Goal: Transaction & Acquisition: Book appointment/travel/reservation

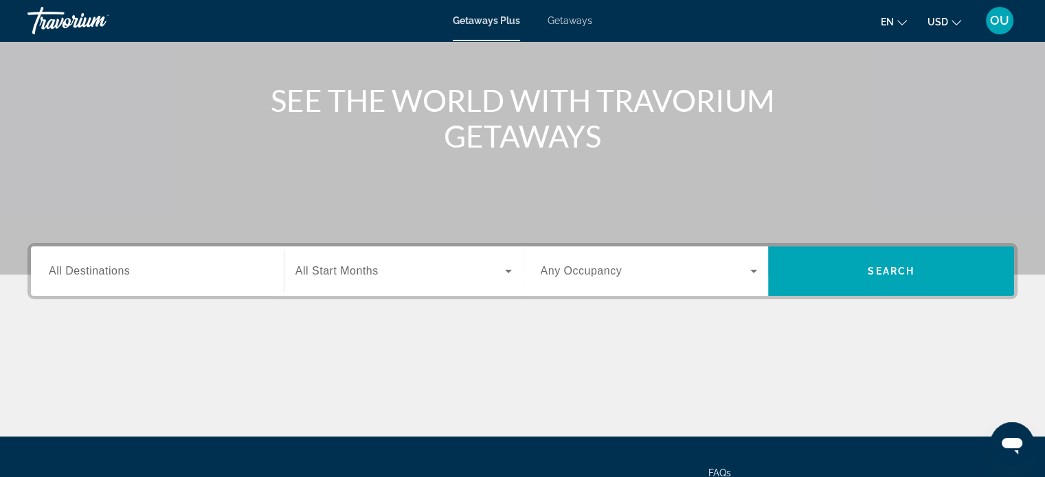
click at [162, 270] on input "Destination All Destinations" at bounding box center [157, 272] width 217 height 16
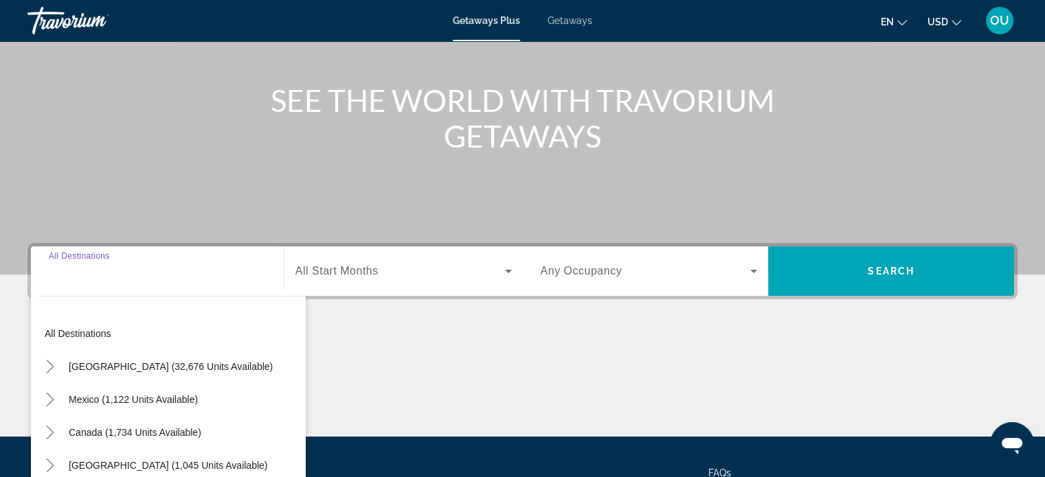
scroll to position [264, 0]
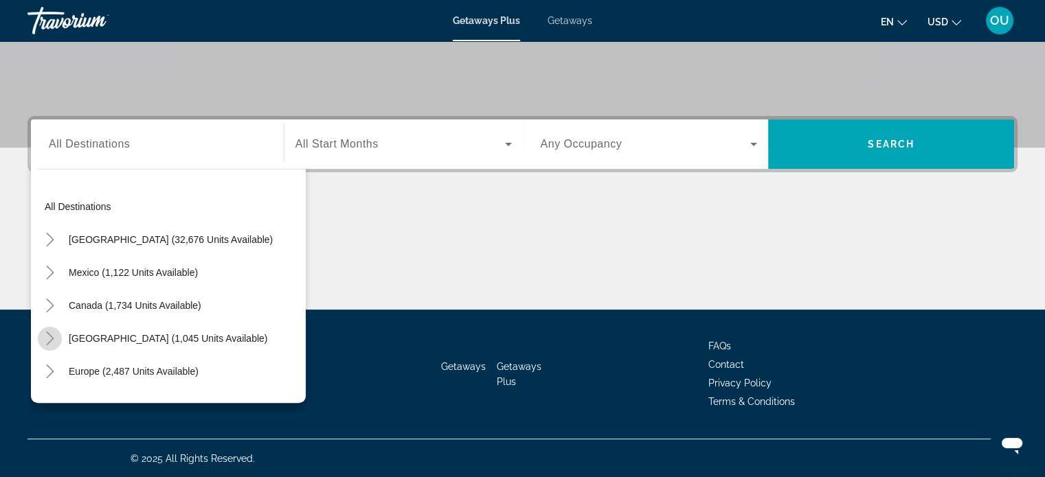
click at [54, 339] on icon "Toggle Caribbean & Atlantic Islands (1,045 units available)" at bounding box center [50, 339] width 14 height 14
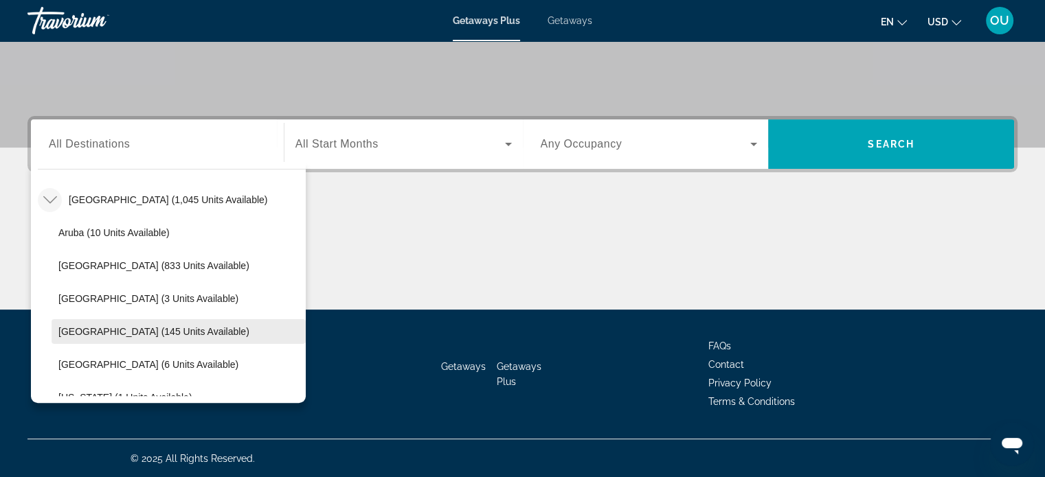
click at [148, 328] on span "Dominican Republic (145 units available)" at bounding box center [153, 331] width 191 height 11
type input "**********"
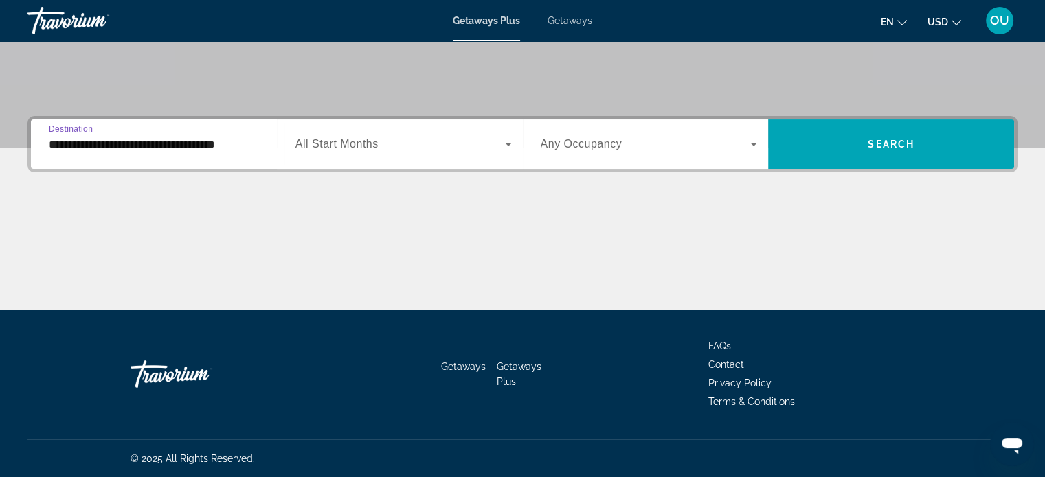
click at [351, 151] on span "Search widget" at bounding box center [399, 144] width 209 height 16
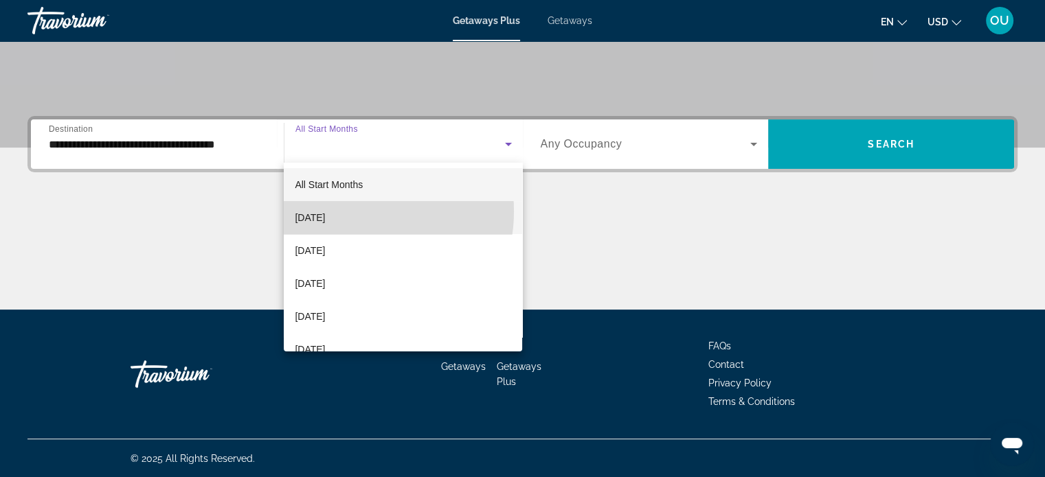
click at [325, 212] on span "[DATE]" at bounding box center [310, 217] width 30 height 16
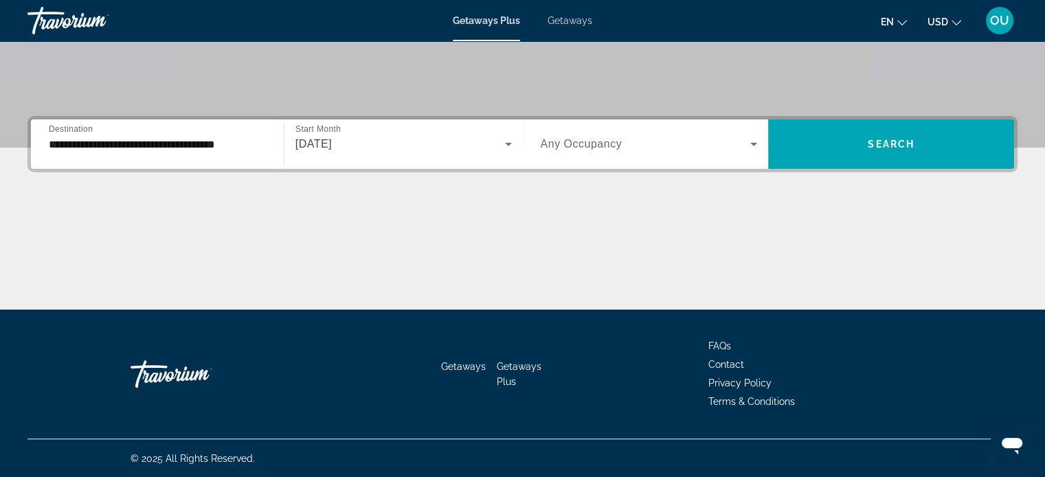
click at [690, 154] on div "Search widget" at bounding box center [649, 144] width 217 height 38
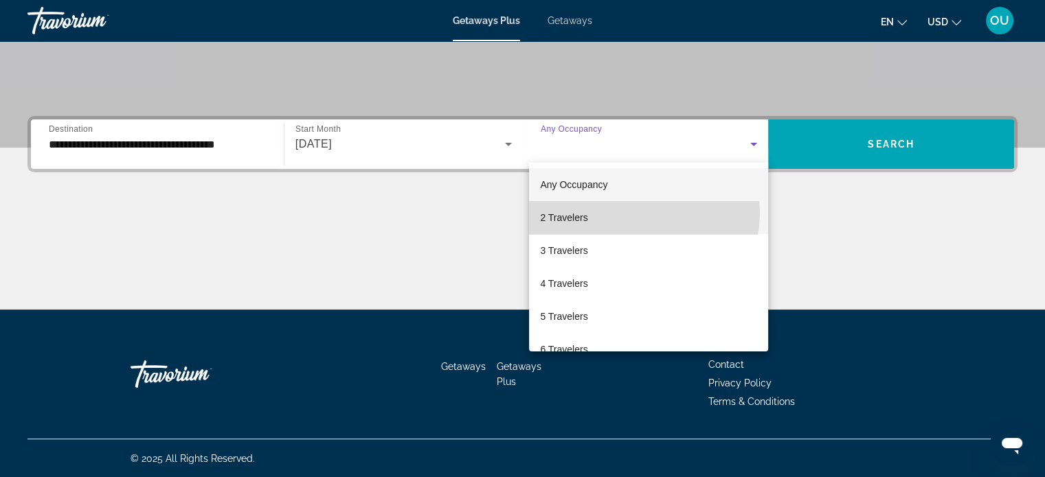
click at [636, 213] on mat-option "2 Travelers" at bounding box center [648, 217] width 239 height 33
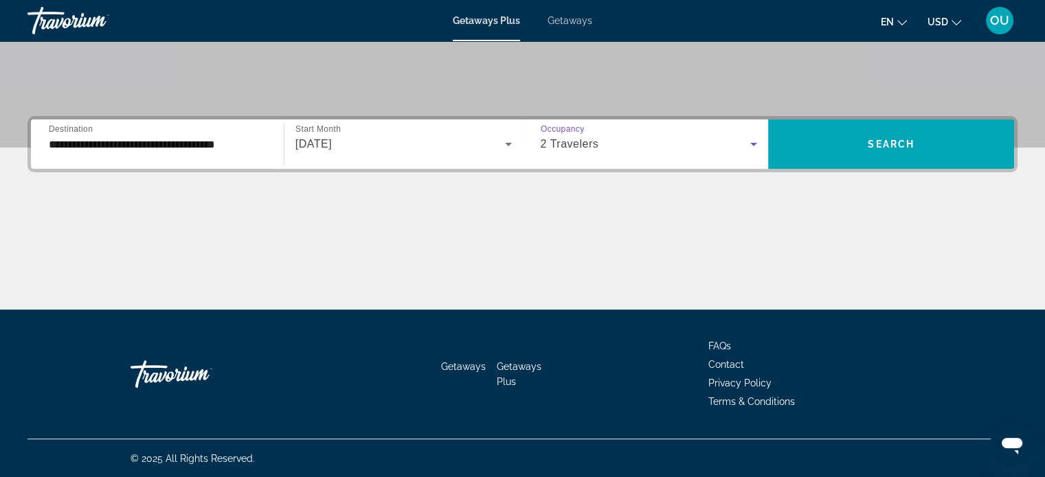
click at [611, 150] on div "2 Travelers" at bounding box center [646, 144] width 210 height 16
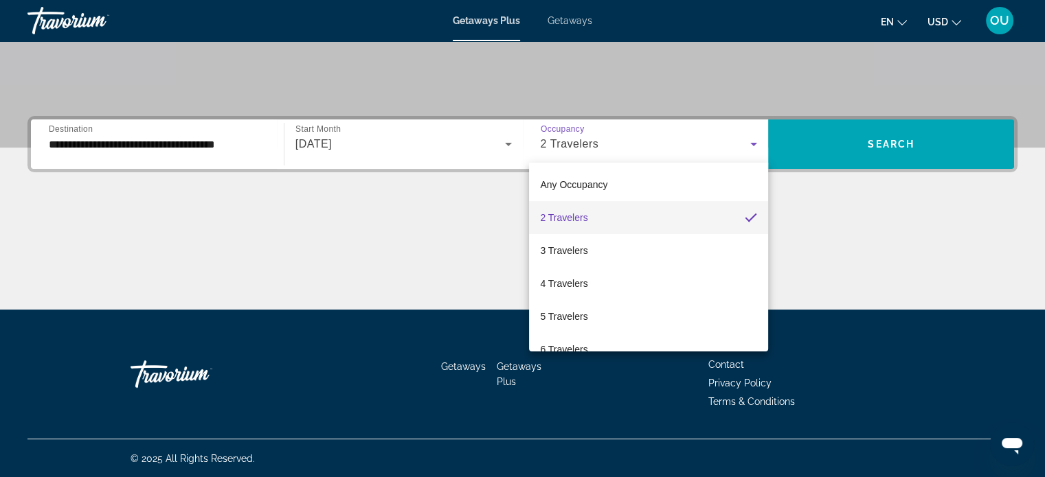
scroll to position [151, 0]
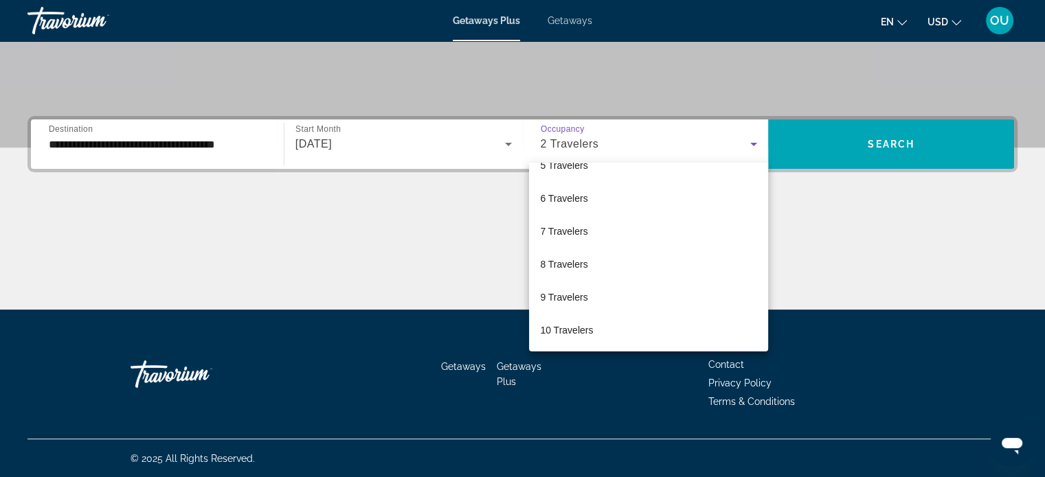
click at [684, 150] on div at bounding box center [522, 238] width 1045 height 477
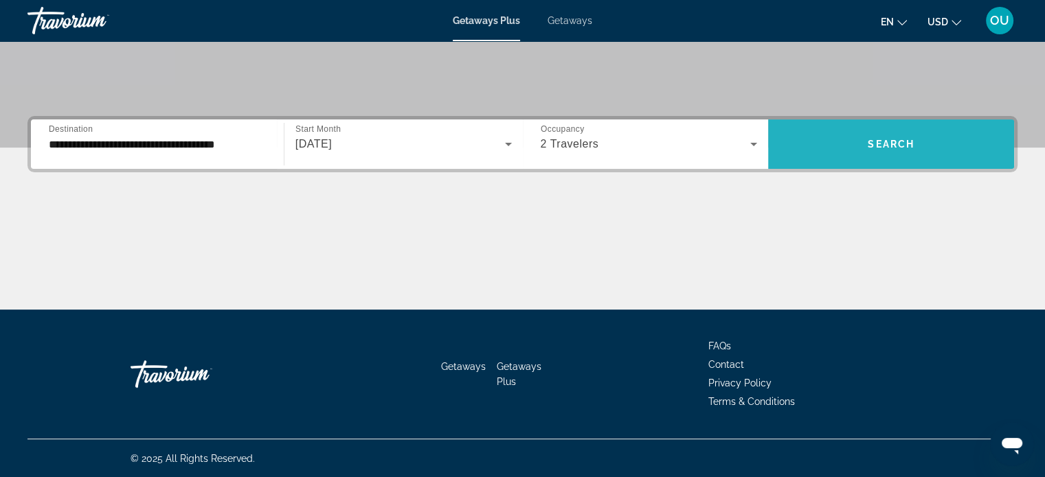
click at [898, 142] on span "Search" at bounding box center [890, 144] width 47 height 11
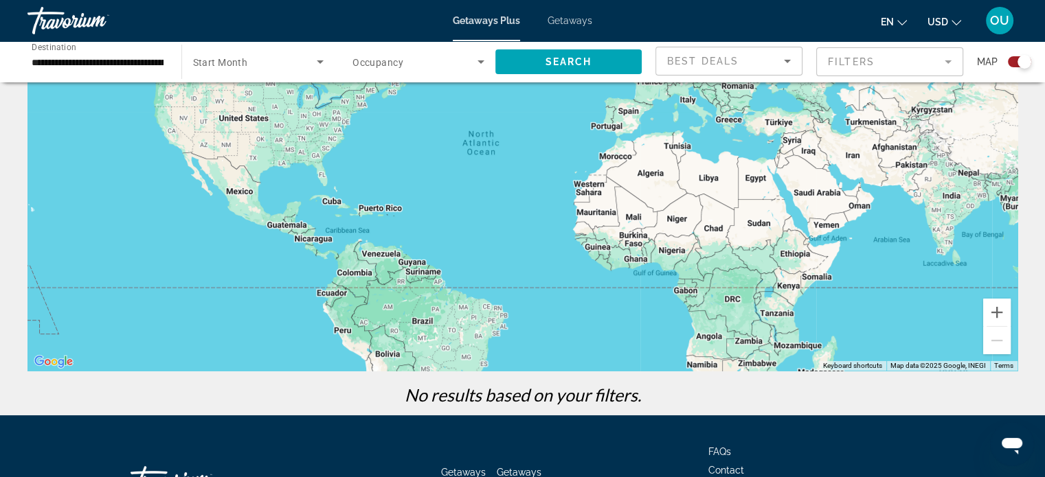
scroll to position [243, 0]
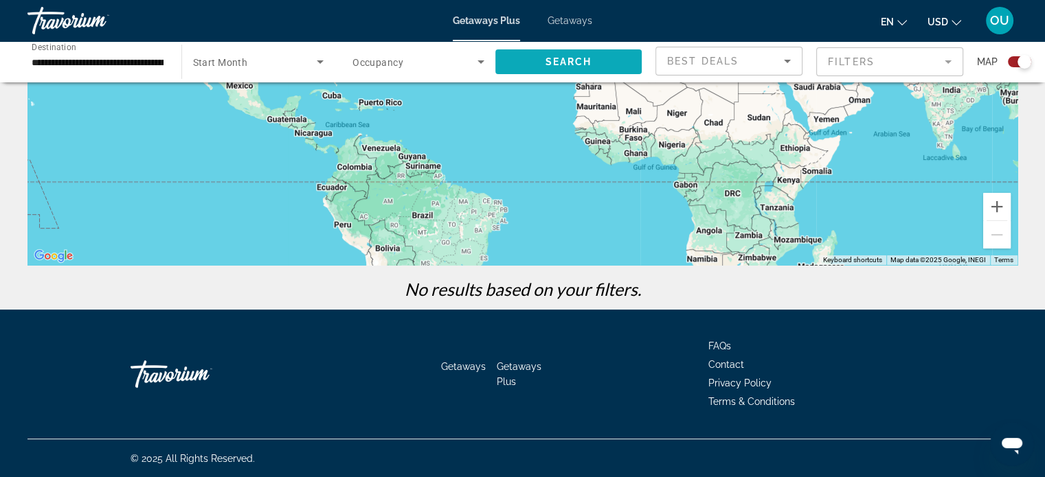
click at [572, 59] on span "Search" at bounding box center [568, 61] width 47 height 11
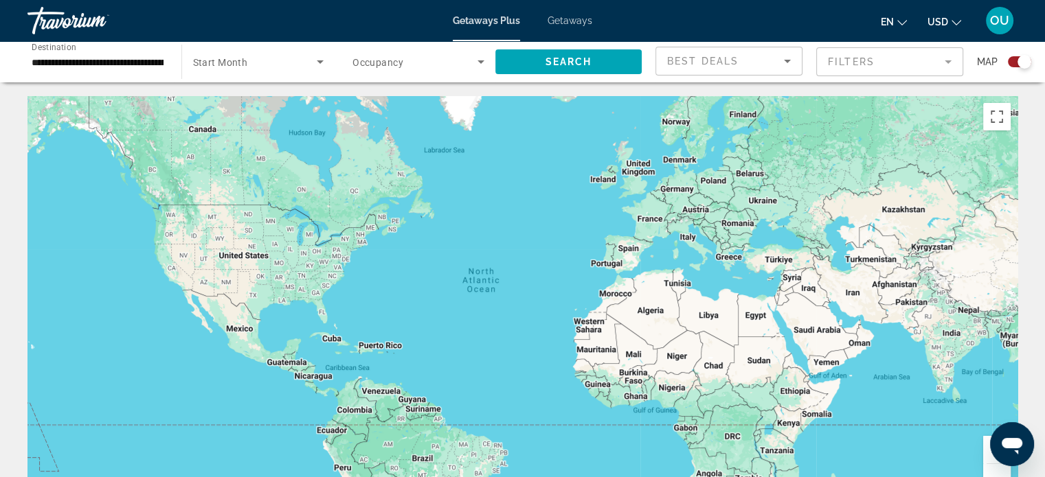
click at [282, 60] on span "Search widget" at bounding box center [255, 62] width 124 height 16
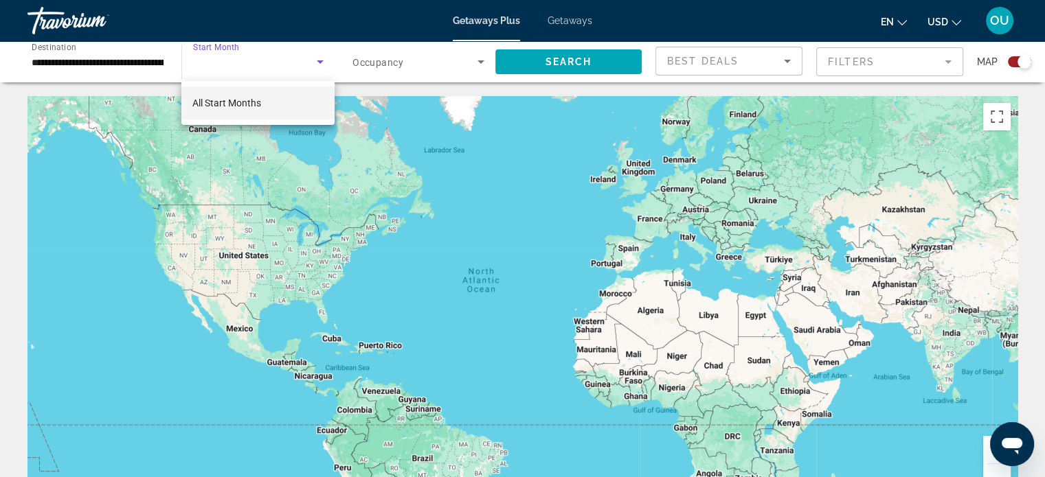
click at [260, 101] on span "All Start Months" at bounding box center [226, 103] width 69 height 11
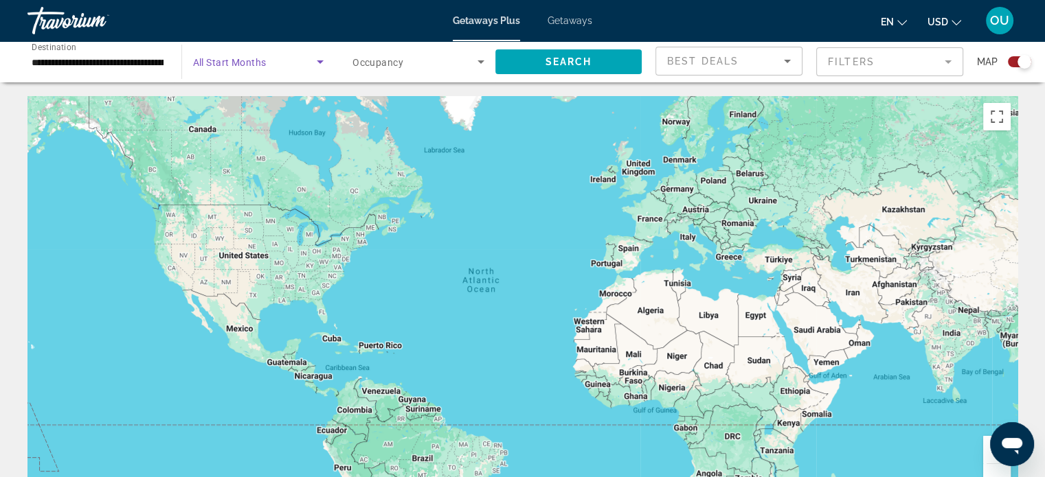
click at [470, 67] on span "Search widget" at bounding box center [414, 62] width 125 height 16
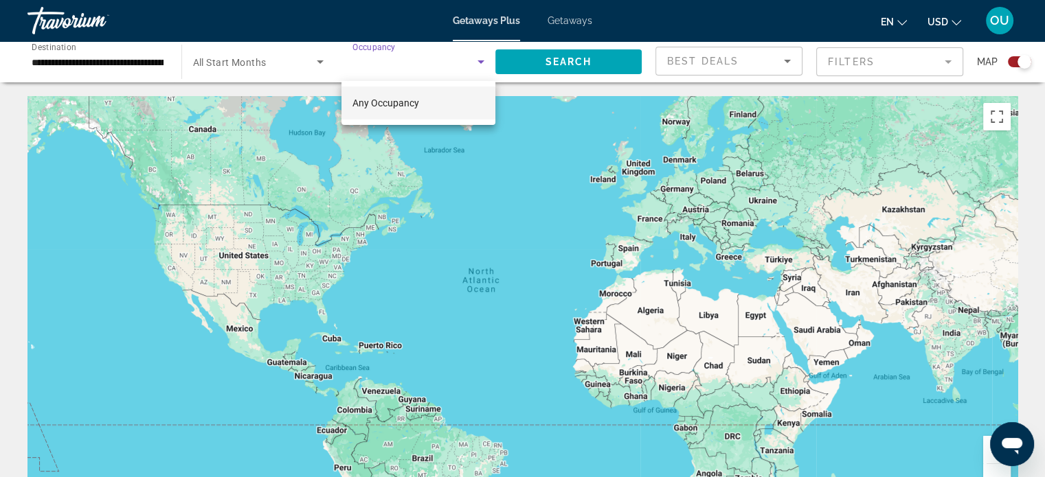
click at [442, 97] on mat-option "Any Occupancy" at bounding box center [418, 103] width 154 height 33
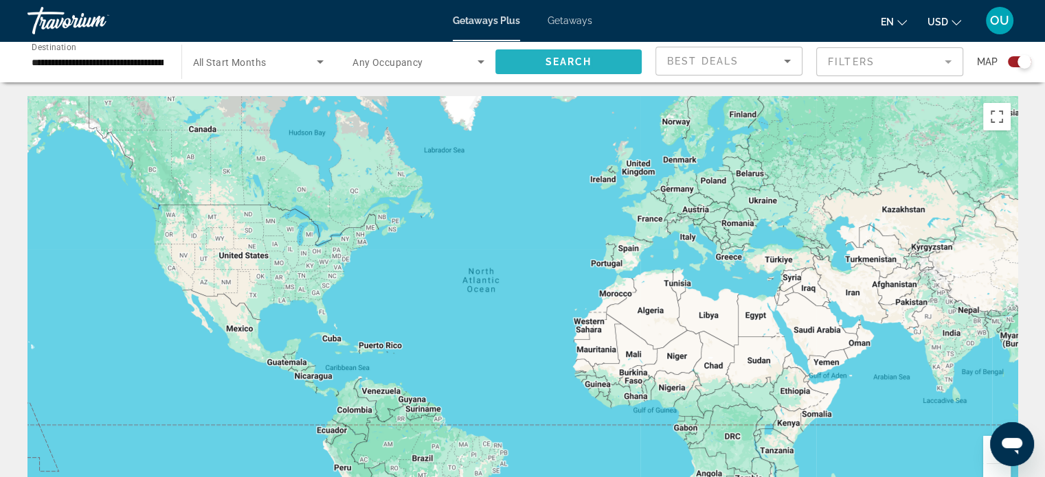
click at [576, 59] on span "Search" at bounding box center [568, 61] width 47 height 11
click at [363, 331] on image "Main content" at bounding box center [364, 333] width 8 height 8
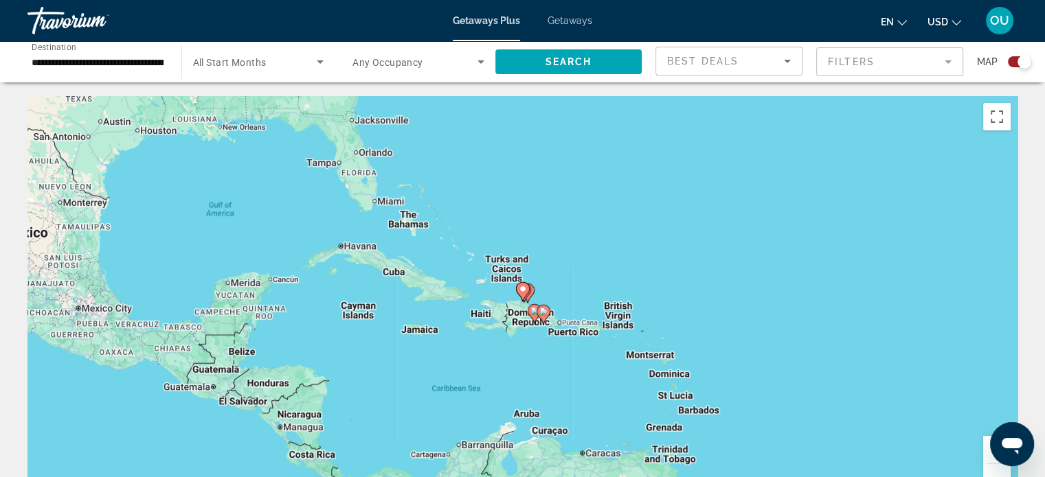
click at [544, 315] on image "Main content" at bounding box center [543, 312] width 8 height 8
type input "**********"
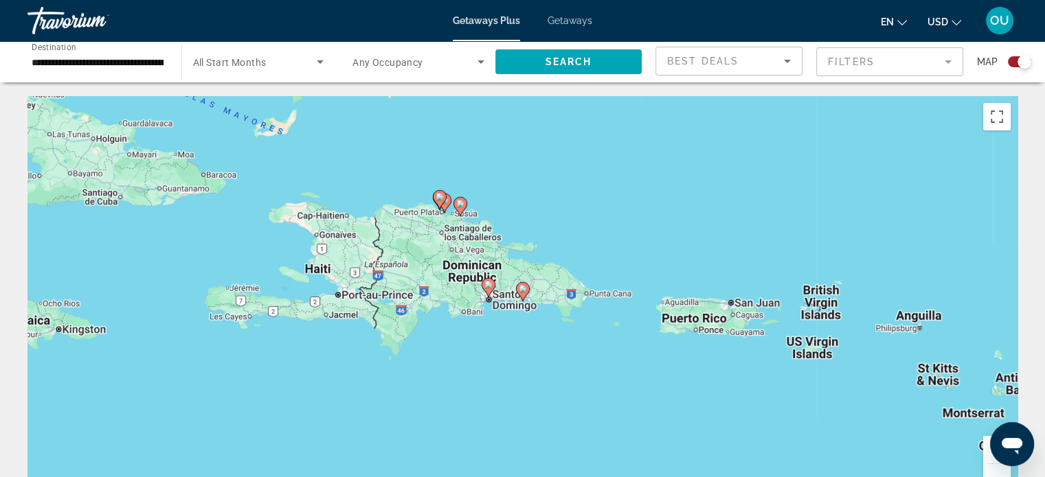
click at [519, 289] on image "Main content" at bounding box center [523, 289] width 8 height 8
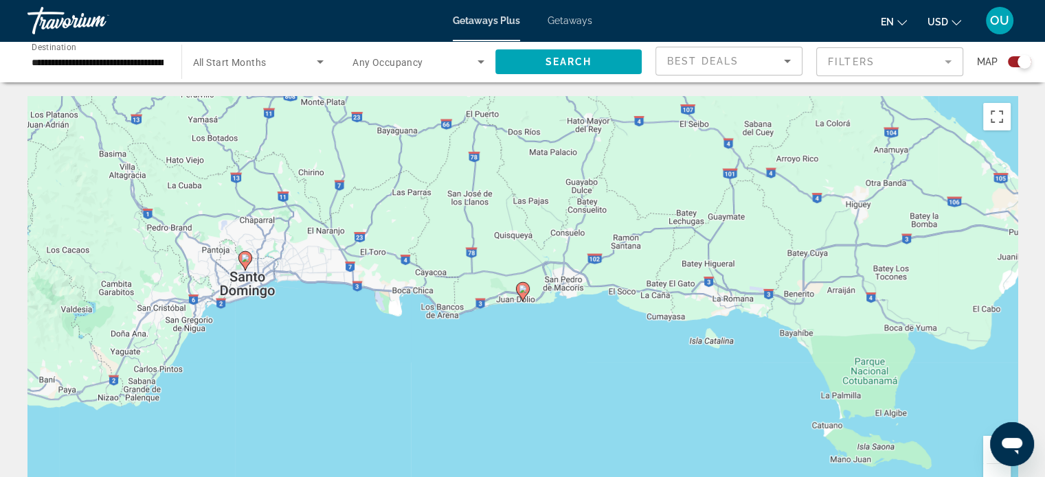
click at [525, 289] on image "Main content" at bounding box center [523, 289] width 8 height 8
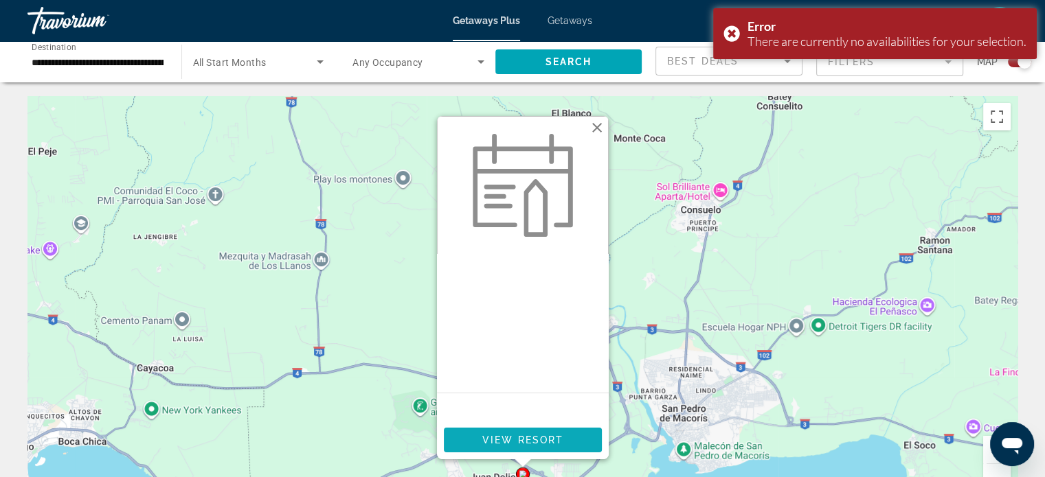
click at [558, 433] on span "Main content" at bounding box center [523, 440] width 158 height 33
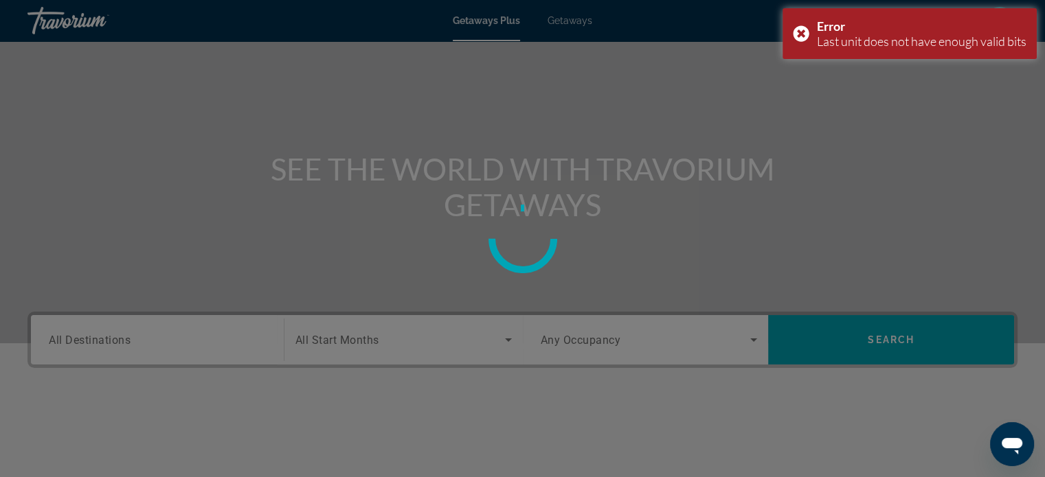
scroll to position [264, 0]
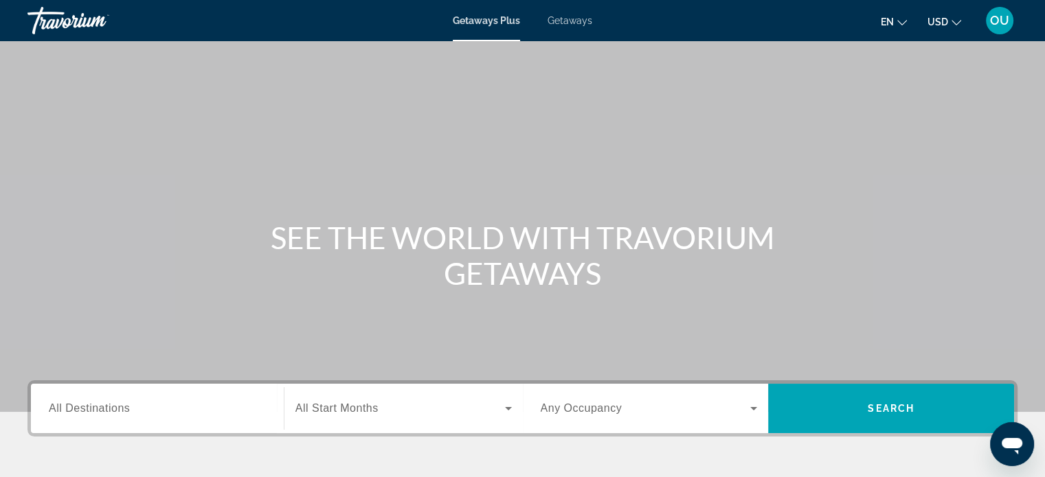
click at [86, 399] on div "Search widget" at bounding box center [157, 408] width 217 height 39
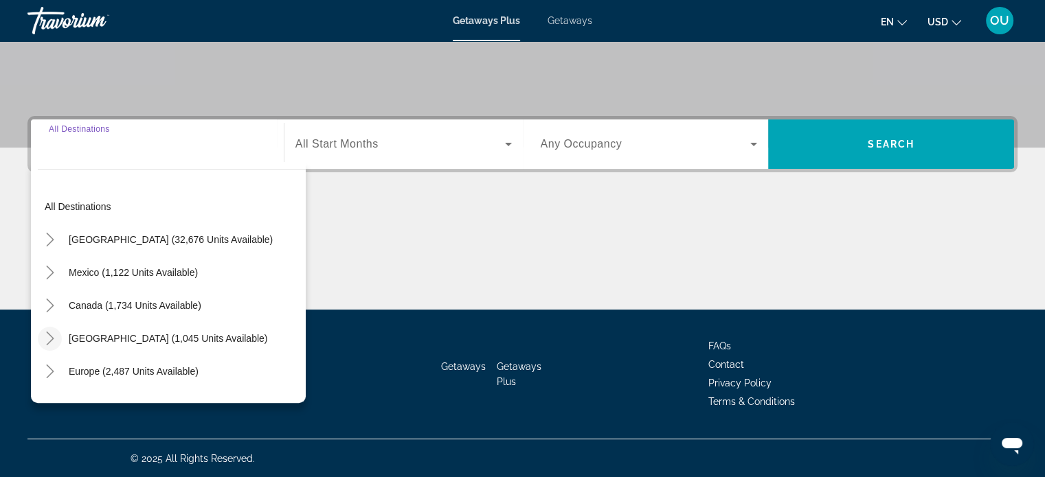
click at [47, 336] on icon "Toggle Caribbean & Atlantic Islands (1,045 units available)" at bounding box center [50, 339] width 14 height 14
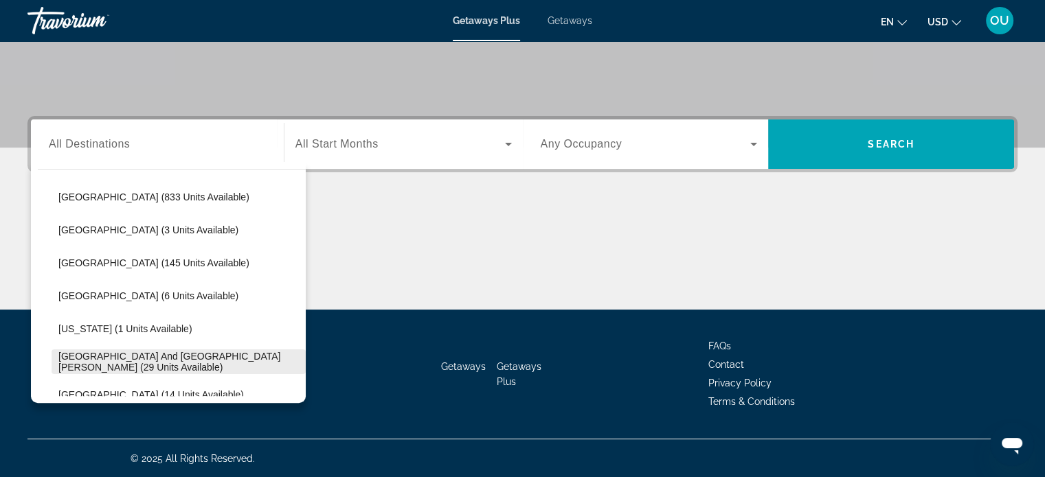
scroll to position [276, 0]
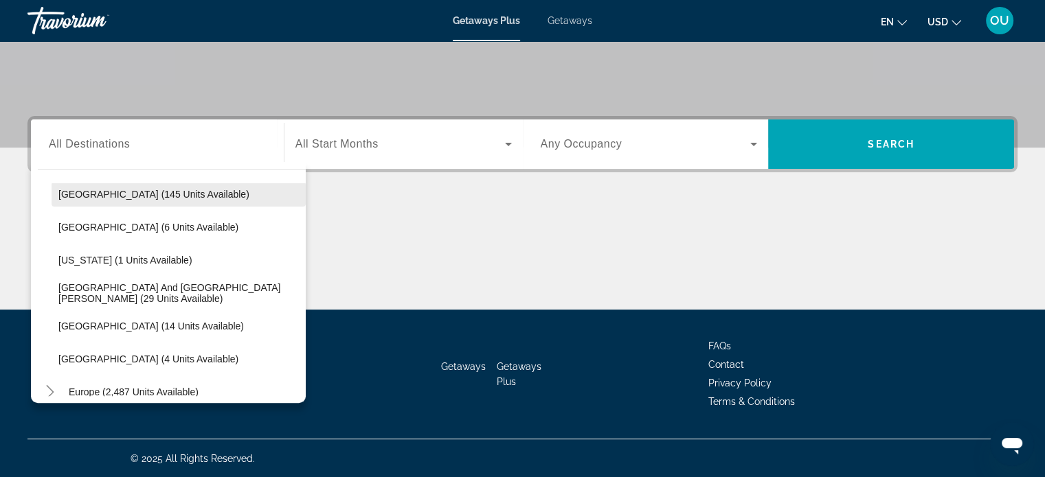
click at [140, 194] on span "Dominican Republic (145 units available)" at bounding box center [153, 194] width 191 height 11
type input "**********"
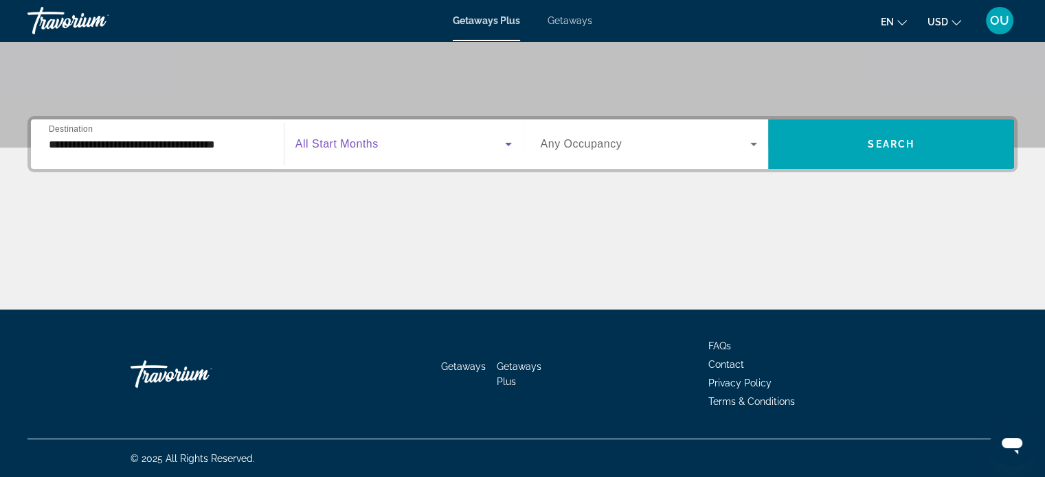
click at [382, 150] on span "Search widget" at bounding box center [399, 144] width 209 height 16
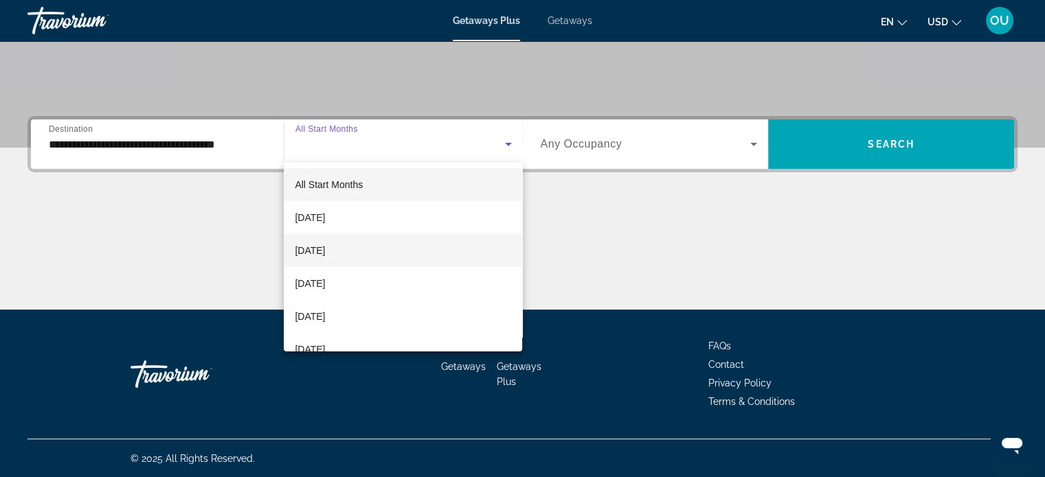
click at [363, 251] on mat-option "[DATE]" at bounding box center [403, 250] width 238 height 33
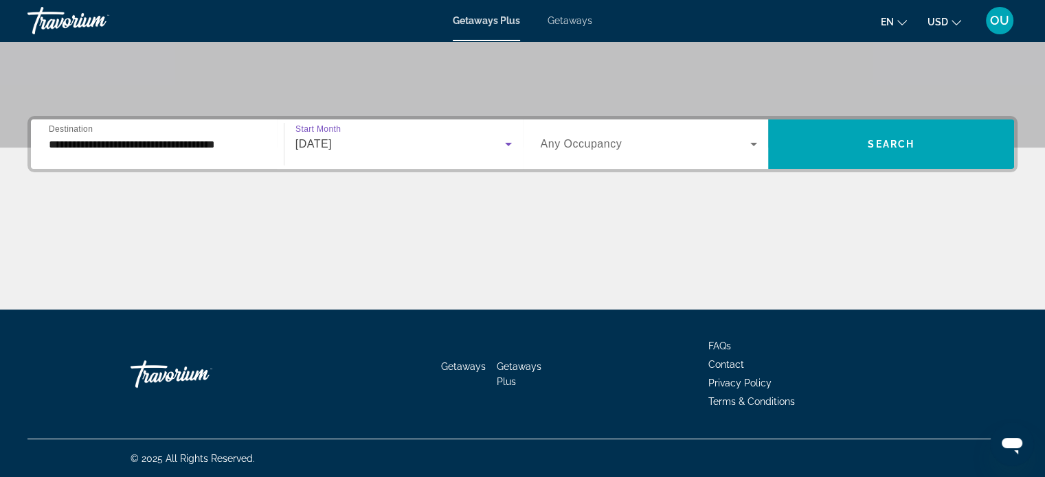
click at [624, 150] on span "Search widget" at bounding box center [646, 144] width 210 height 16
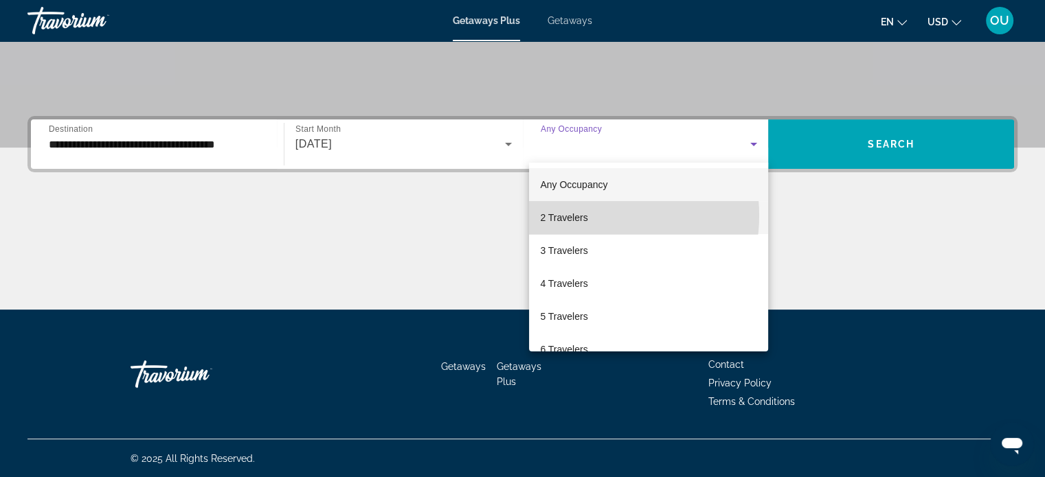
click at [591, 216] on mat-option "2 Travelers" at bounding box center [648, 217] width 239 height 33
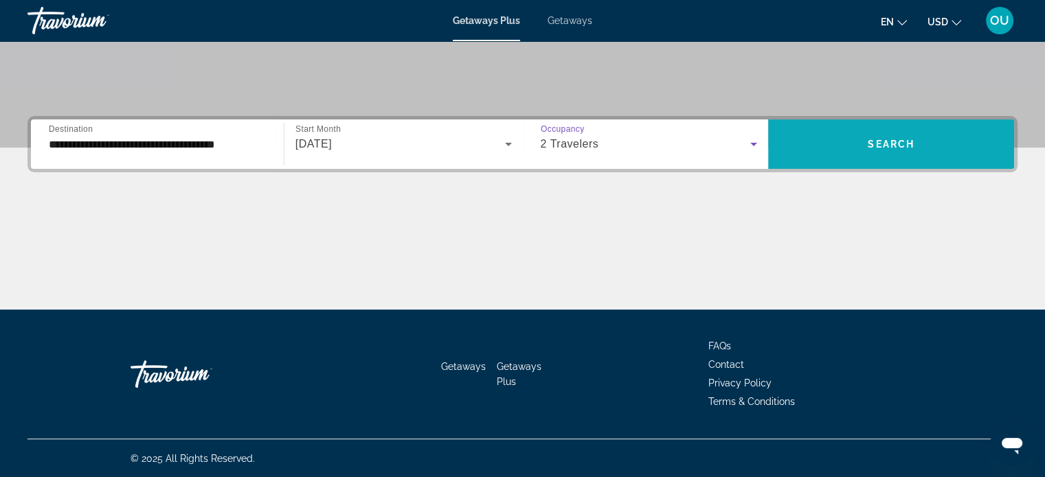
click at [876, 140] on span "Search" at bounding box center [890, 144] width 47 height 11
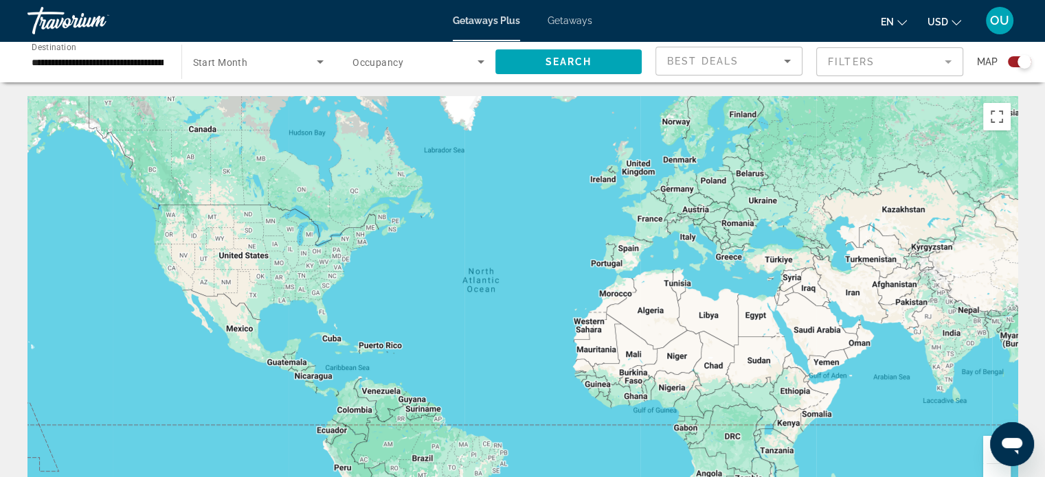
scroll to position [69, 0]
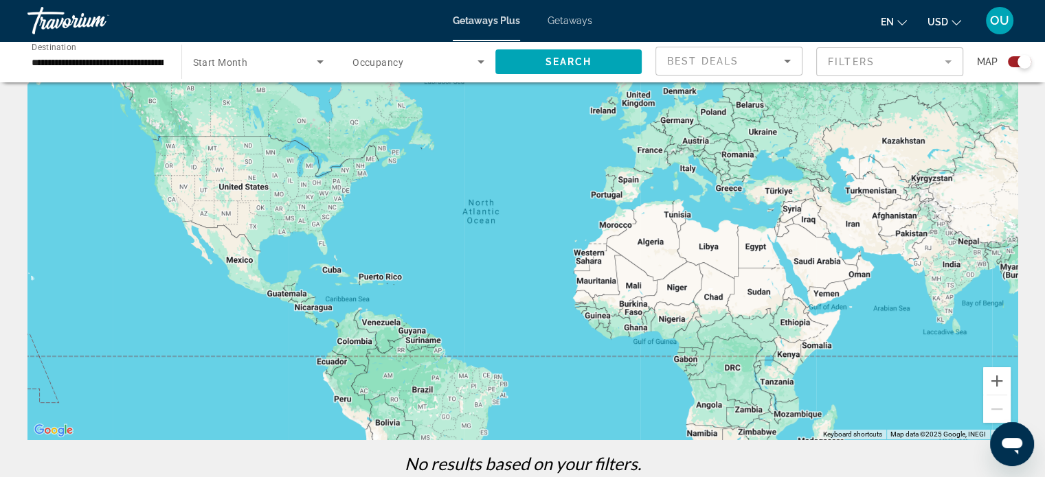
click at [1008, 60] on div "Search widget" at bounding box center [1019, 61] width 23 height 11
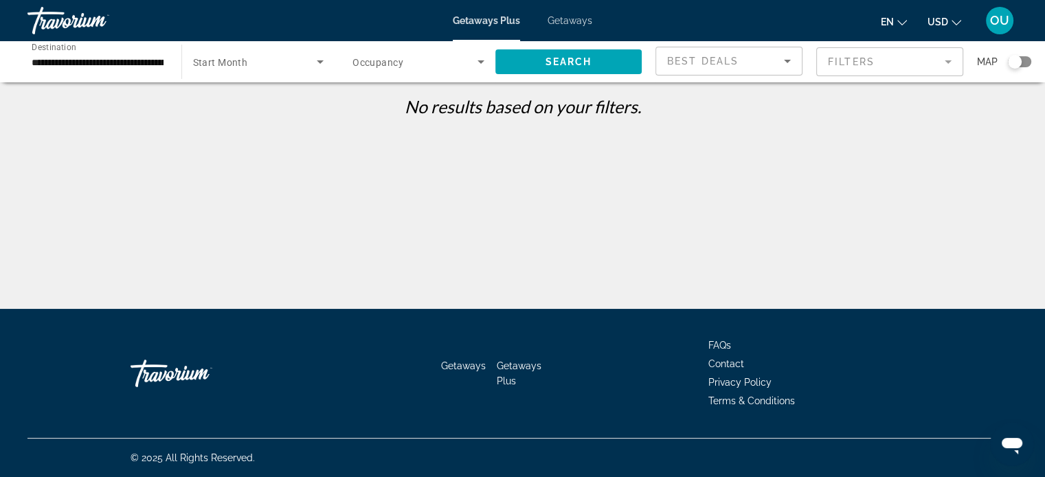
scroll to position [0, 0]
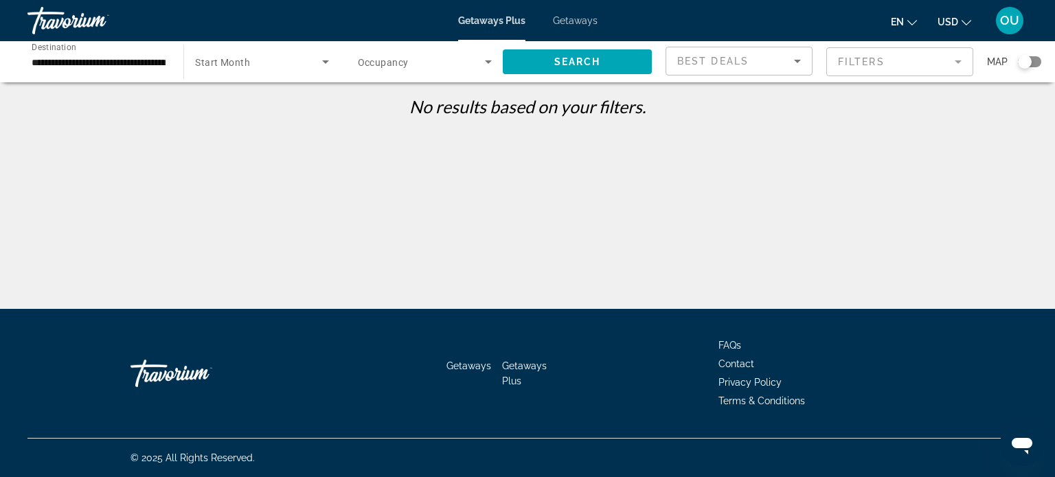
click at [1036, 60] on div "Search widget" at bounding box center [1029, 61] width 23 height 11
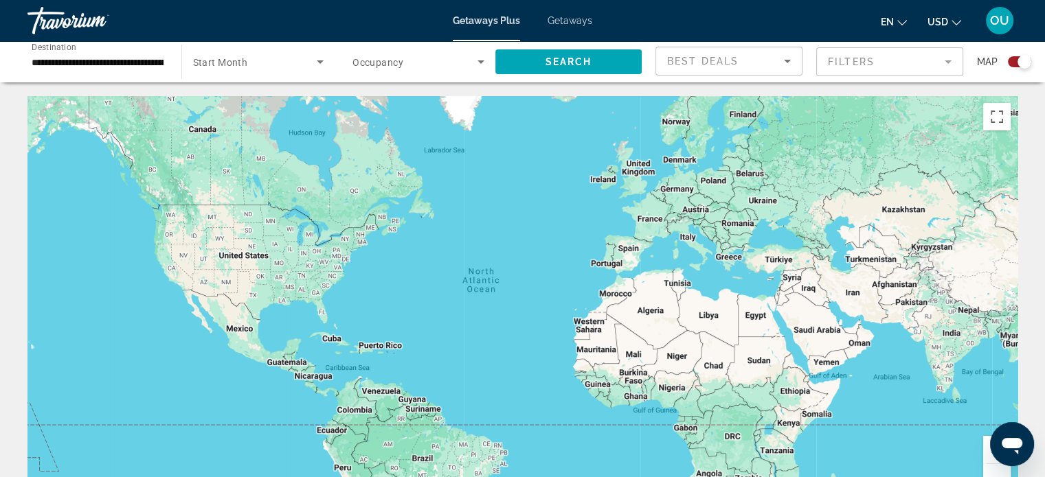
click at [1011, 62] on div "Search widget" at bounding box center [1019, 61] width 23 height 11
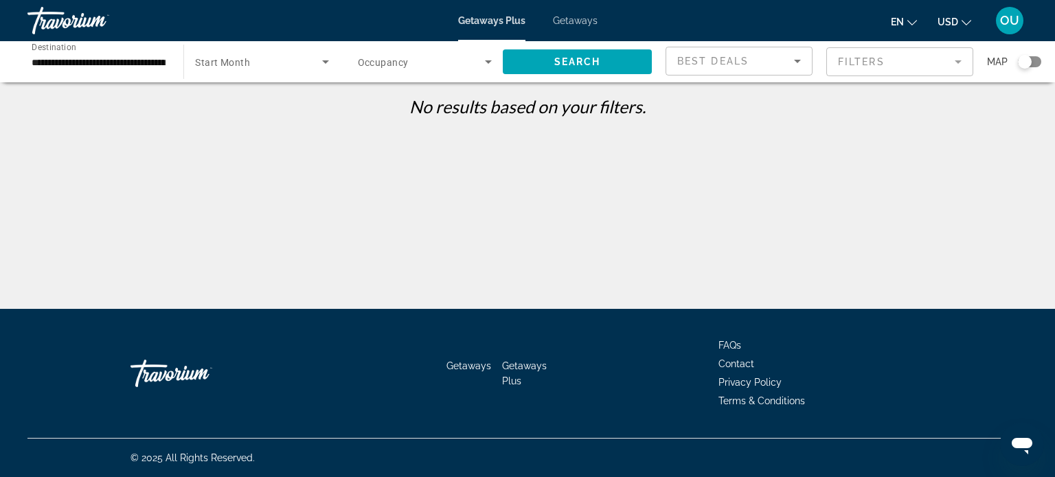
click at [1038, 62] on div "Search widget" at bounding box center [1029, 61] width 23 height 11
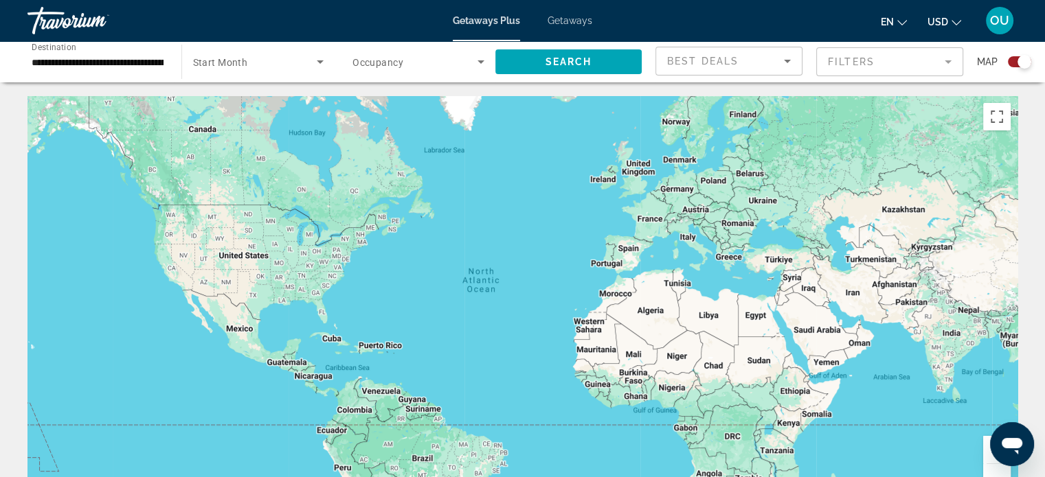
click at [133, 60] on input "**********" at bounding box center [98, 62] width 132 height 16
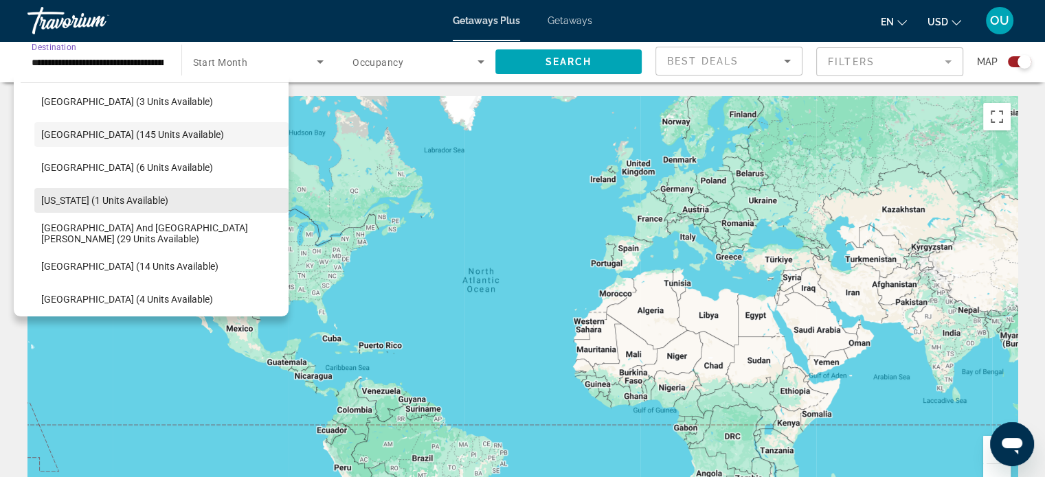
scroll to position [318, 0]
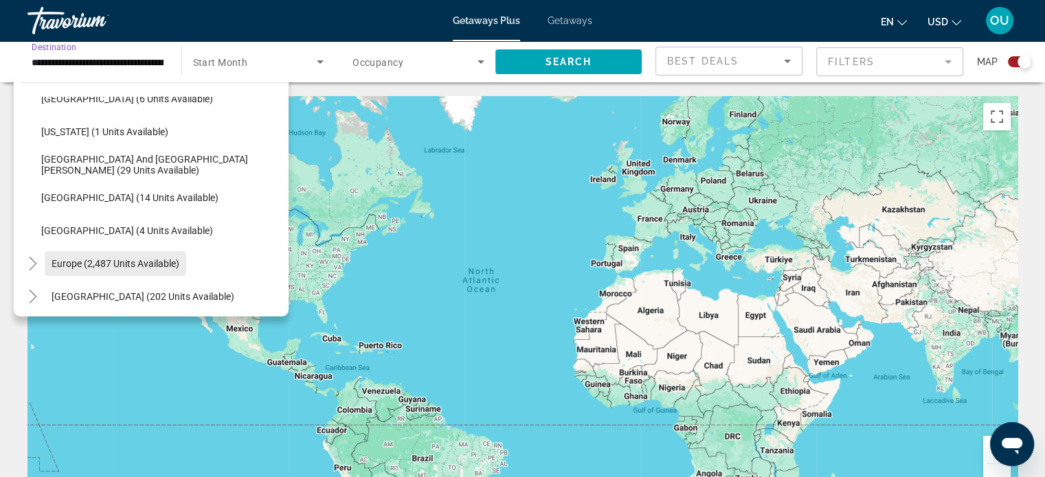
click at [74, 269] on span "Europe (2,487 units available)" at bounding box center [116, 263] width 128 height 11
type input "**********"
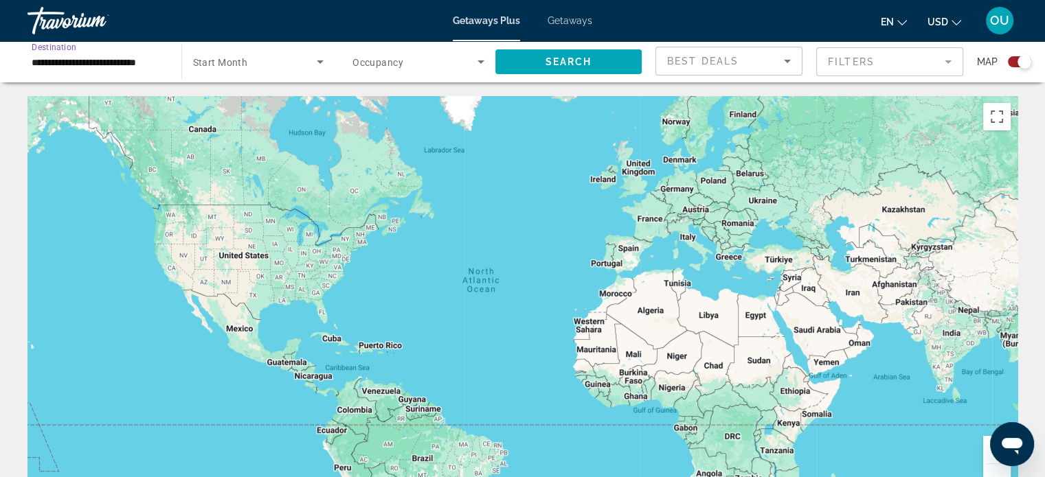
click at [234, 57] on span "Start Month" at bounding box center [220, 62] width 55 height 11
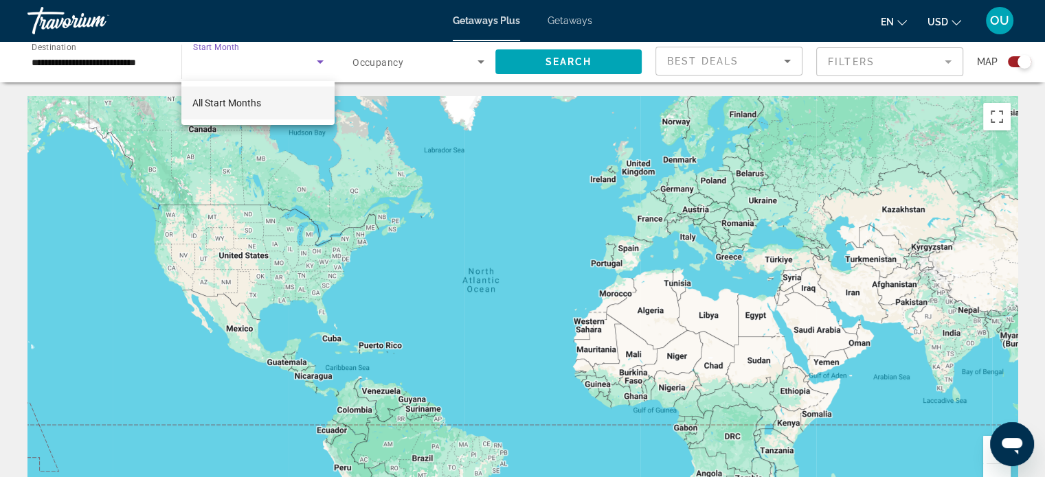
click at [317, 60] on div at bounding box center [522, 238] width 1045 height 477
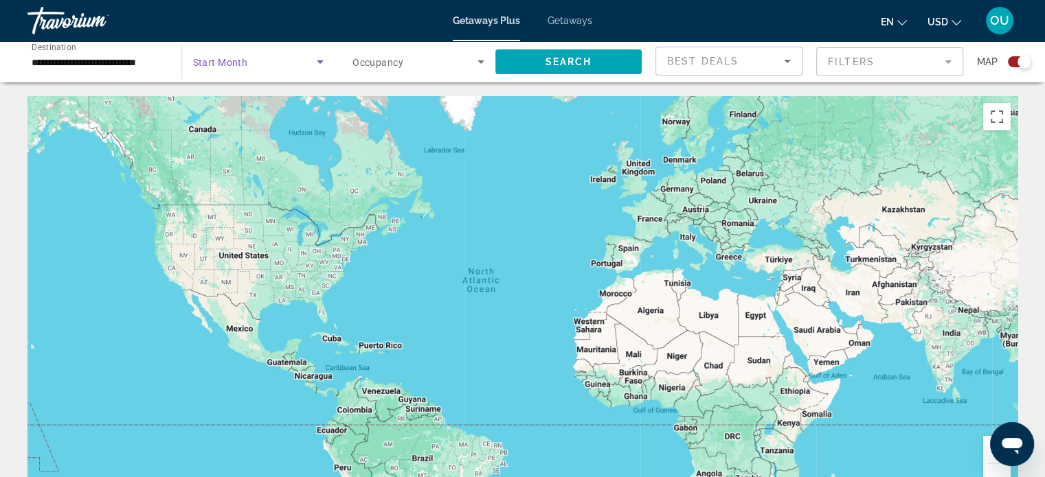
click at [317, 60] on icon "Search widget" at bounding box center [320, 62] width 16 height 16
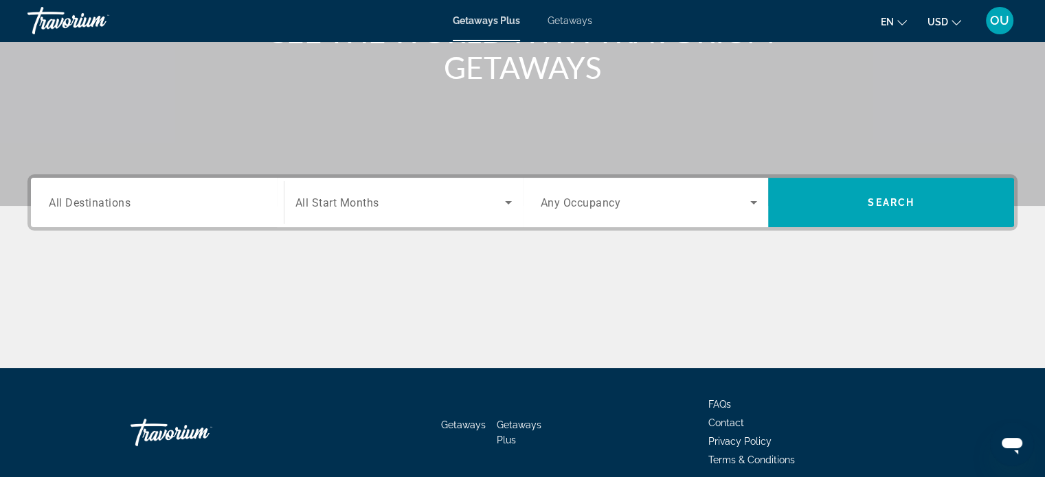
click at [106, 188] on div "Search widget" at bounding box center [157, 202] width 217 height 39
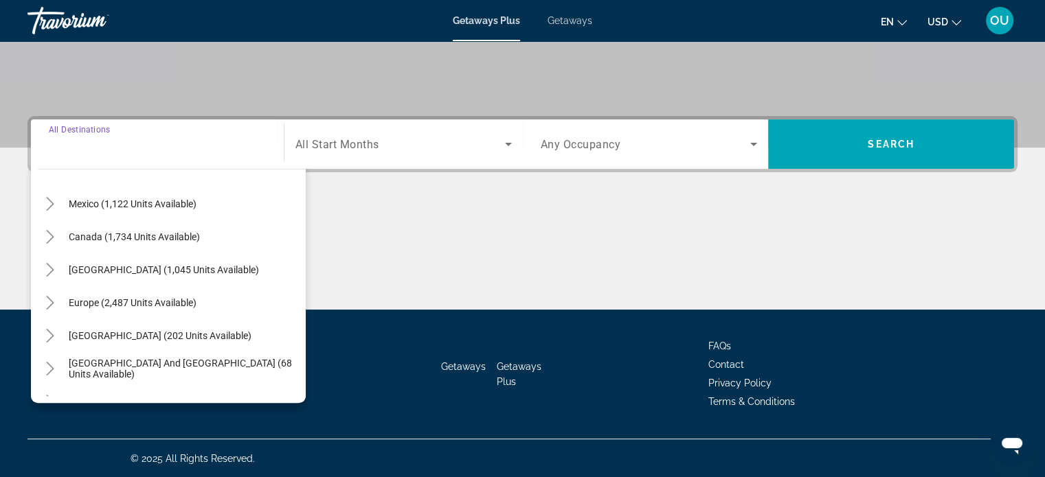
scroll to position [137, 0]
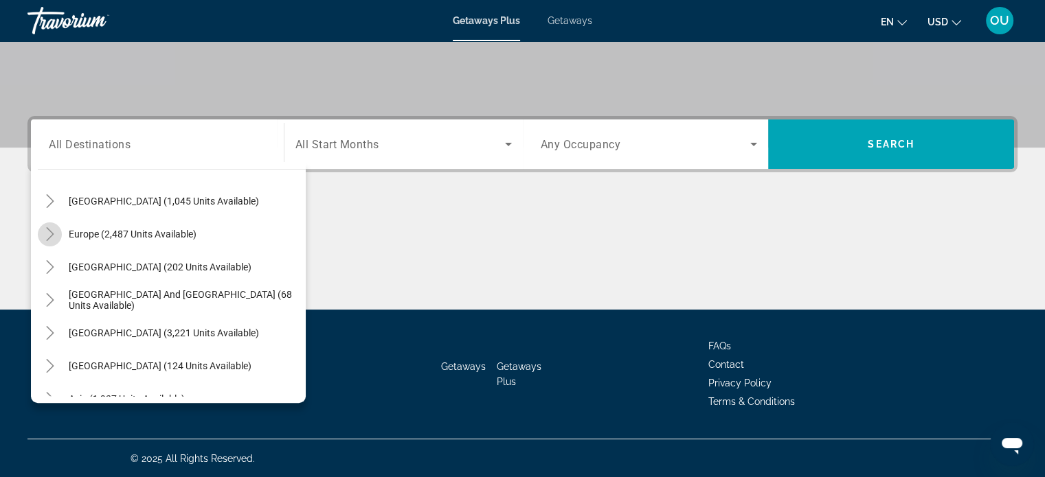
click at [51, 236] on icon "Toggle Europe (2,487 units available)" at bounding box center [50, 234] width 14 height 14
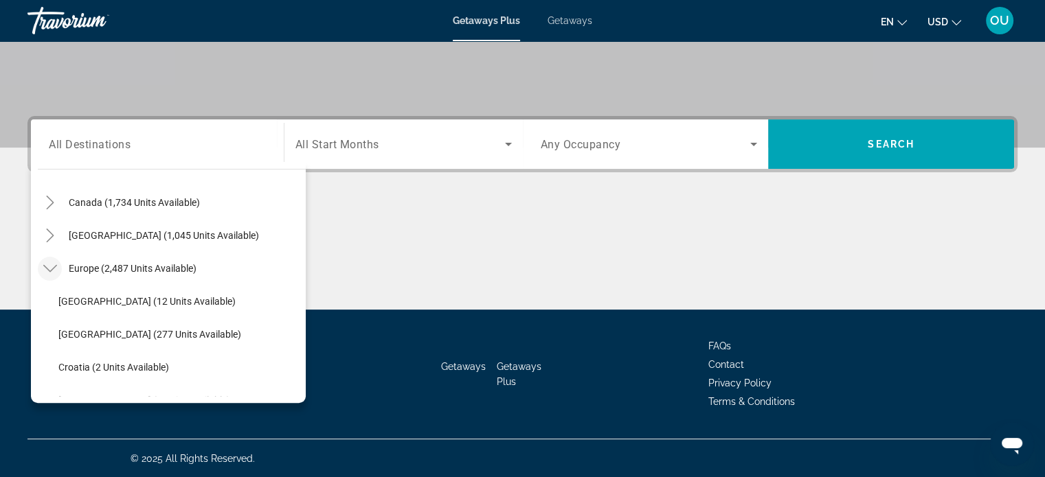
scroll to position [34, 0]
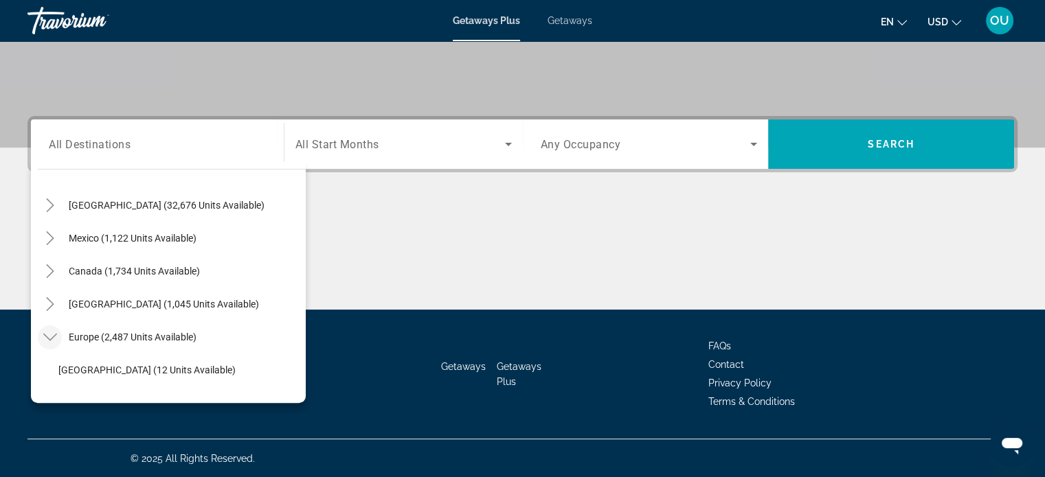
click at [47, 334] on icon "Toggle Europe (2,487 units available)" at bounding box center [50, 337] width 14 height 14
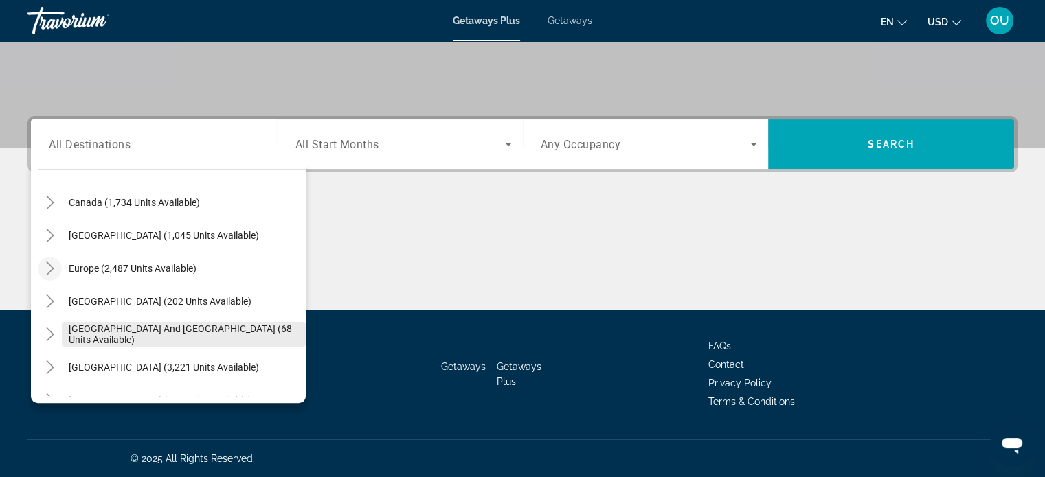
scroll to position [223, 0]
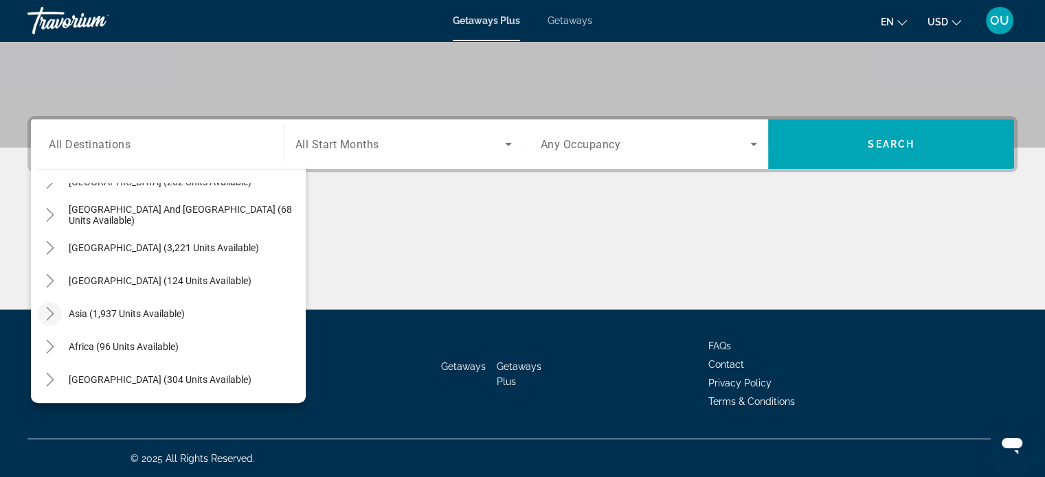
click at [54, 315] on icon "Toggle Asia (1,937 units available)" at bounding box center [50, 314] width 14 height 14
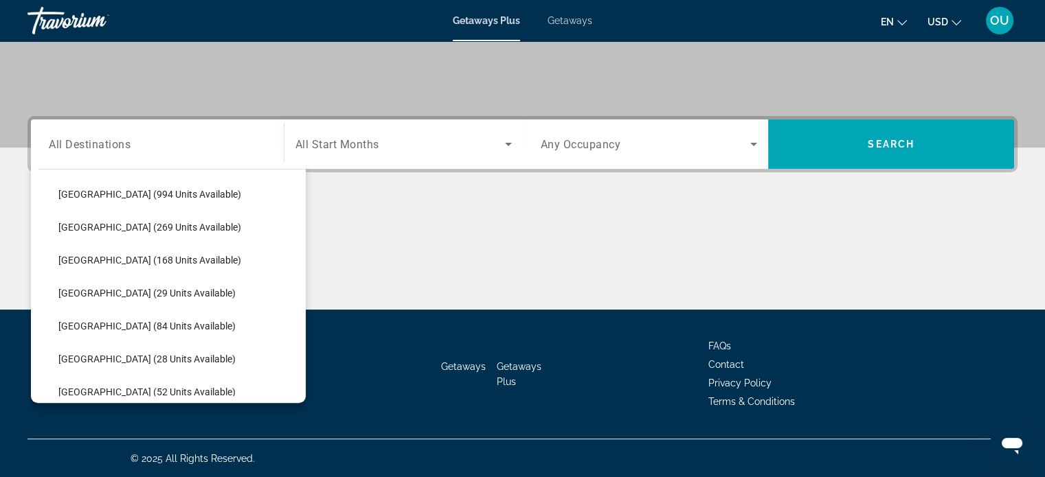
scroll to position [337, 0]
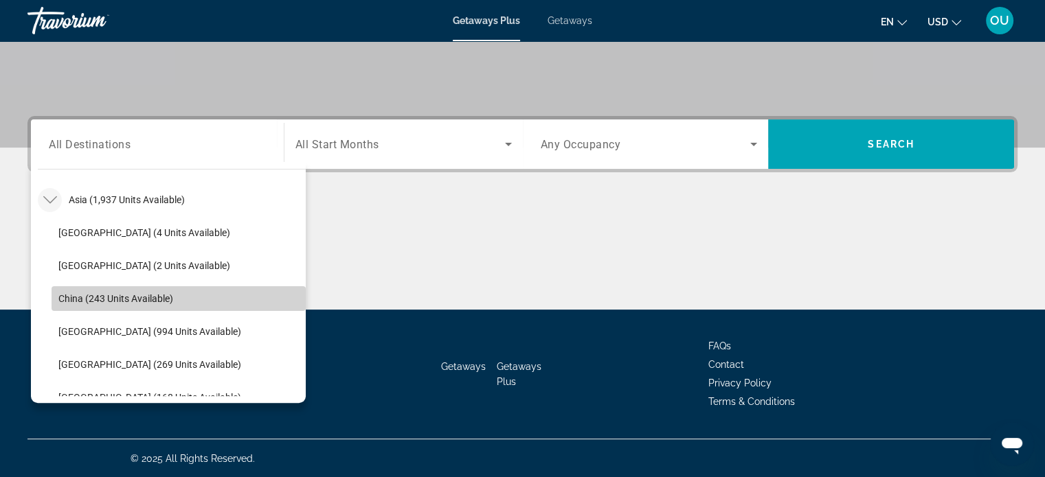
click at [185, 299] on span "Search widget" at bounding box center [179, 298] width 254 height 33
type input "**********"
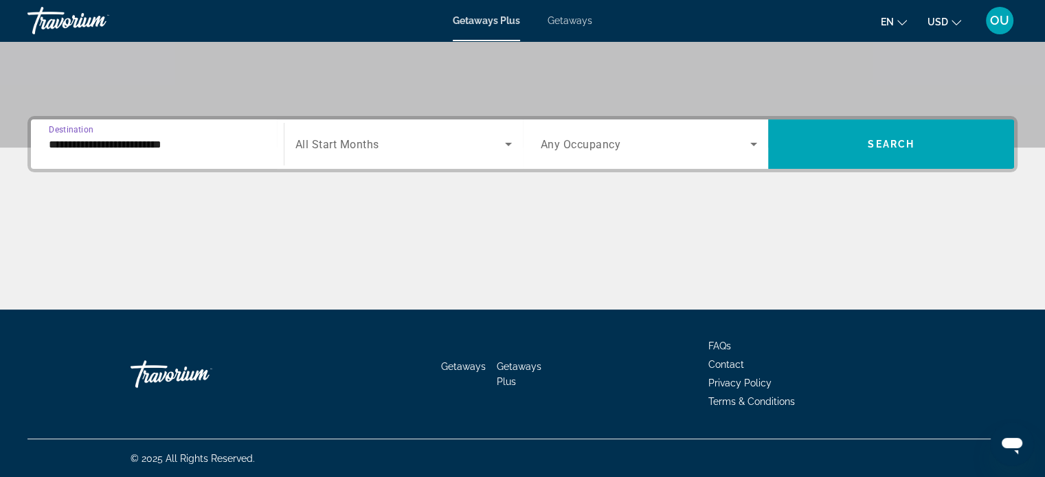
click at [330, 142] on span "All Start Months" at bounding box center [337, 144] width 84 height 13
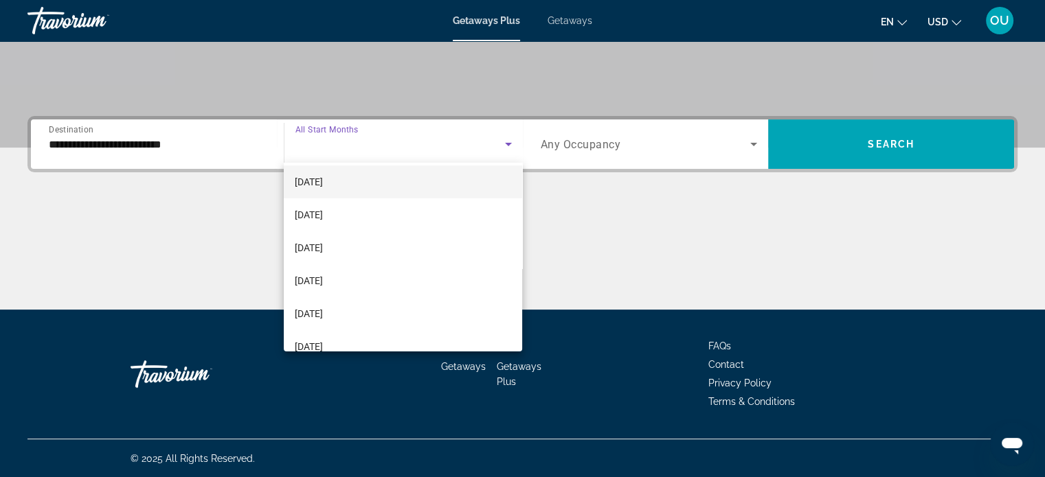
scroll to position [137, 0]
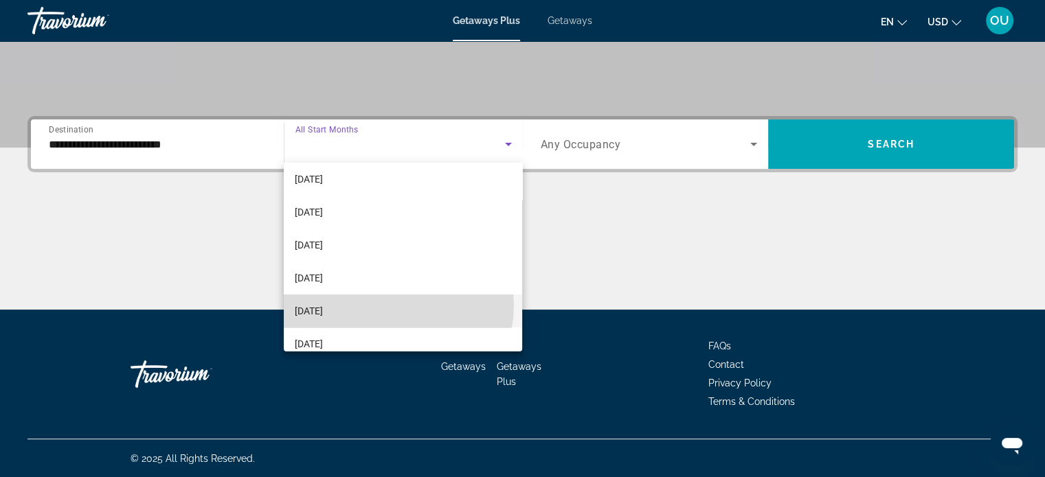
click at [398, 306] on mat-option "[DATE]" at bounding box center [403, 311] width 238 height 33
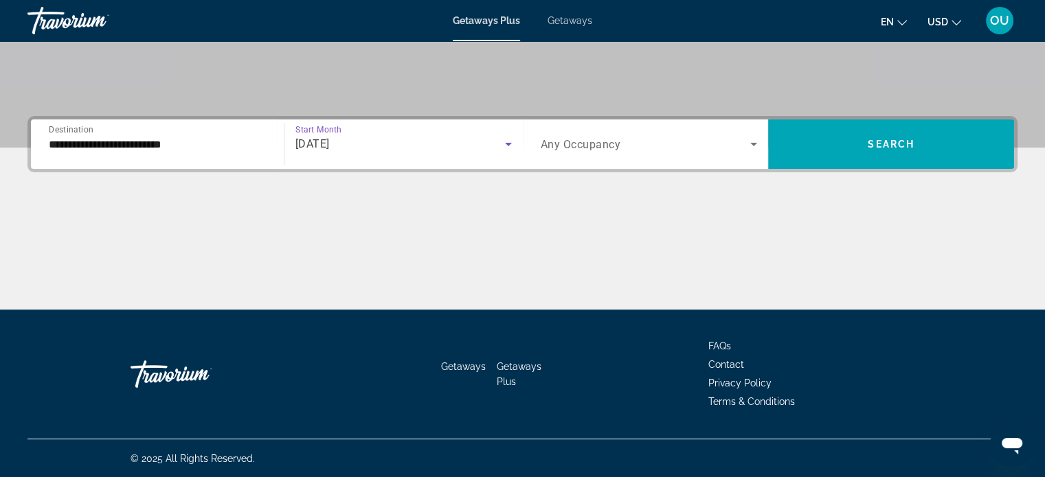
click at [644, 140] on span "Search widget" at bounding box center [646, 144] width 210 height 16
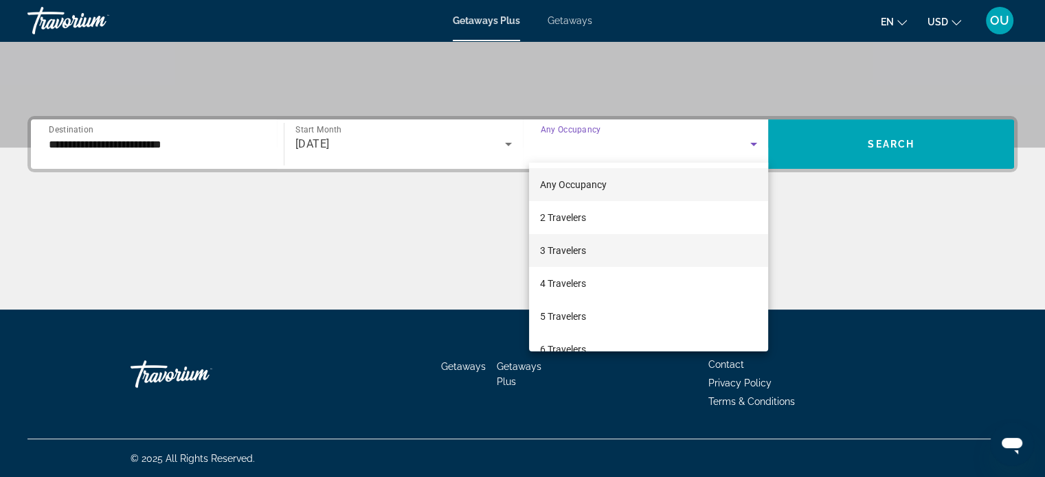
click at [629, 254] on mat-option "3 Travelers" at bounding box center [648, 250] width 239 height 33
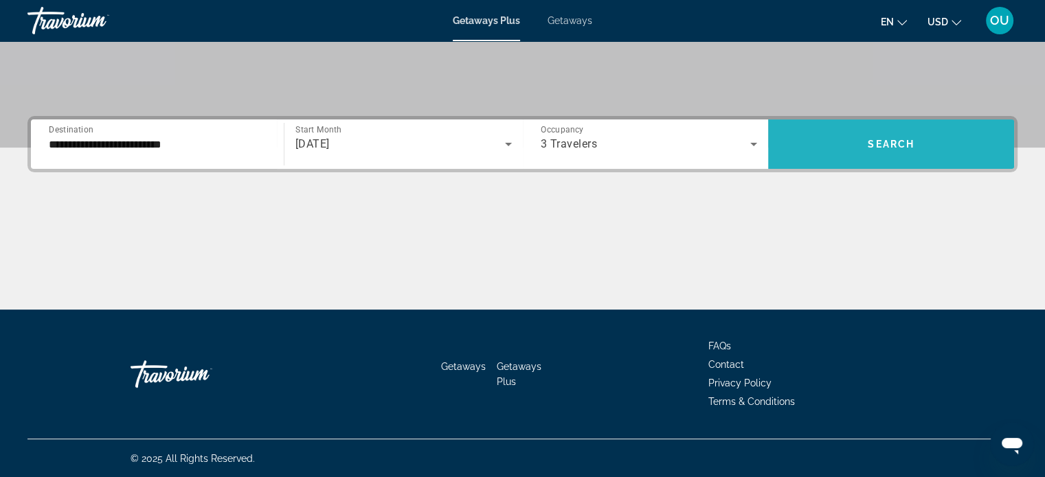
click at [911, 145] on span "Search" at bounding box center [890, 144] width 47 height 11
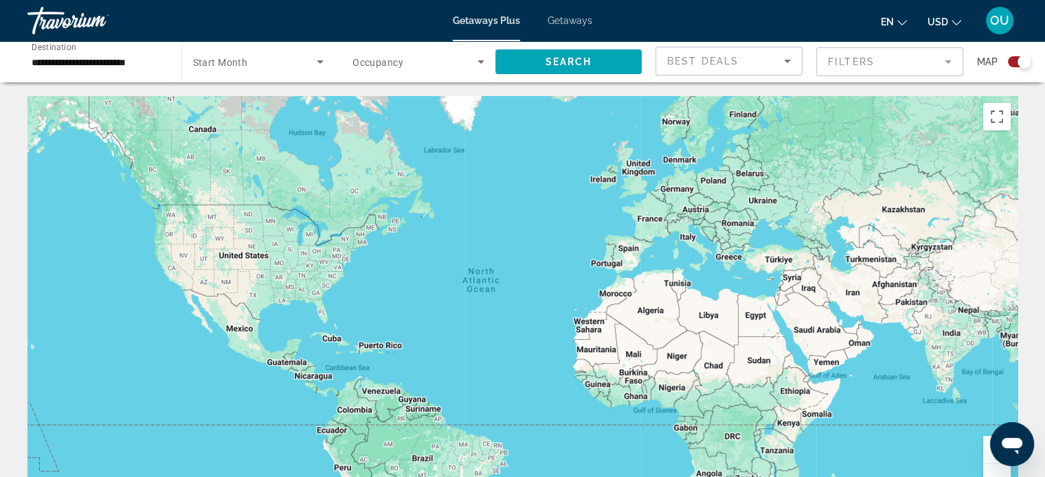
click at [1008, 61] on div "Search widget" at bounding box center [1019, 61] width 23 height 11
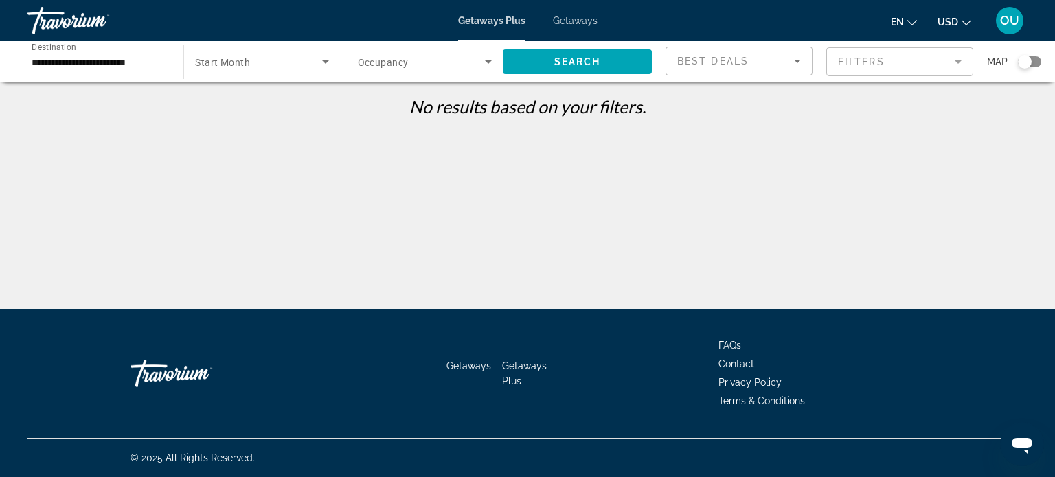
click at [275, 57] on span "Search widget" at bounding box center [258, 62] width 126 height 16
click at [275, 57] on div at bounding box center [527, 238] width 1055 height 477
click at [486, 20] on span "Getaways Plus" at bounding box center [491, 20] width 67 height 11
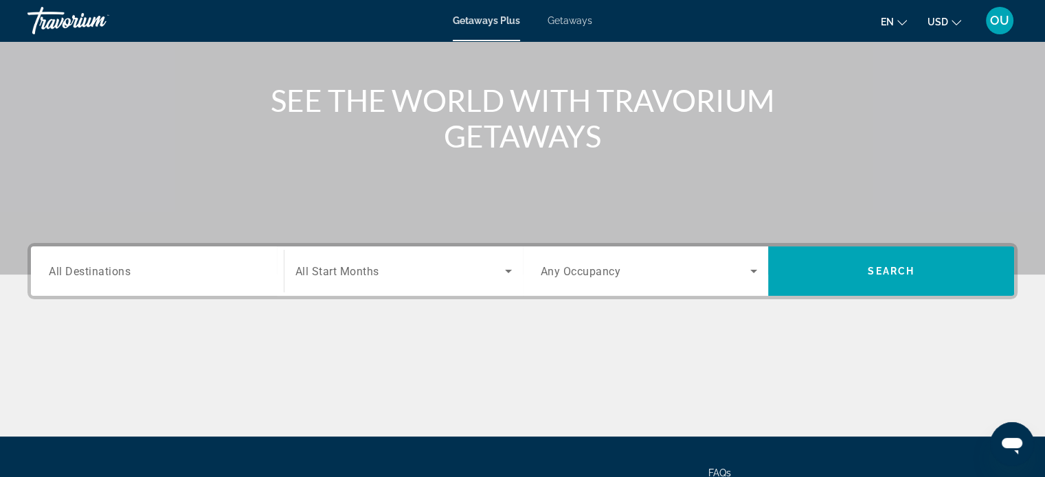
scroll to position [264, 0]
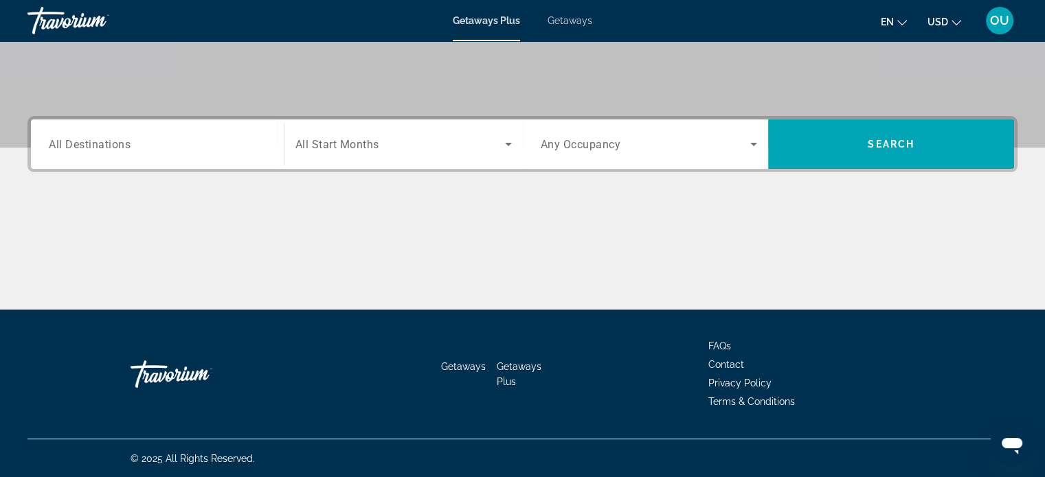
click at [109, 150] on input "Destination All Destinations" at bounding box center [157, 145] width 217 height 16
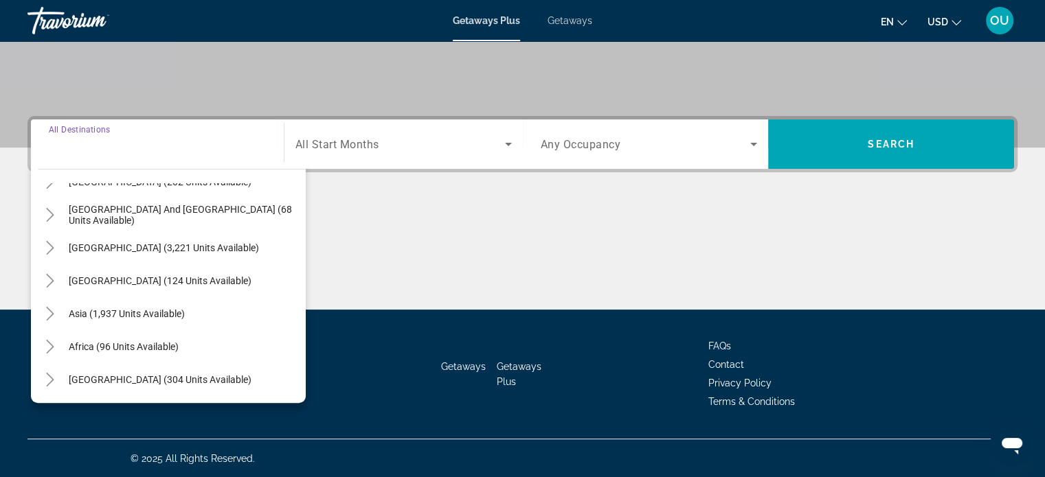
scroll to position [85, 0]
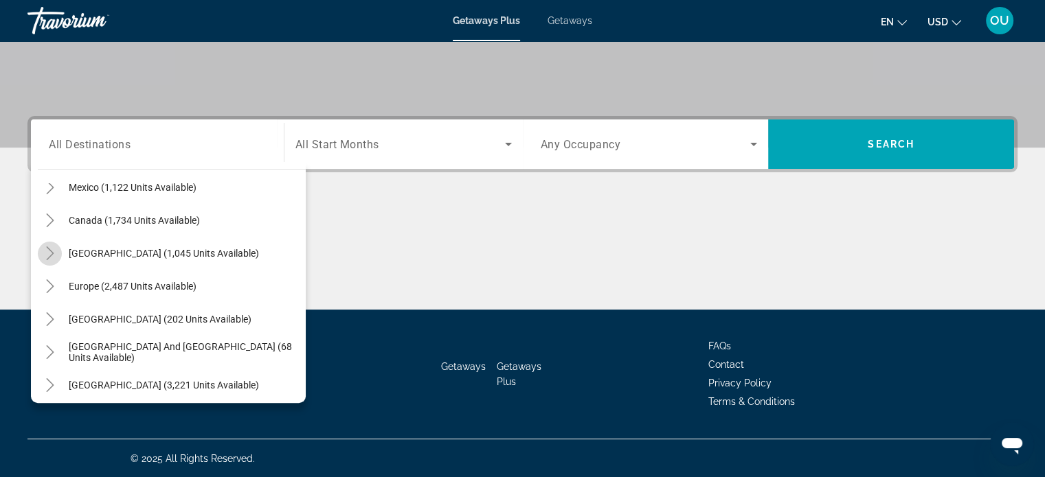
click at [52, 256] on icon "Toggle Caribbean & Atlantic Islands (1,045 units available)" at bounding box center [50, 254] width 14 height 14
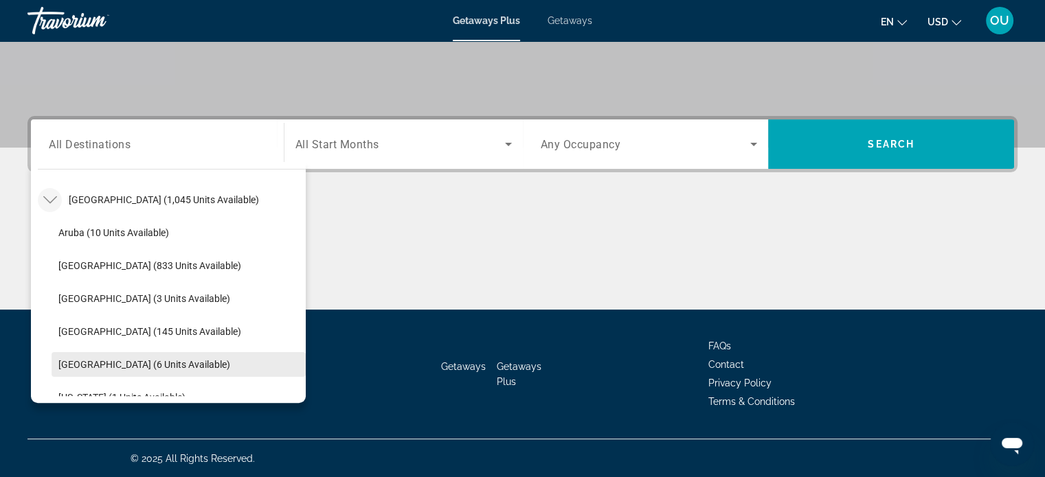
scroll to position [207, 0]
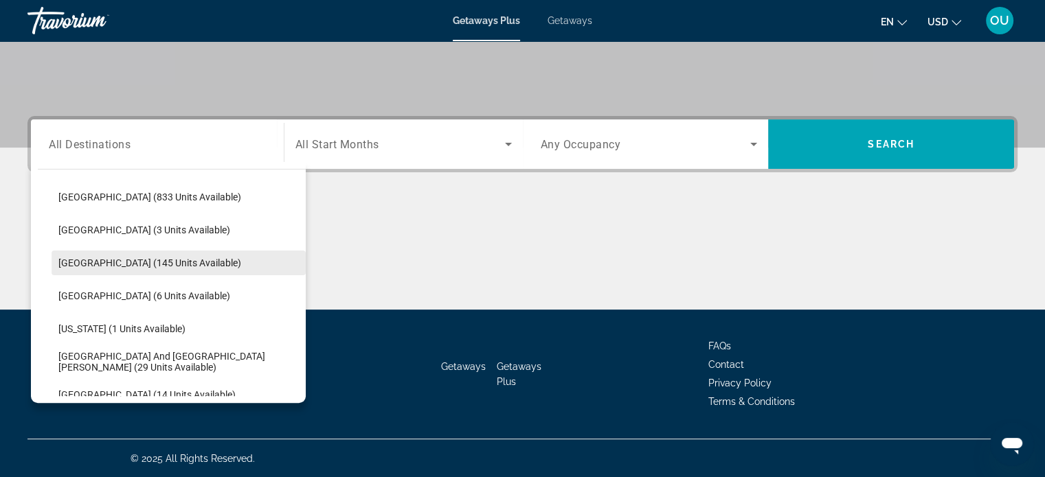
click at [129, 264] on span "Dominican Republic (145 units available)" at bounding box center [149, 263] width 183 height 11
type input "**********"
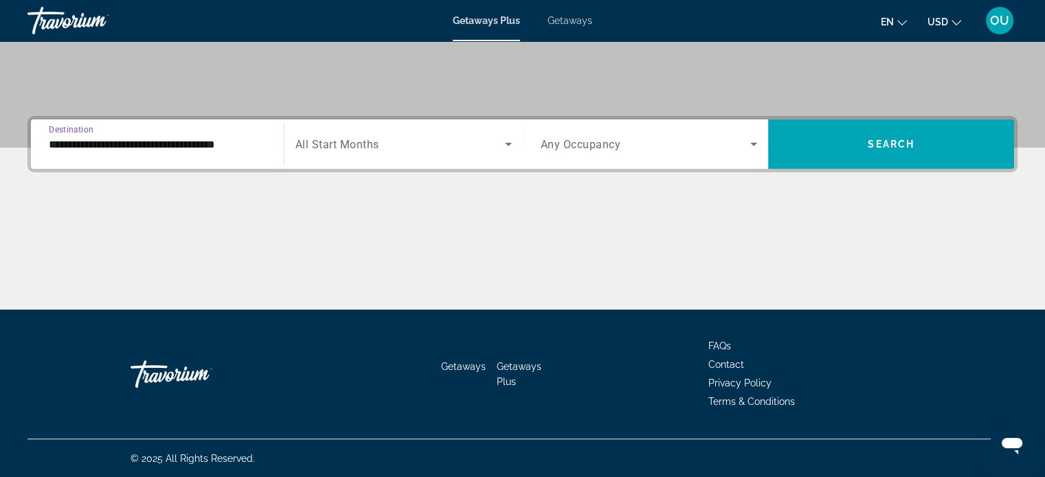
click at [341, 146] on span "All Start Months" at bounding box center [337, 144] width 84 height 13
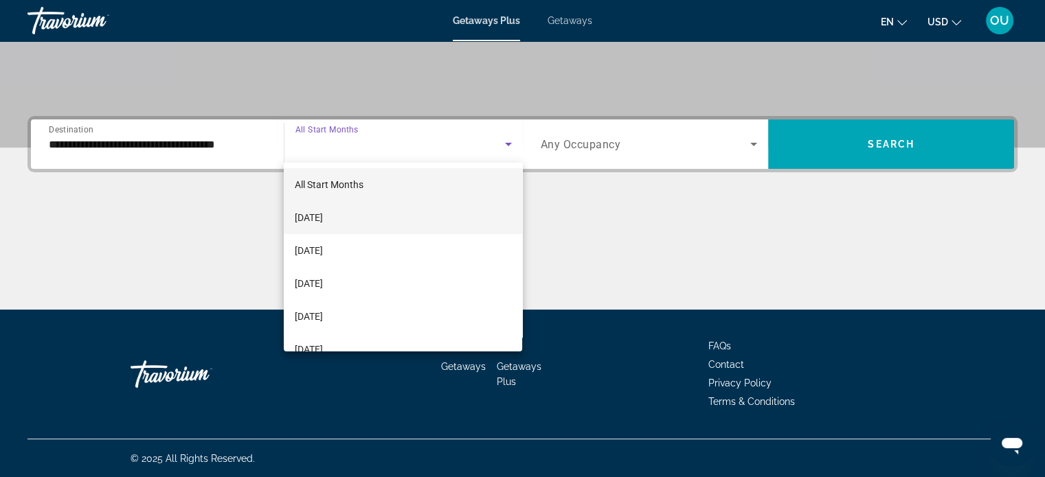
click at [323, 219] on span "[DATE]" at bounding box center [309, 217] width 28 height 16
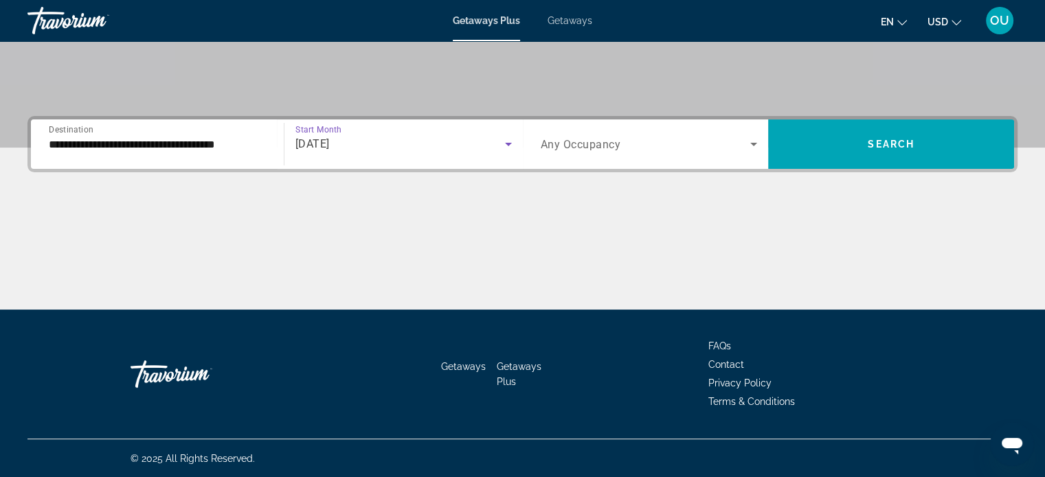
click at [567, 143] on span "Any Occupancy" at bounding box center [581, 144] width 80 height 13
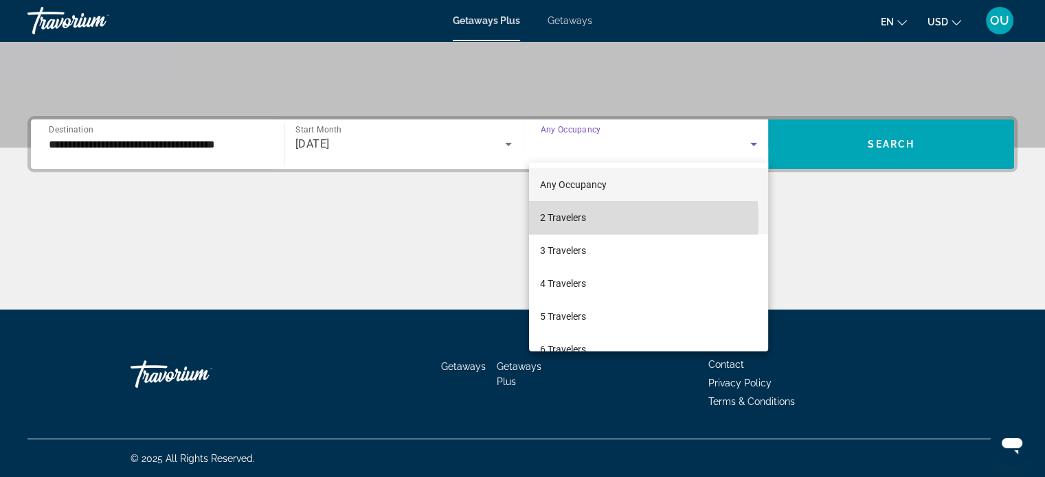
click at [571, 221] on span "2 Travelers" at bounding box center [563, 217] width 46 height 16
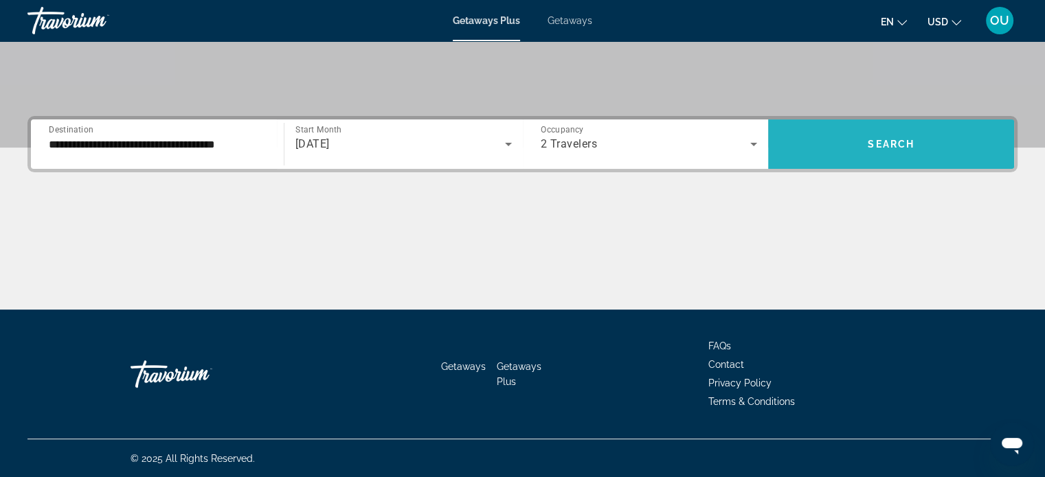
click at [893, 142] on span "Search" at bounding box center [890, 144] width 47 height 11
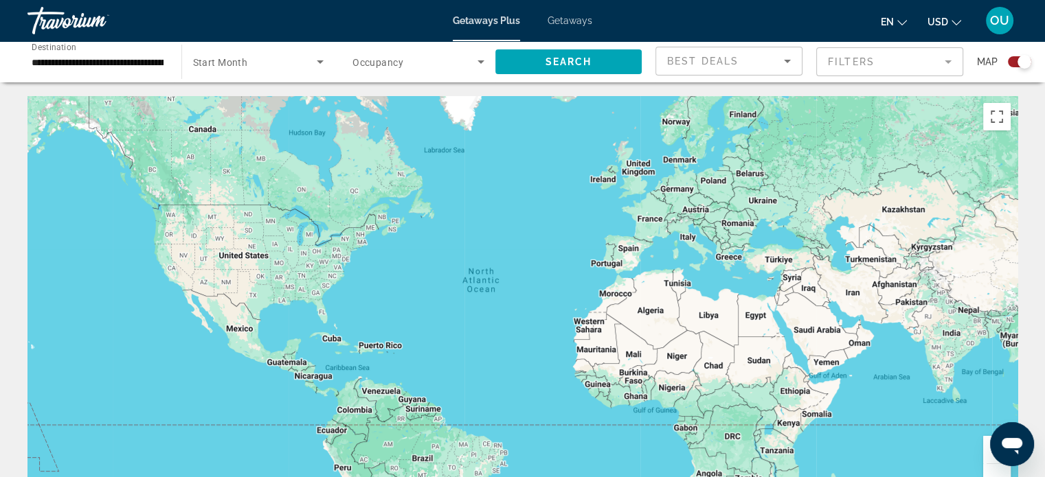
click at [1011, 64] on div "Search widget" at bounding box center [1019, 61] width 23 height 11
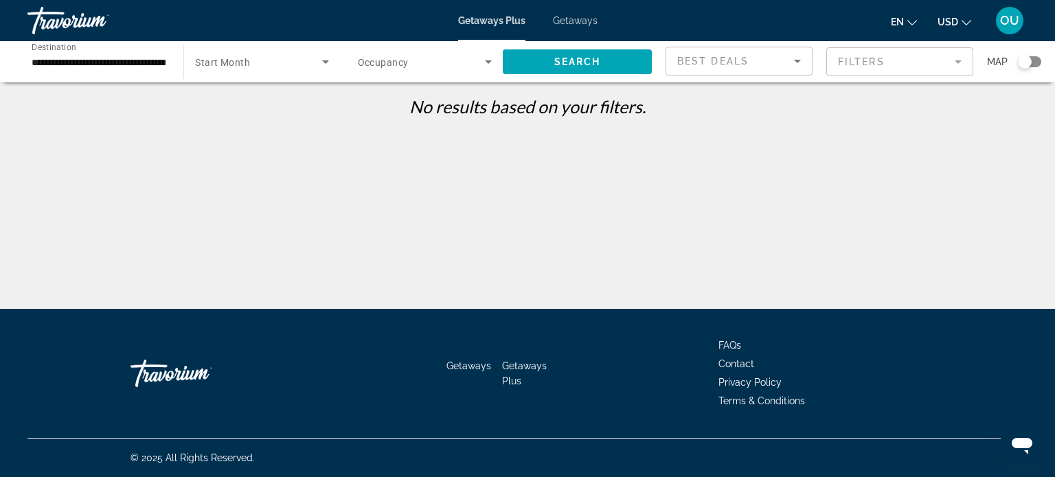
click at [314, 62] on span "Search widget" at bounding box center [258, 62] width 126 height 16
click at [279, 106] on mat-option "All Start Months" at bounding box center [262, 103] width 156 height 33
click at [418, 66] on span "Search widget" at bounding box center [421, 62] width 127 height 16
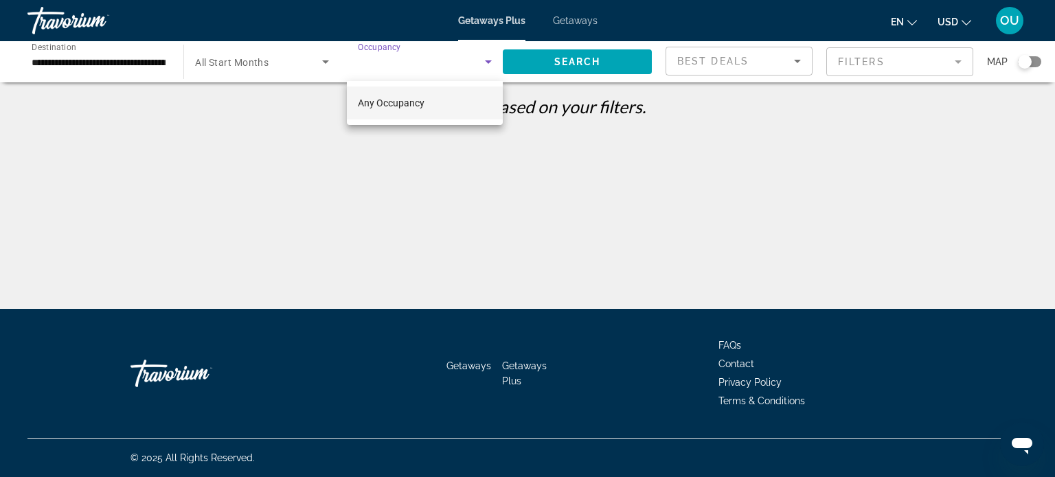
click at [418, 102] on span "Any Occupancy" at bounding box center [391, 103] width 67 height 11
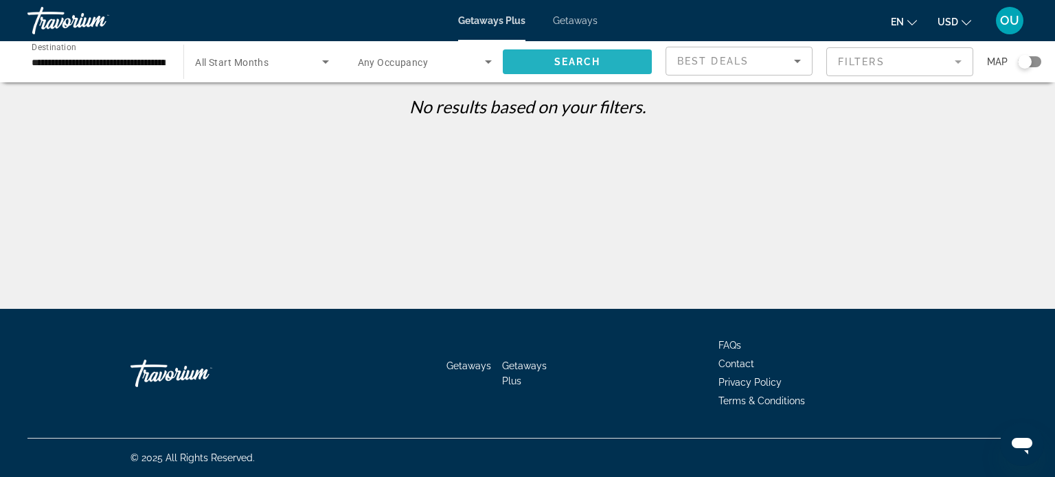
click at [563, 62] on span "Search" at bounding box center [577, 61] width 47 height 11
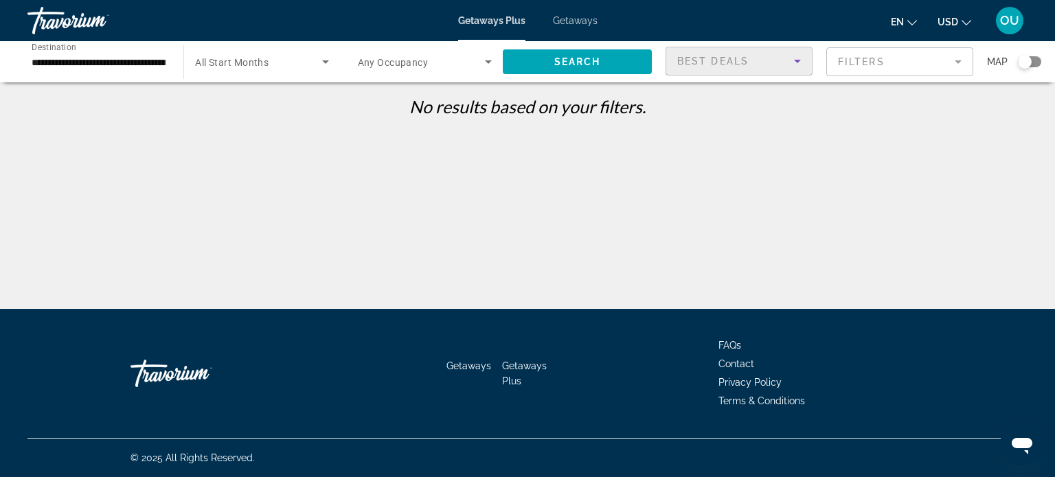
click at [695, 56] on span "Best Deals" at bounding box center [712, 61] width 71 height 11
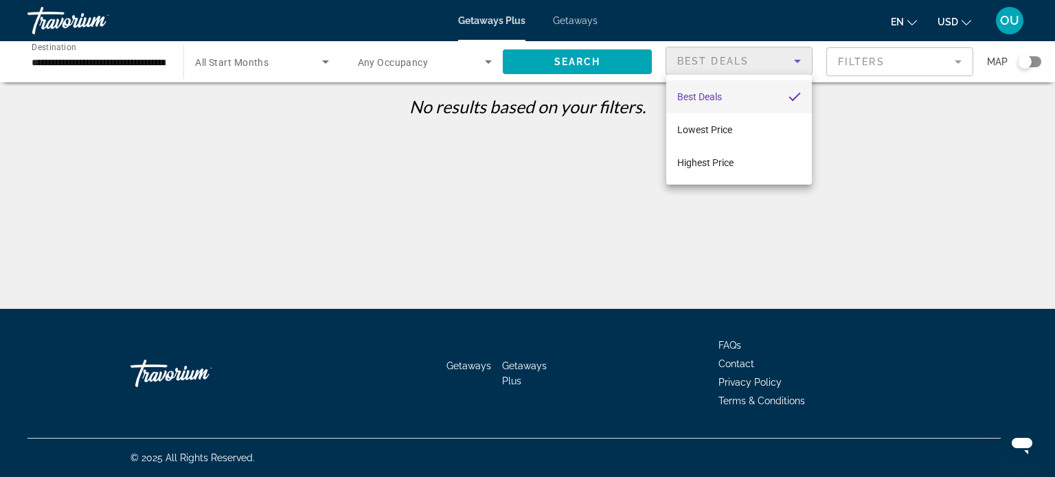
click at [695, 56] on div at bounding box center [527, 238] width 1055 height 477
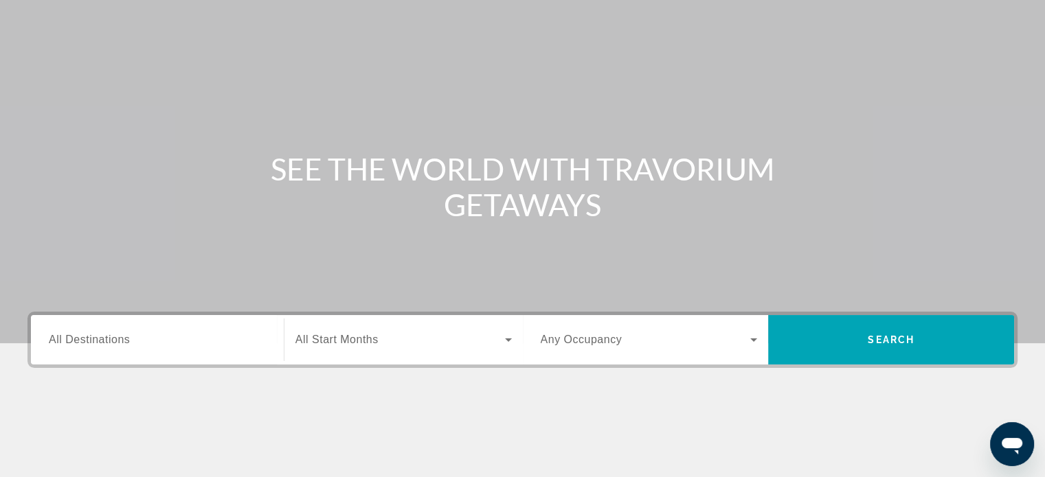
scroll to position [206, 0]
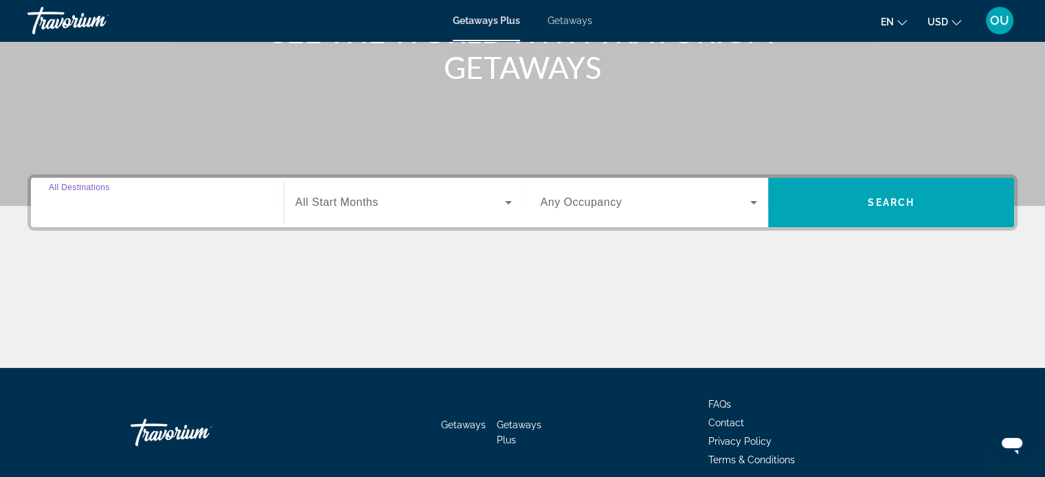
click at [180, 203] on input "Destination All Destinations" at bounding box center [157, 203] width 217 height 16
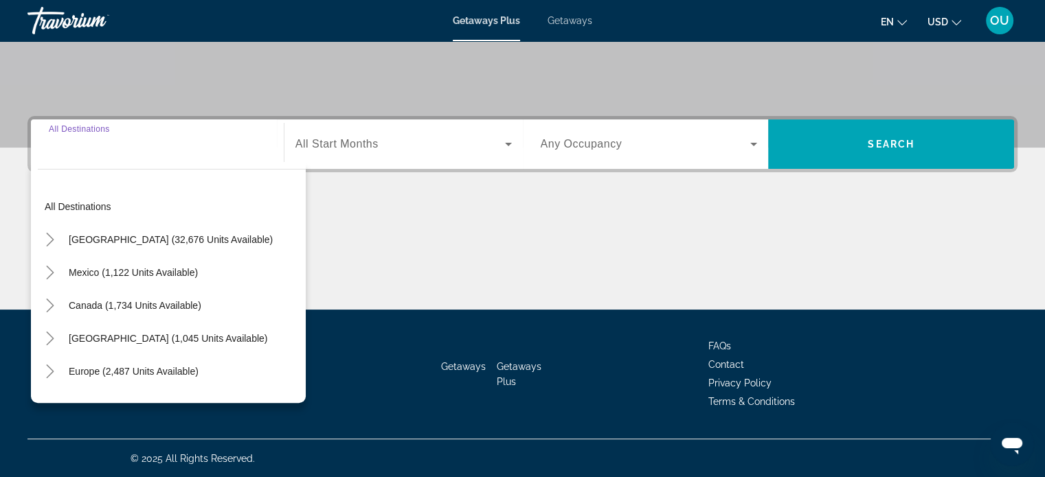
scroll to position [69, 0]
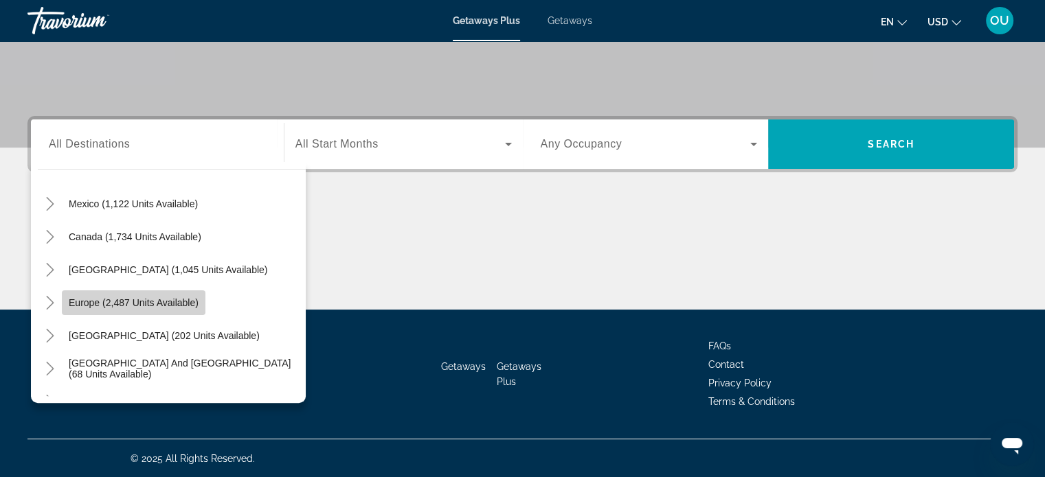
click at [139, 304] on span "Europe (2,487 units available)" at bounding box center [134, 302] width 130 height 11
type input "**********"
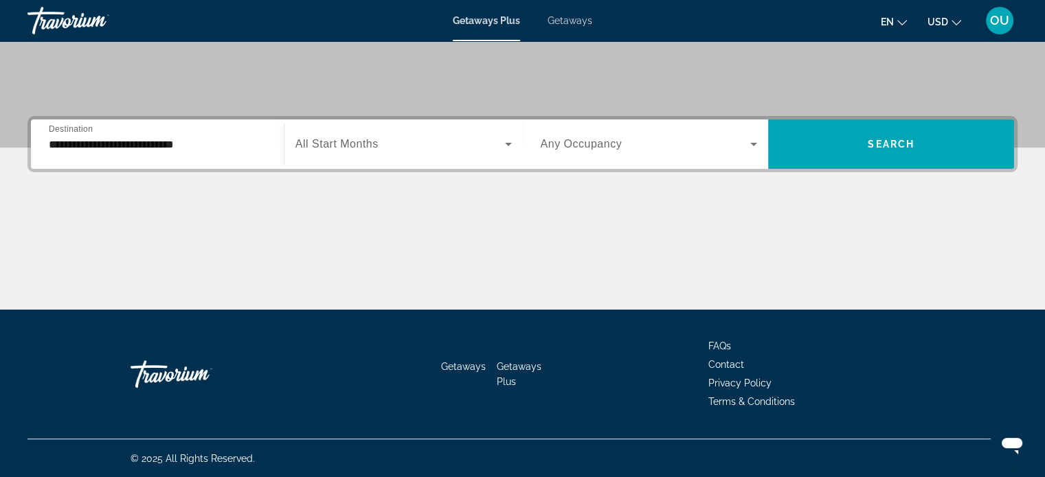
click at [312, 139] on span "All Start Months" at bounding box center [336, 144] width 83 height 12
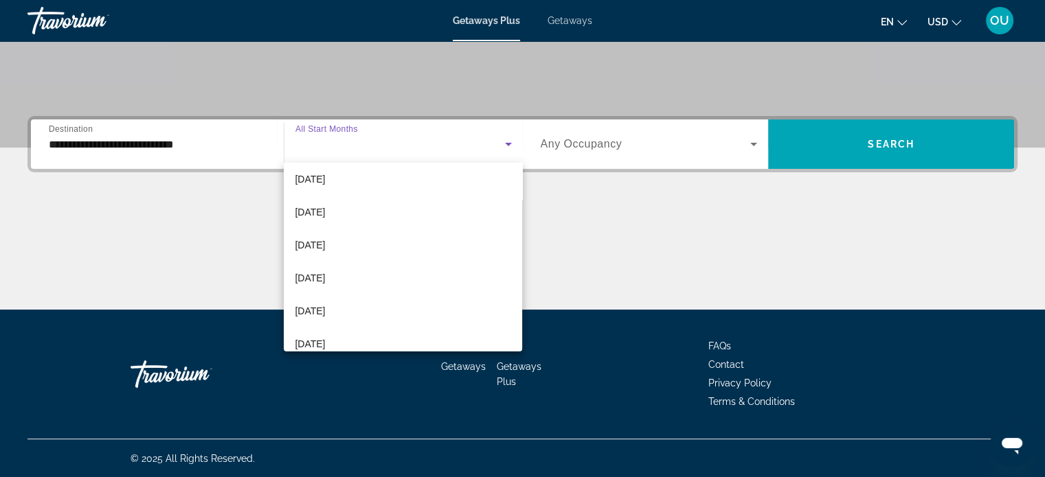
scroll to position [206, 0]
click at [367, 271] on mat-option "[DATE]" at bounding box center [403, 275] width 238 height 33
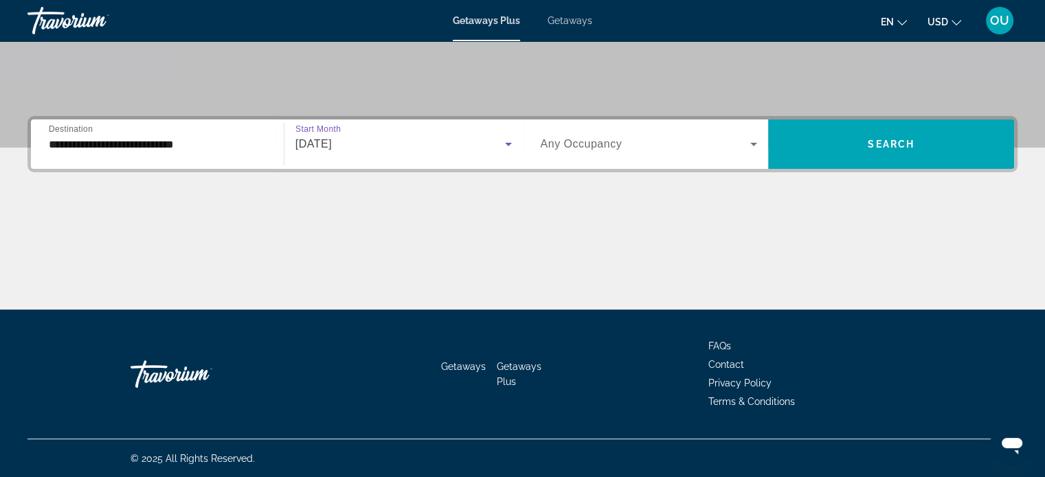
click at [707, 147] on span "Search widget" at bounding box center [646, 144] width 210 height 16
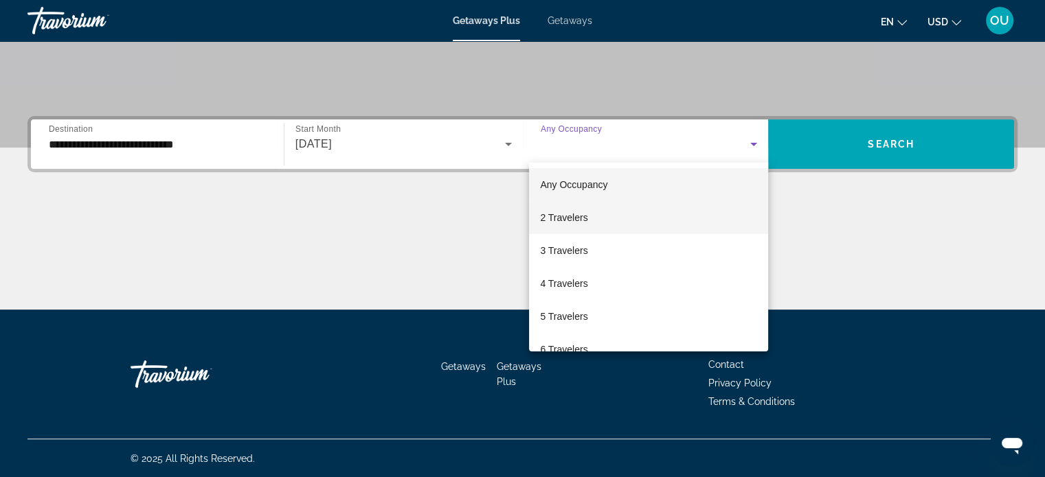
click at [667, 211] on mat-option "2 Travelers" at bounding box center [648, 217] width 239 height 33
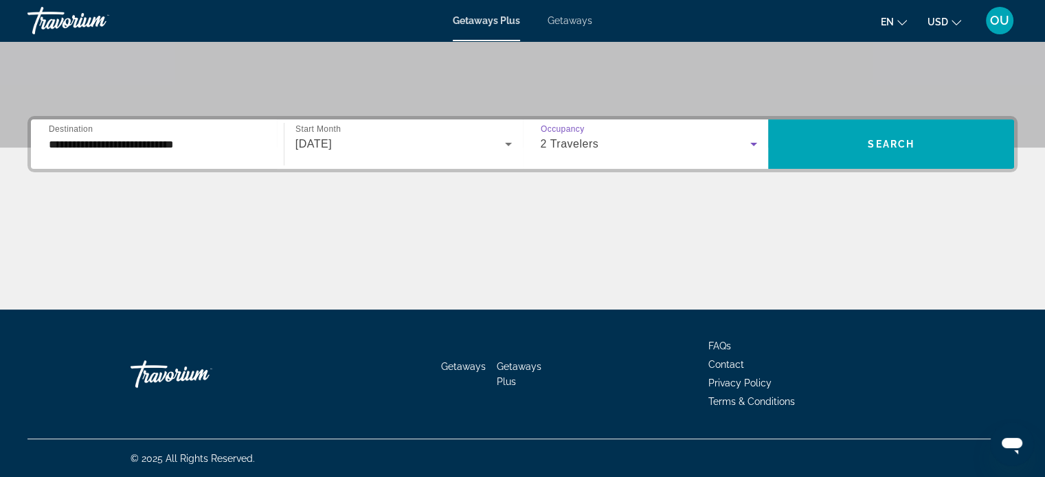
click at [597, 142] on span "2 Travelers" at bounding box center [570, 144] width 58 height 12
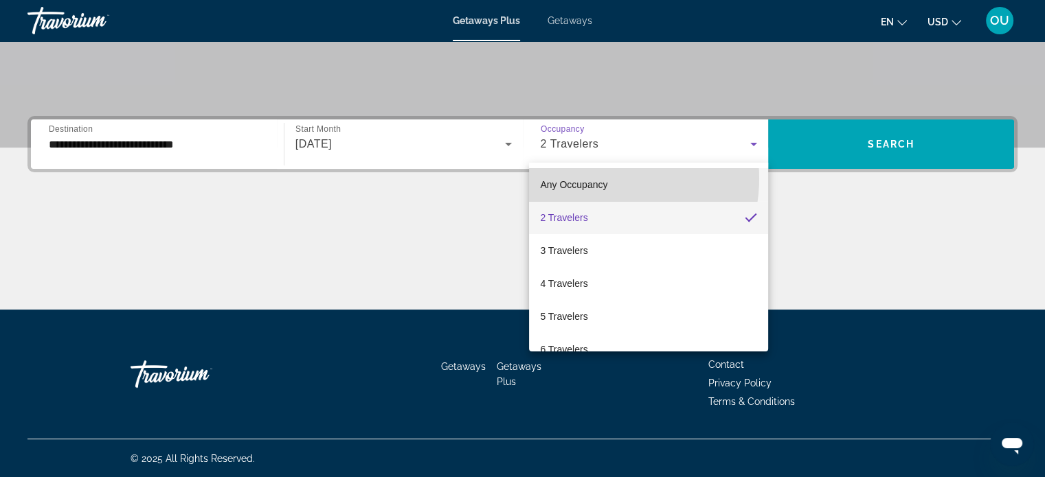
click at [599, 179] on span "Any Occupancy" at bounding box center [573, 184] width 67 height 11
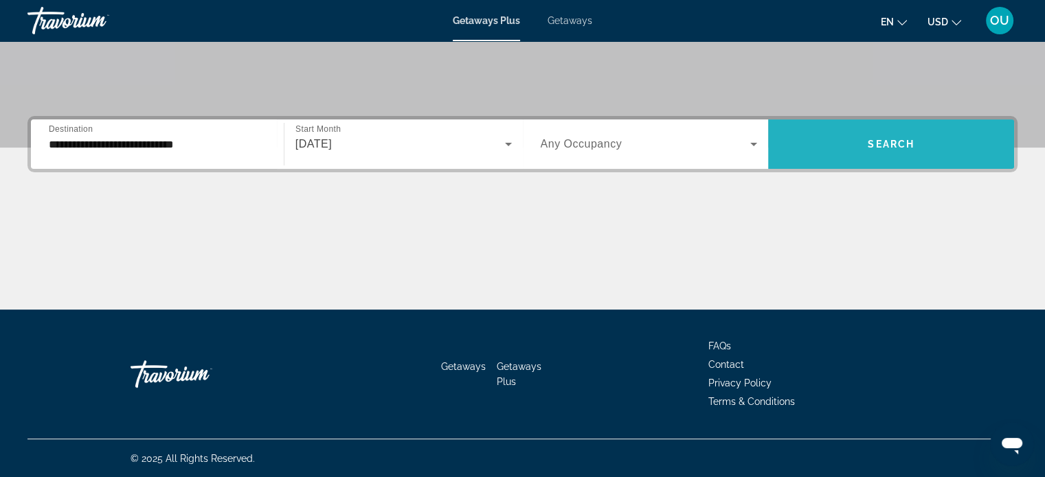
click at [874, 147] on span "Search" at bounding box center [890, 144] width 47 height 11
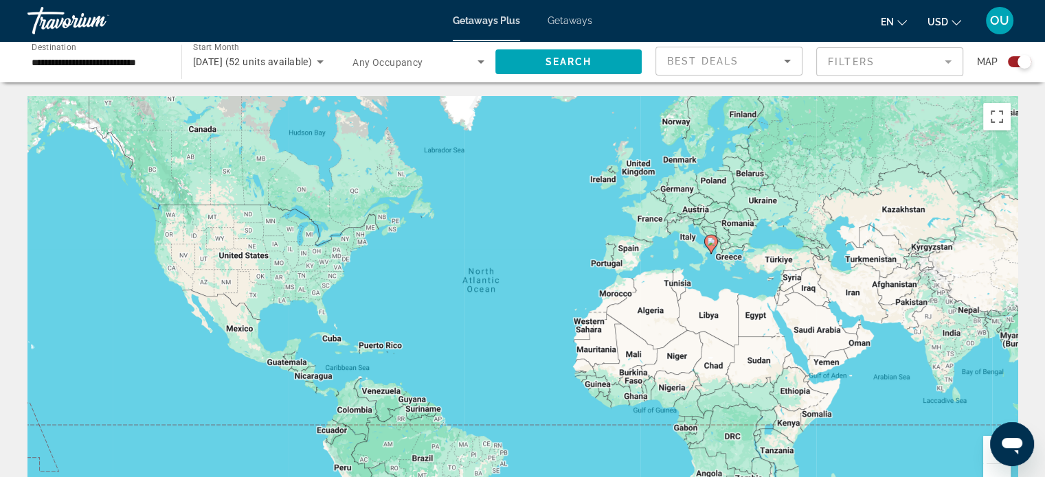
click at [315, 63] on icon "Search widget" at bounding box center [320, 62] width 16 height 16
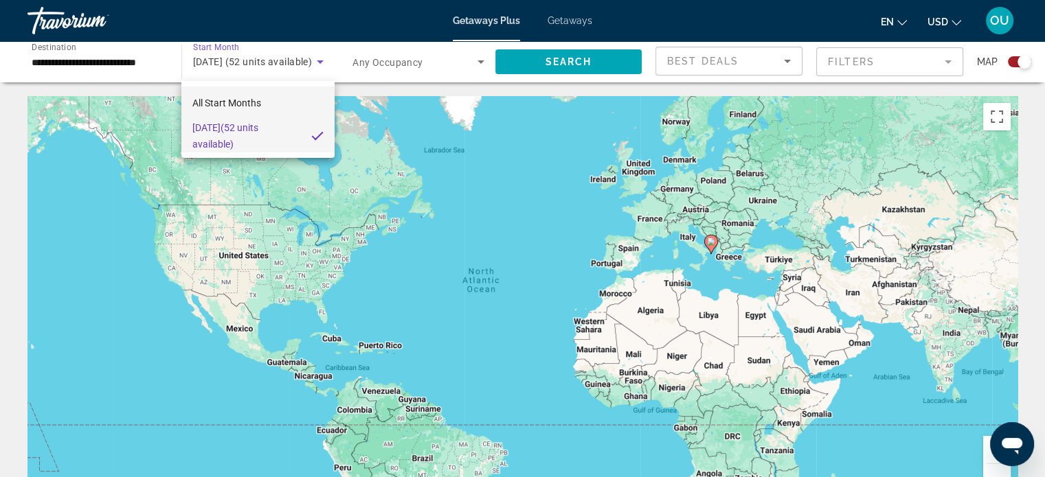
click at [305, 99] on mat-option "All Start Months" at bounding box center [257, 103] width 153 height 33
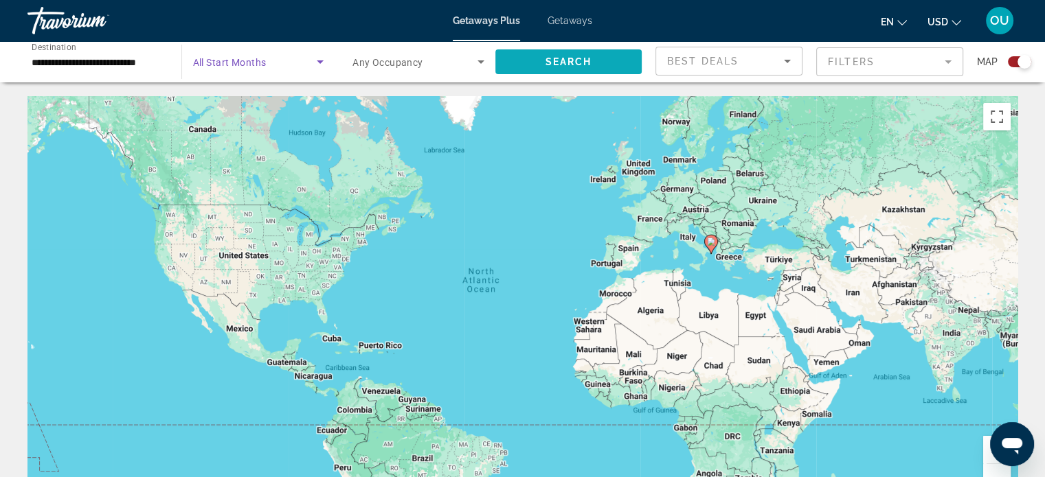
click at [562, 60] on span "Search" at bounding box center [568, 61] width 47 height 11
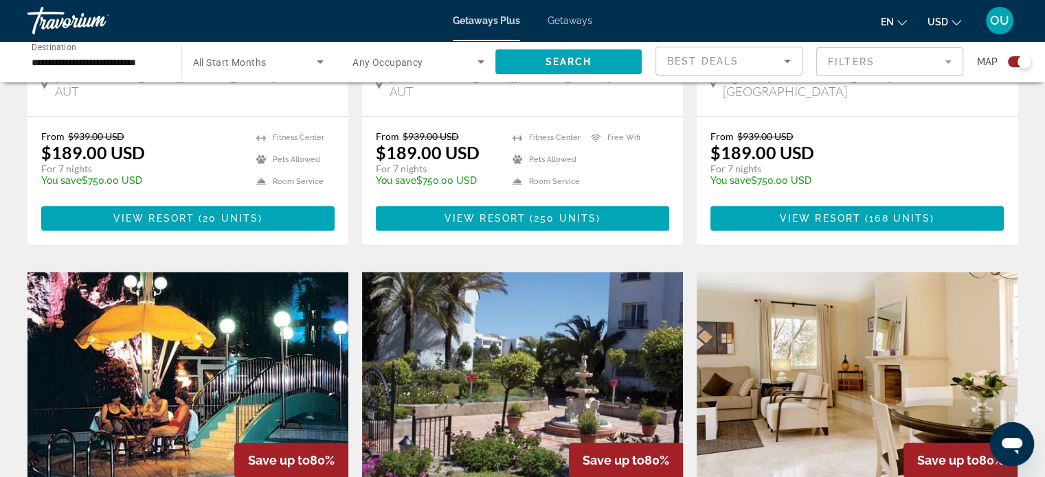
scroll to position [1442, 0]
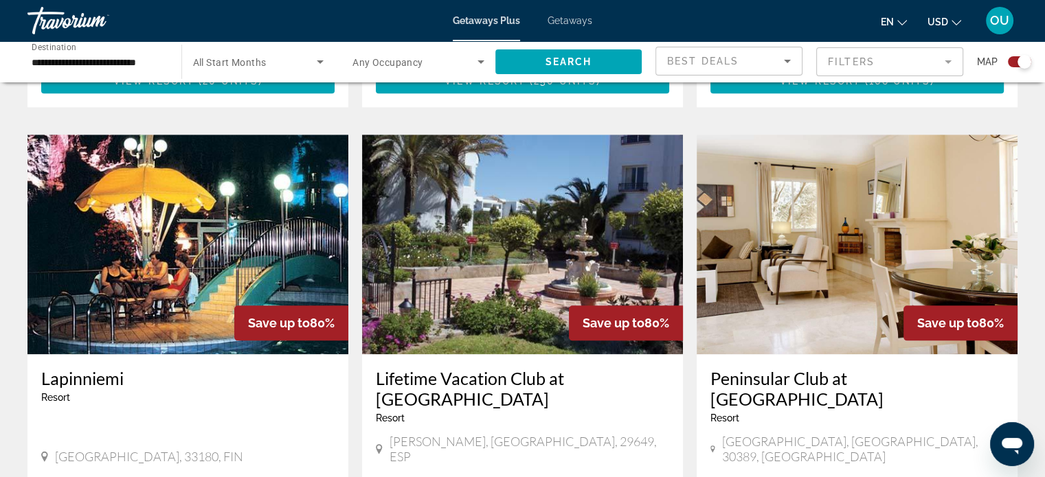
click at [806, 216] on img "Main content" at bounding box center [856, 245] width 321 height 220
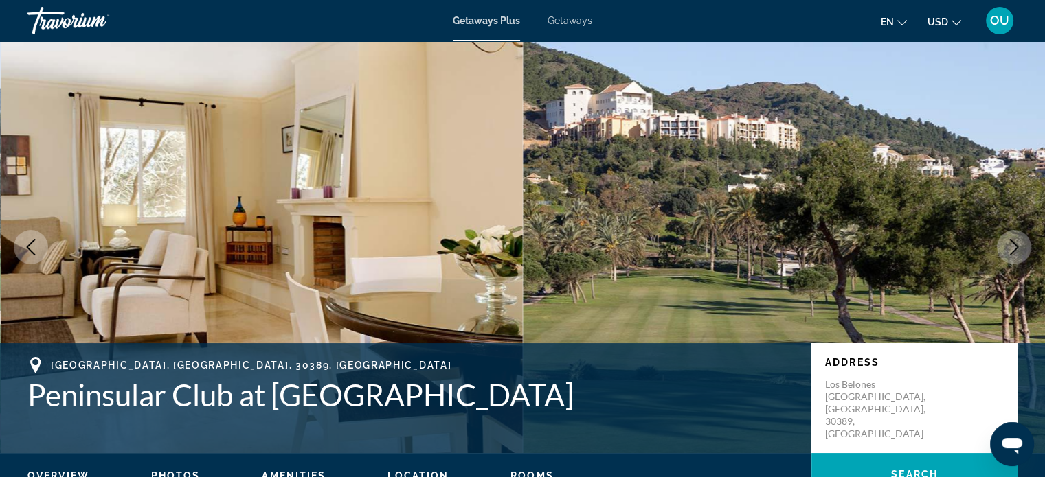
click at [272, 201] on img "Main content" at bounding box center [262, 247] width 523 height 412
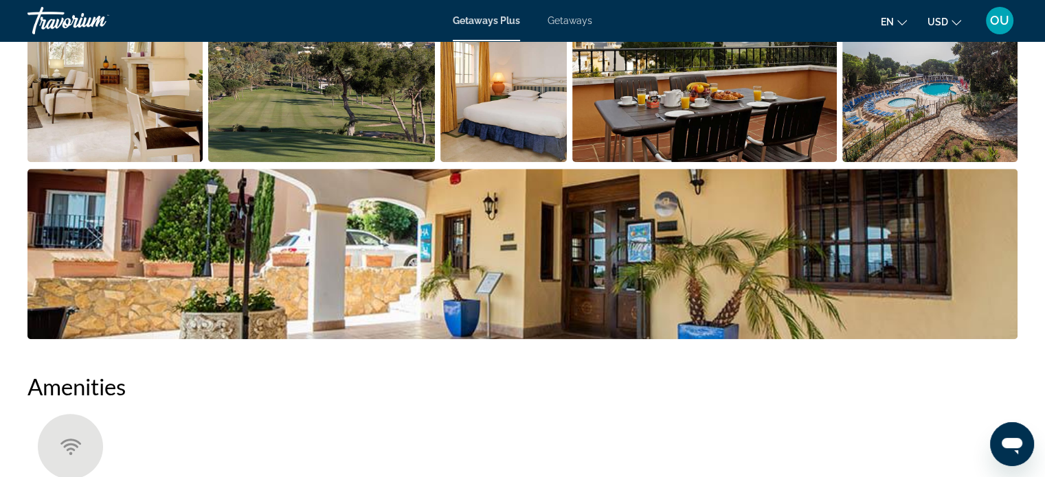
scroll to position [618, 0]
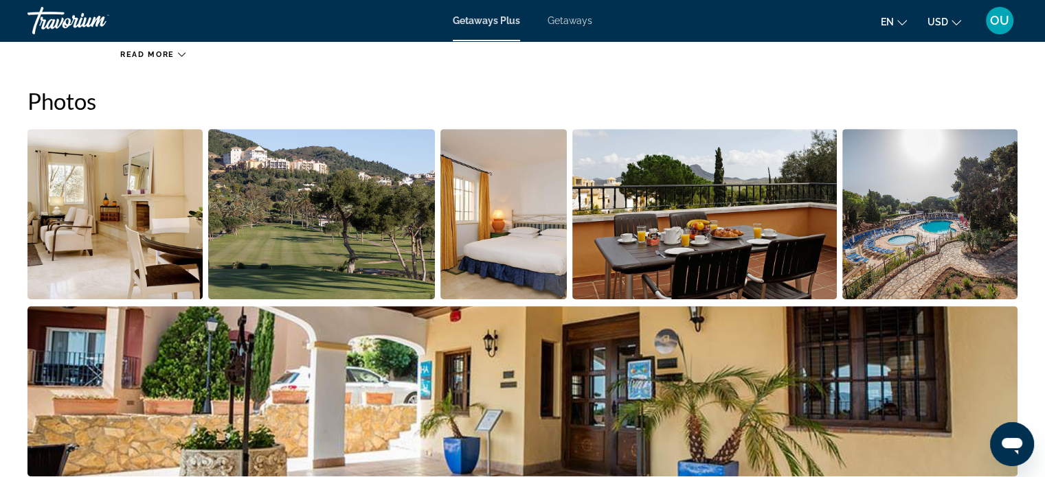
click at [124, 180] on img "Open full-screen image slider" at bounding box center [114, 214] width 175 height 170
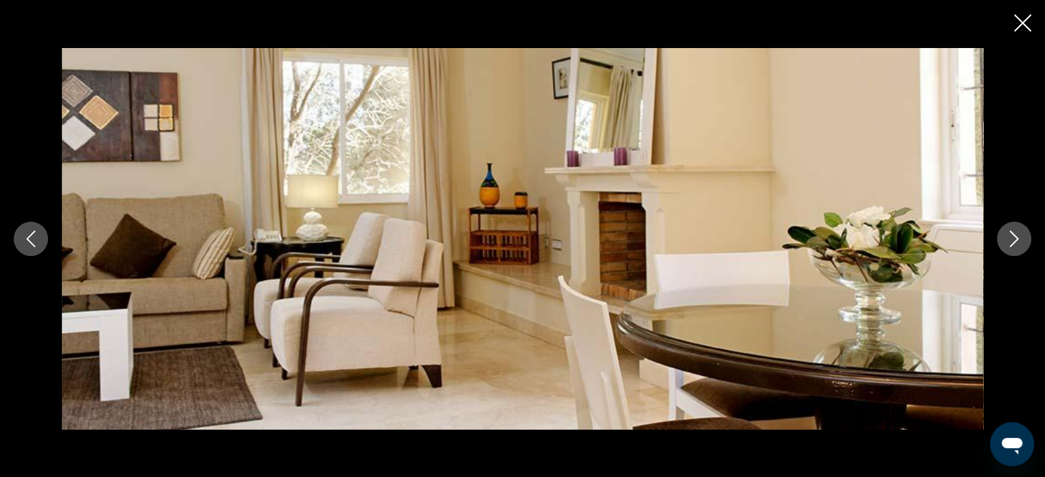
click at [1016, 238] on icon "Next image" at bounding box center [1014, 239] width 9 height 16
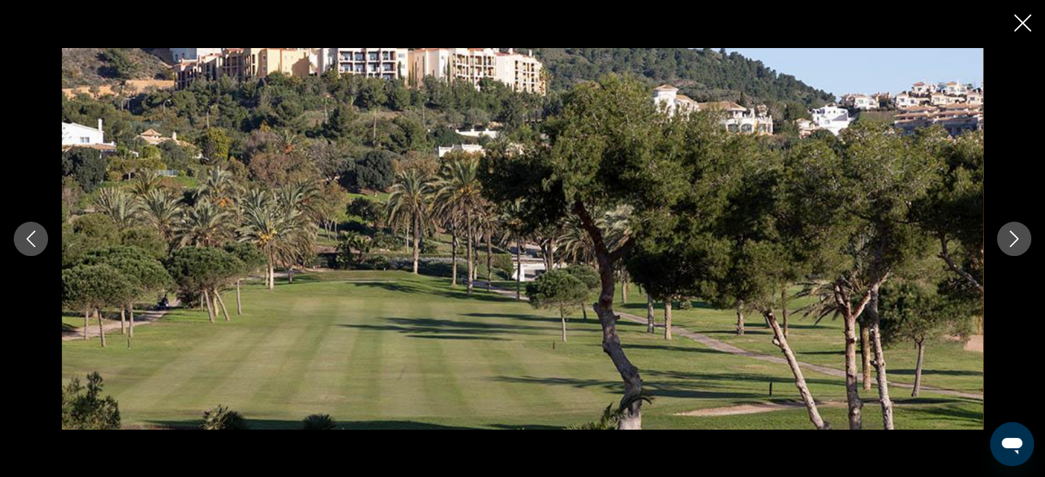
click at [1016, 238] on icon "Next image" at bounding box center [1014, 239] width 9 height 16
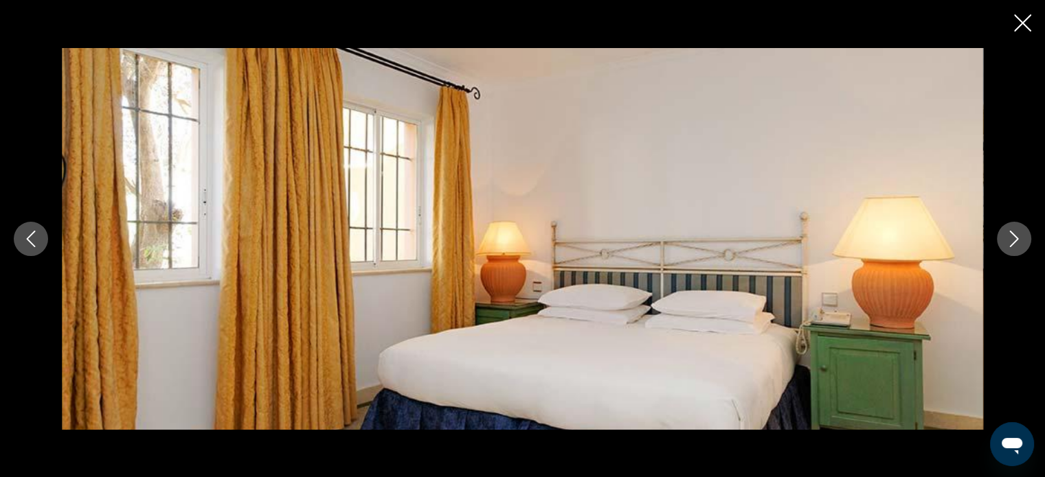
click at [1016, 238] on icon "Next image" at bounding box center [1014, 239] width 9 height 16
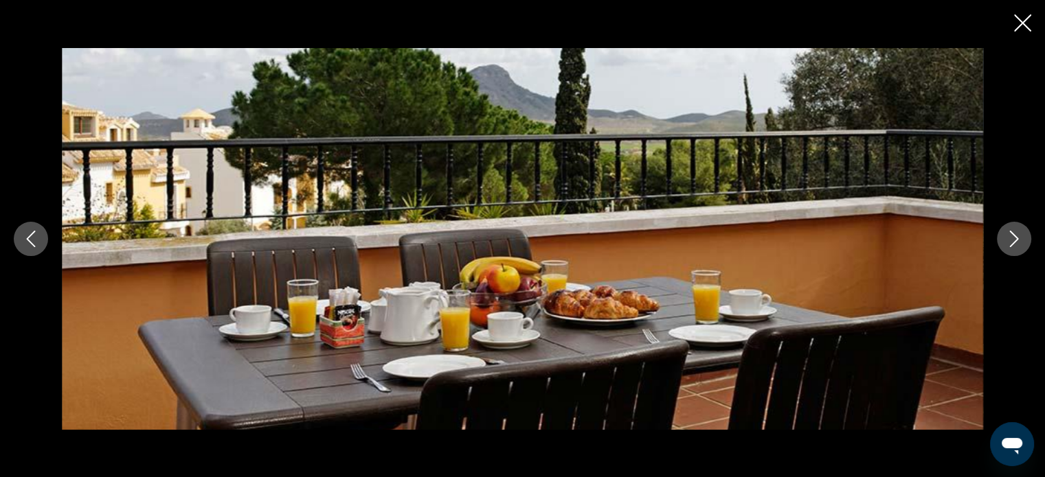
click at [1016, 238] on icon "Next image" at bounding box center [1014, 239] width 9 height 16
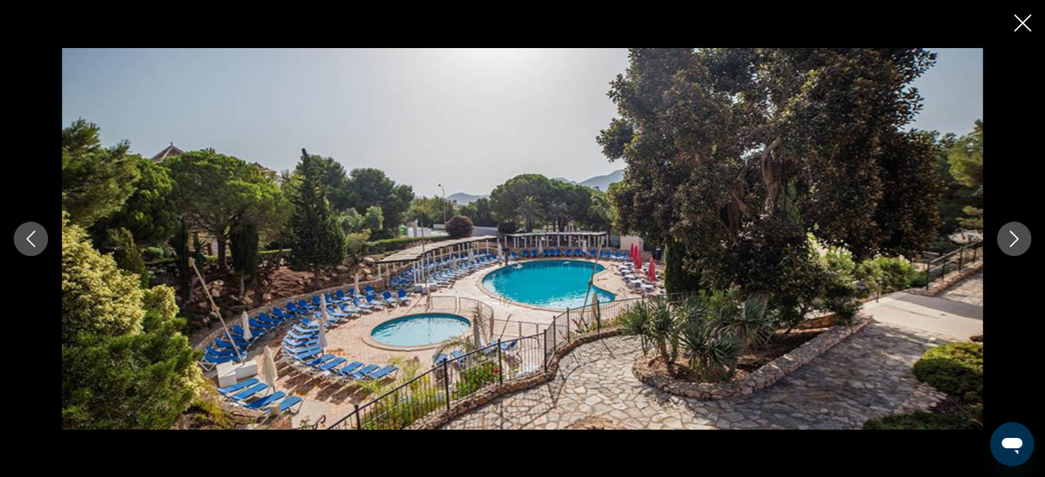
click at [1016, 238] on icon "Next image" at bounding box center [1014, 239] width 9 height 16
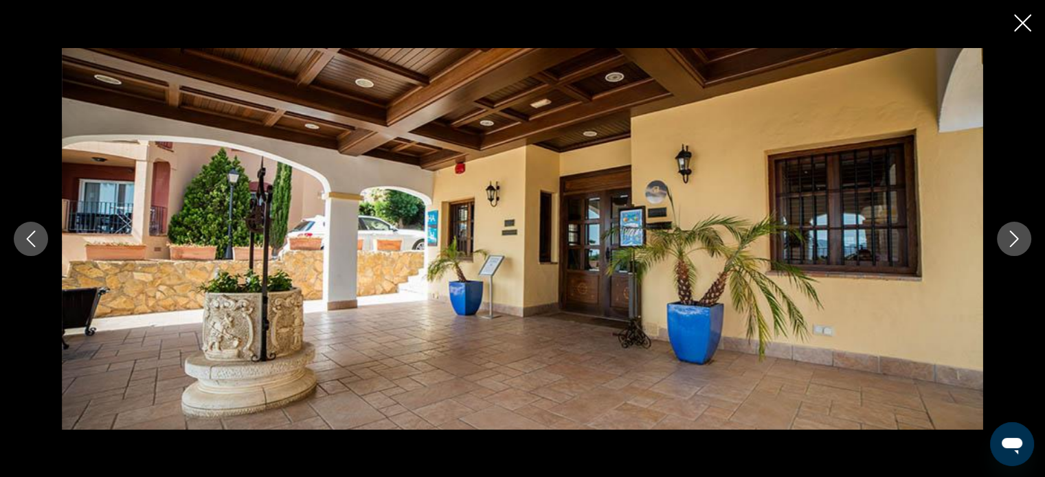
click at [1016, 238] on icon "Next image" at bounding box center [1014, 239] width 9 height 16
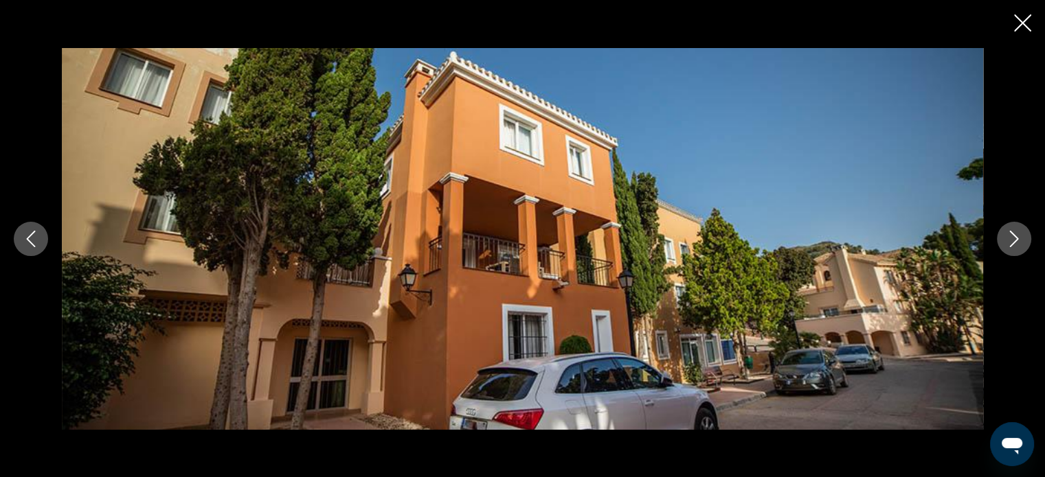
click at [1016, 238] on icon "Next image" at bounding box center [1014, 239] width 9 height 16
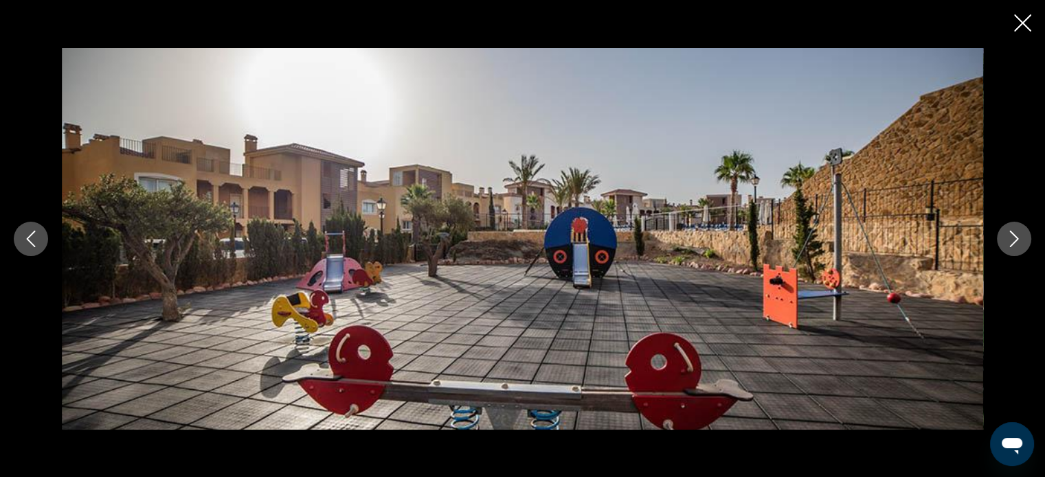
click at [1016, 238] on icon "Next image" at bounding box center [1014, 239] width 9 height 16
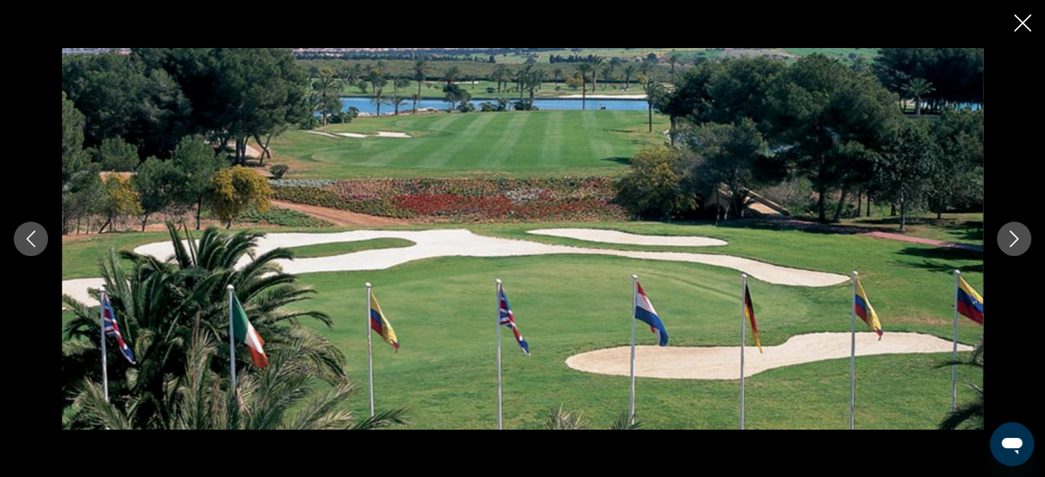
click at [1016, 238] on icon "Next image" at bounding box center [1014, 239] width 9 height 16
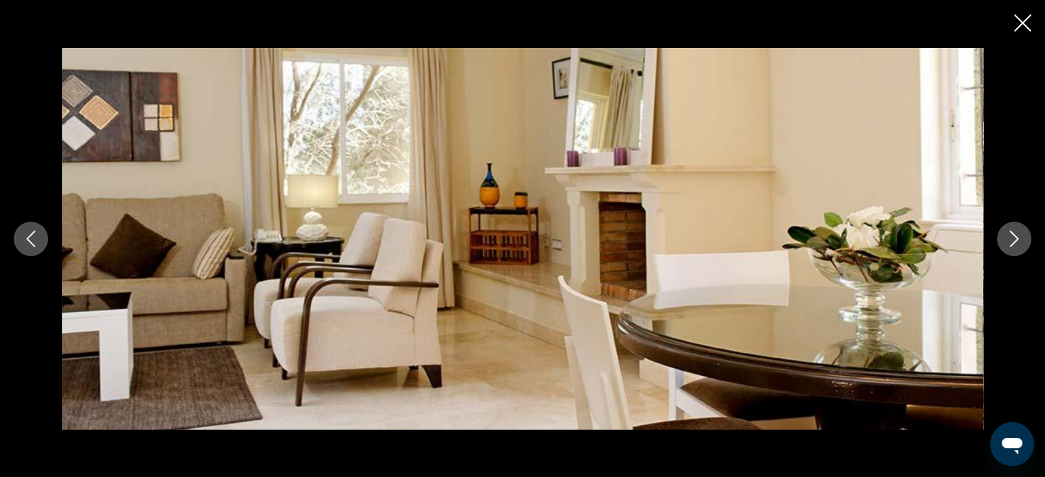
click at [1016, 238] on icon "Next image" at bounding box center [1014, 239] width 9 height 16
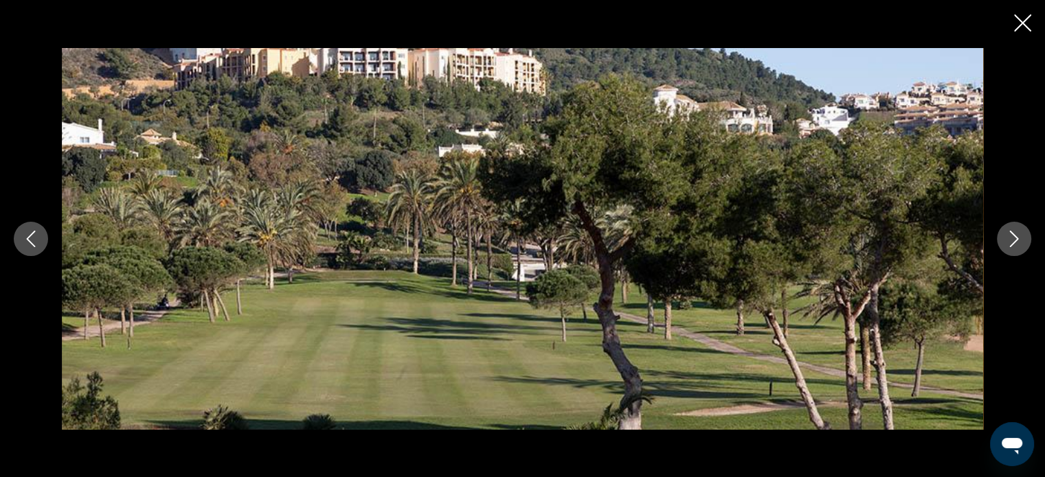
click at [1016, 238] on icon "Next image" at bounding box center [1014, 239] width 9 height 16
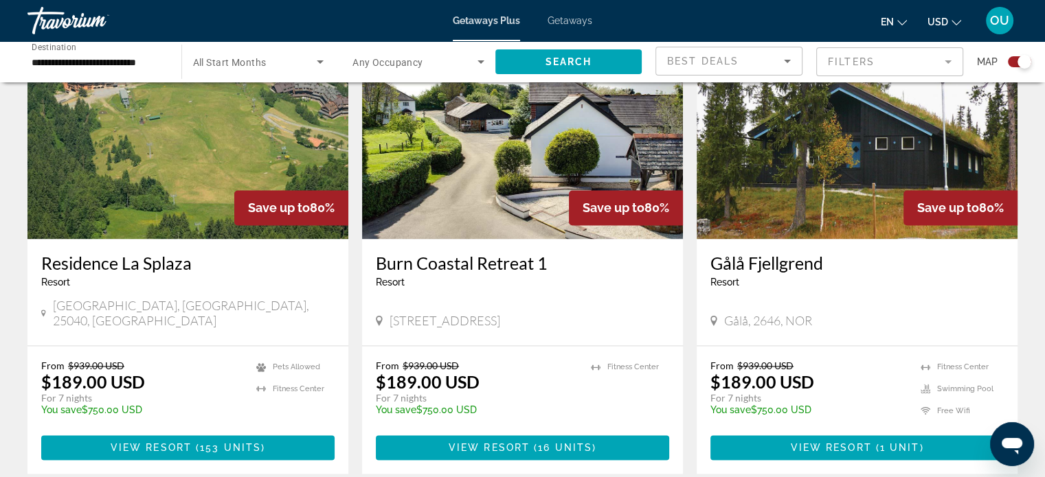
scroll to position [2190, 0]
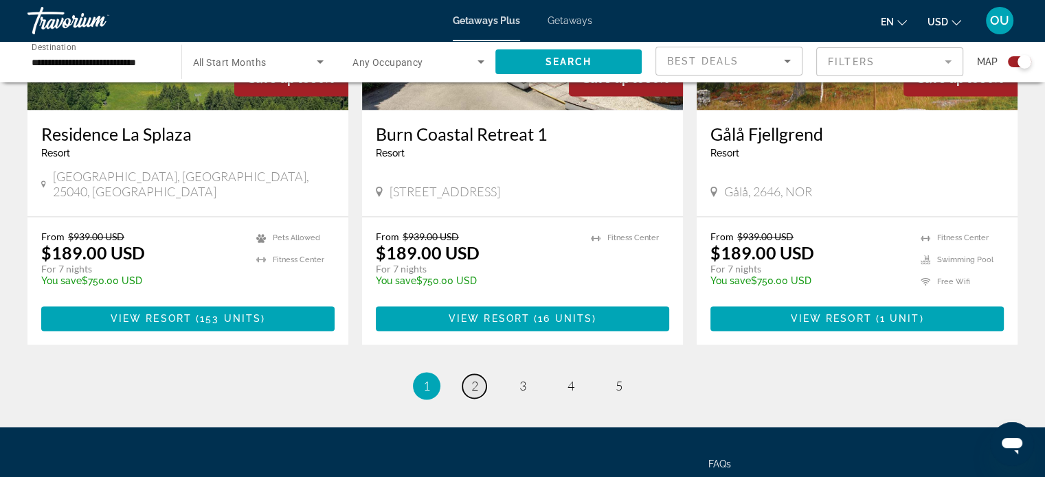
click at [471, 378] on span "2" at bounding box center [474, 385] width 7 height 15
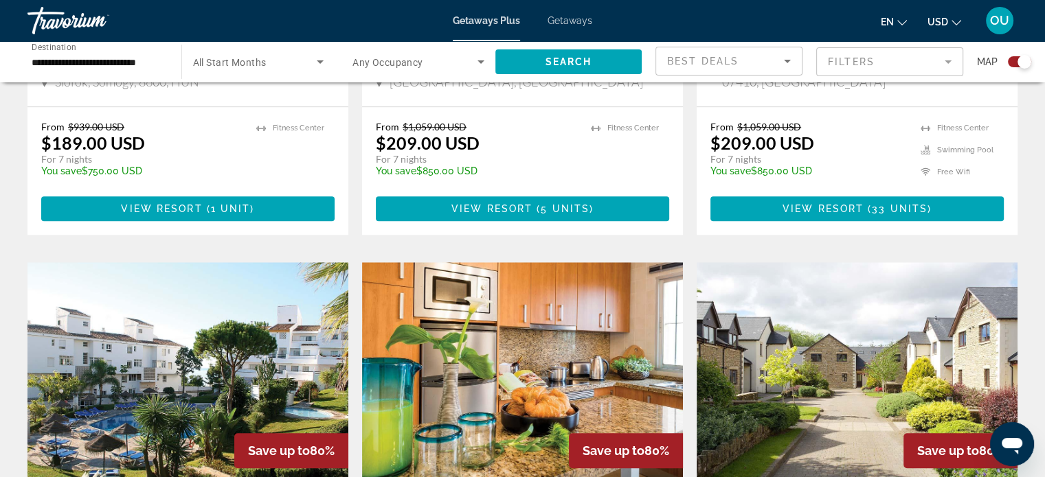
scroll to position [1442, 0]
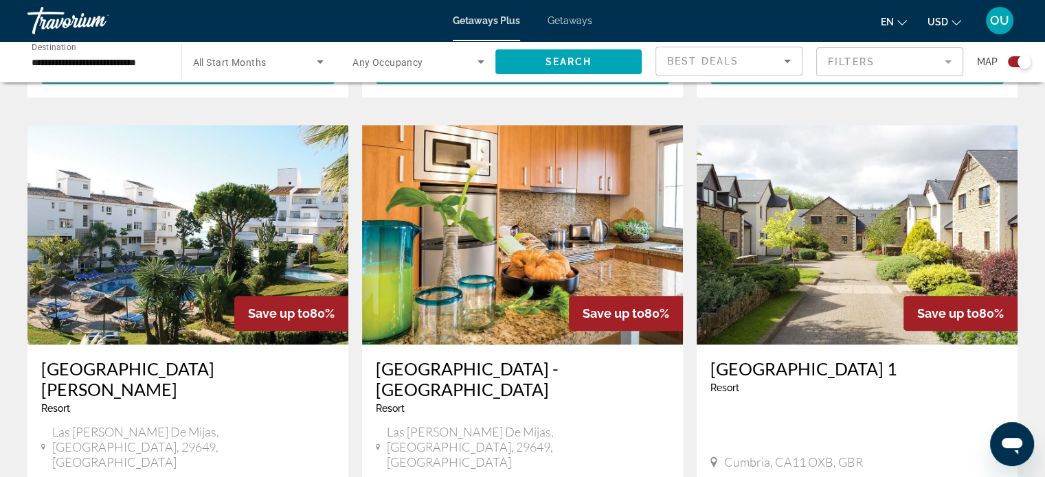
click at [487, 207] on img "Main content" at bounding box center [522, 235] width 321 height 220
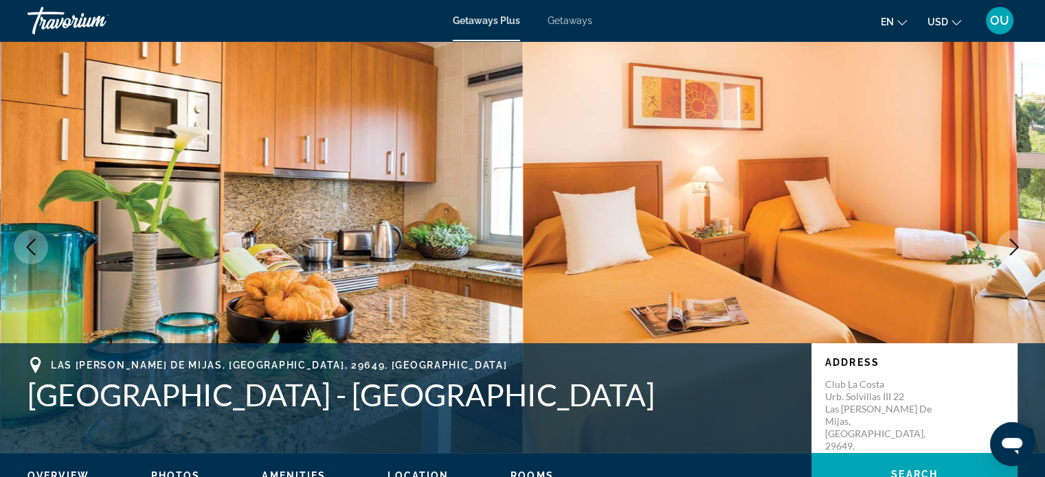
click at [339, 208] on img "Main content" at bounding box center [262, 247] width 523 height 412
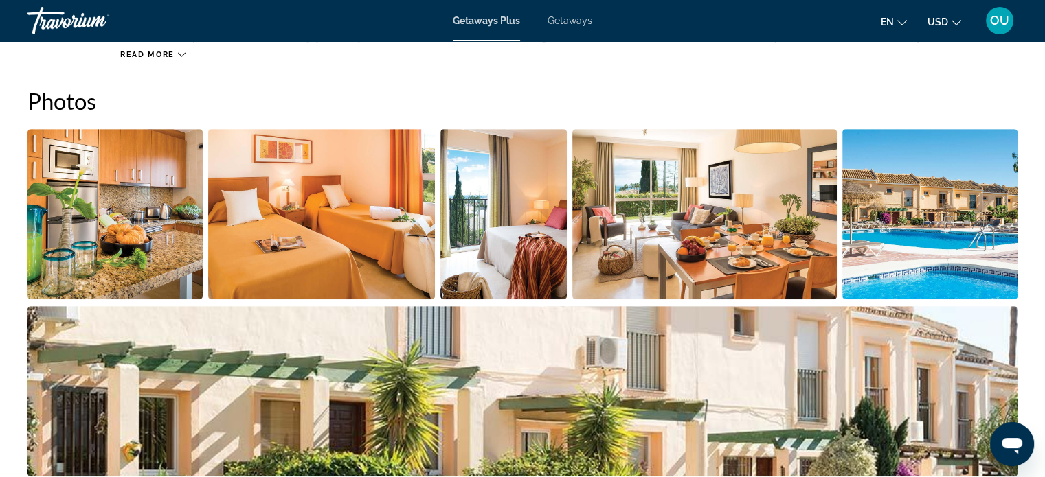
scroll to position [549, 0]
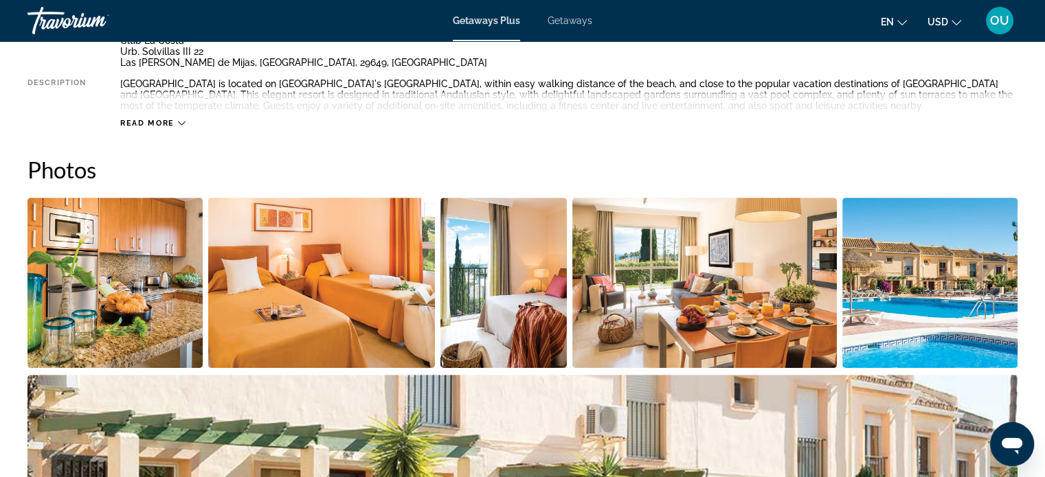
click at [102, 285] on img "Open full-screen image slider" at bounding box center [114, 283] width 175 height 170
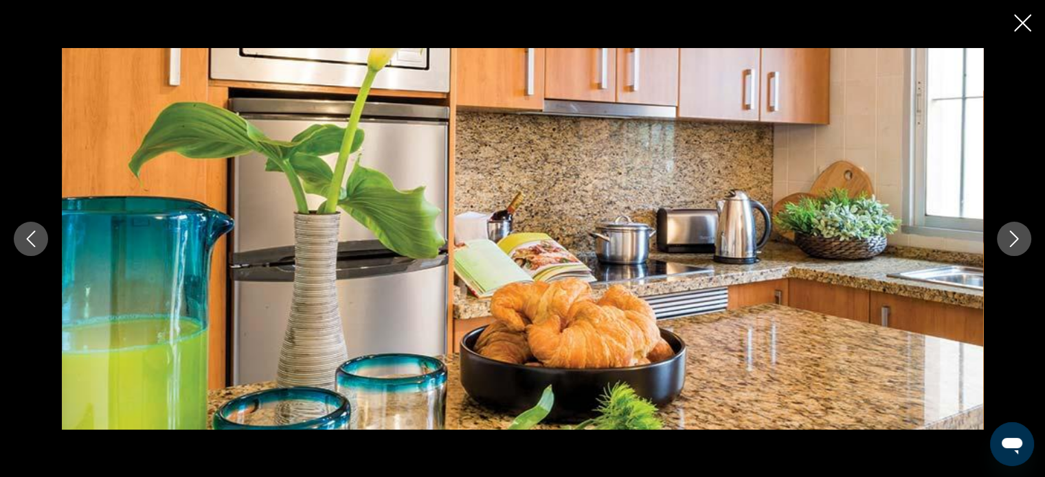
click at [1012, 239] on icon "Next image" at bounding box center [1013, 239] width 16 height 16
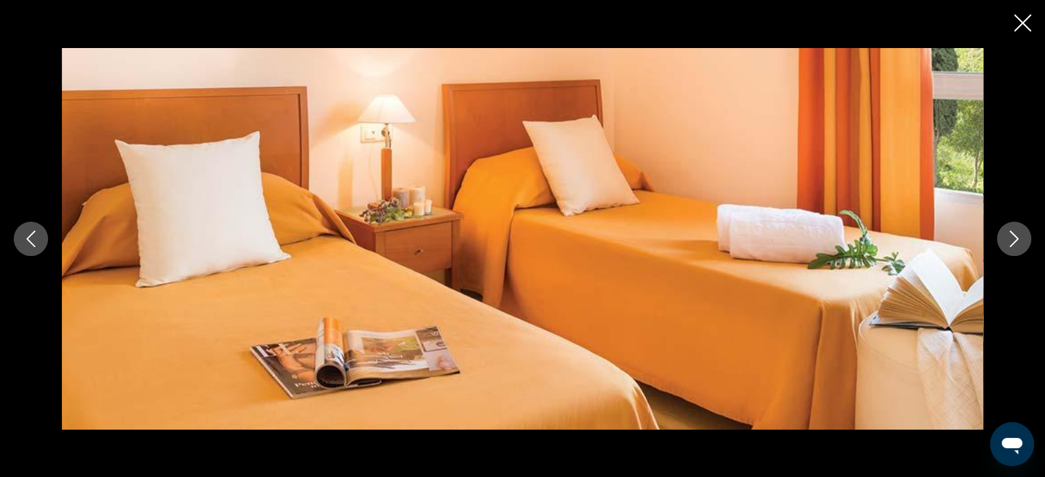
click at [1009, 240] on icon "Next image" at bounding box center [1013, 239] width 16 height 16
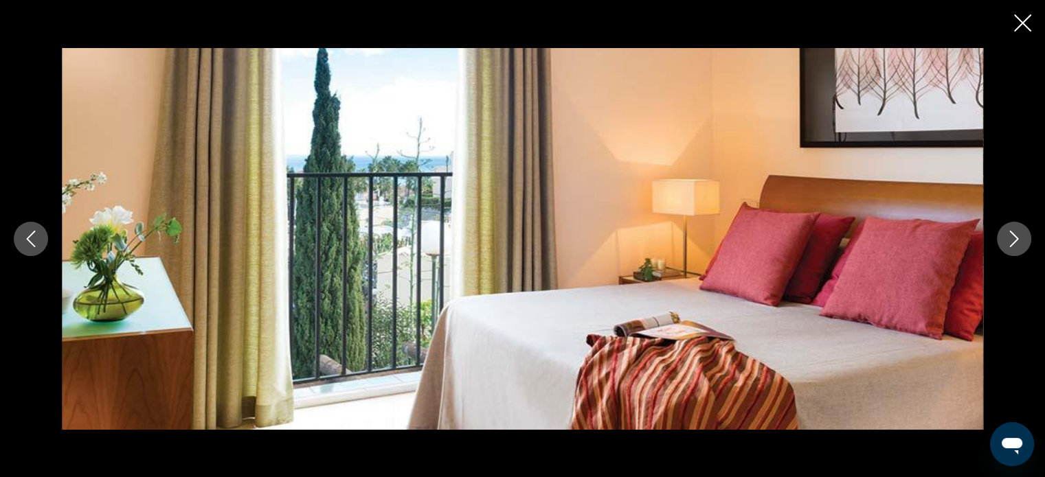
click at [1009, 240] on icon "Next image" at bounding box center [1013, 239] width 16 height 16
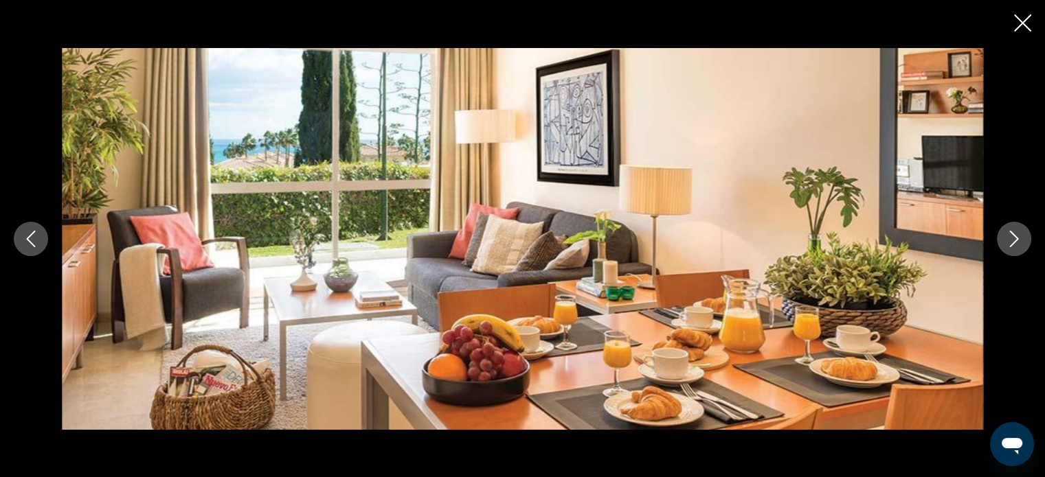
click at [1009, 240] on icon "Next image" at bounding box center [1013, 239] width 16 height 16
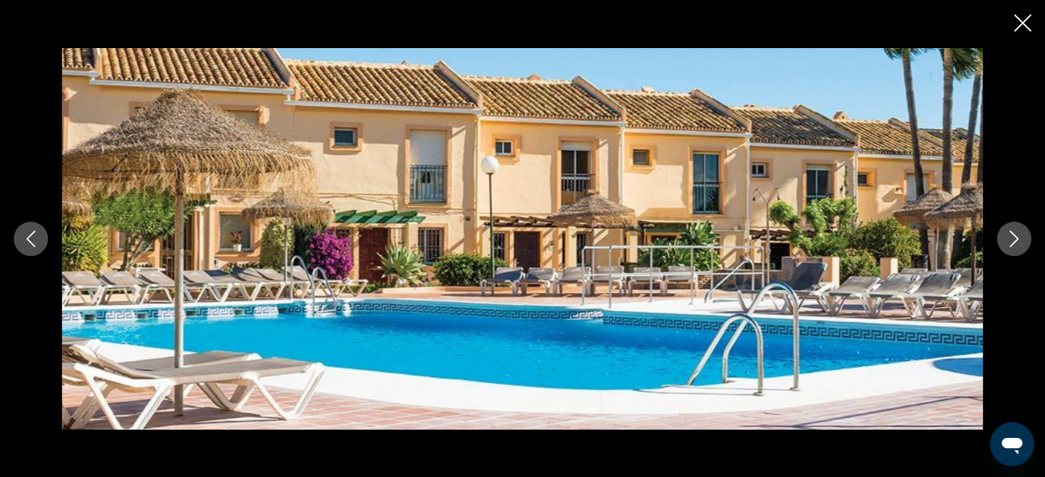
click at [1009, 240] on icon "Next image" at bounding box center [1013, 239] width 16 height 16
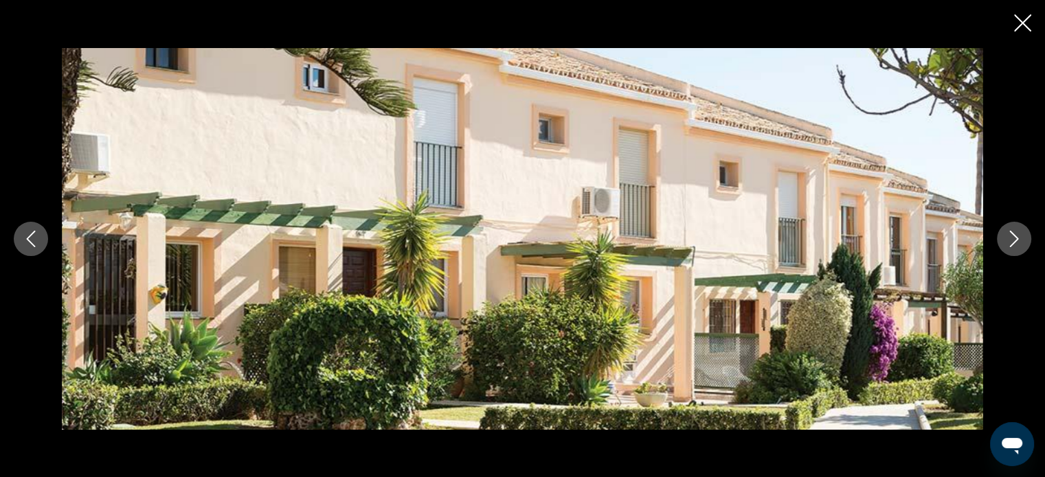
click at [1009, 240] on icon "Next image" at bounding box center [1013, 239] width 16 height 16
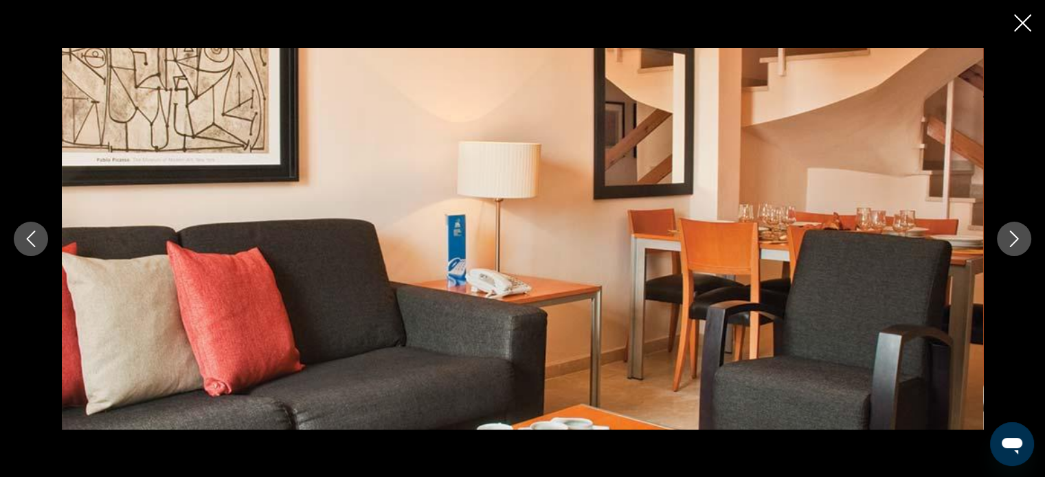
click at [1009, 240] on icon "Next image" at bounding box center [1013, 239] width 16 height 16
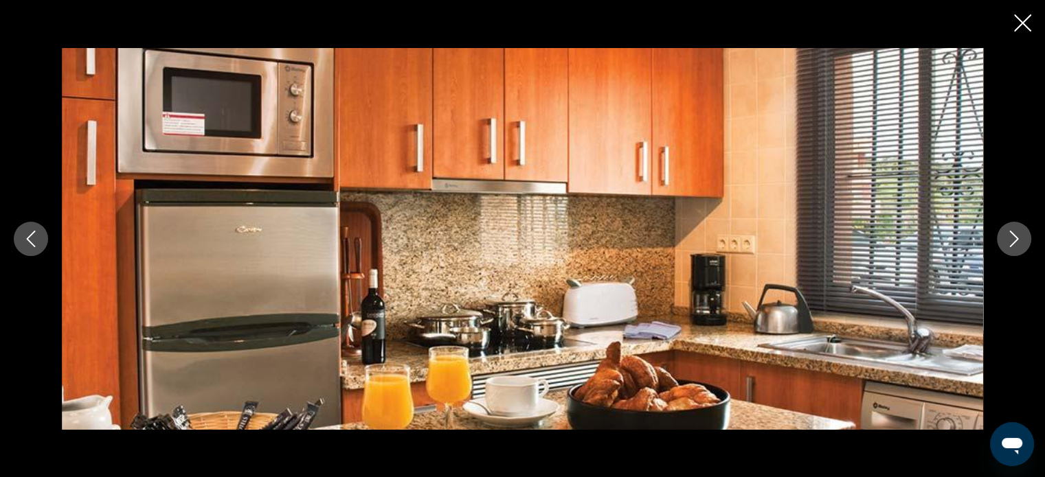
click at [1021, 22] on icon "Close slideshow" at bounding box center [1022, 22] width 17 height 17
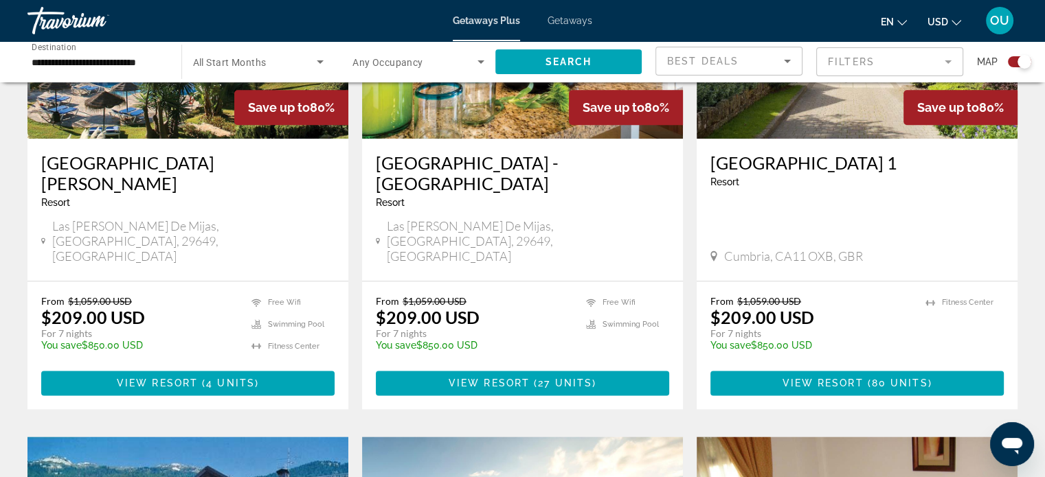
scroll to position [1442, 0]
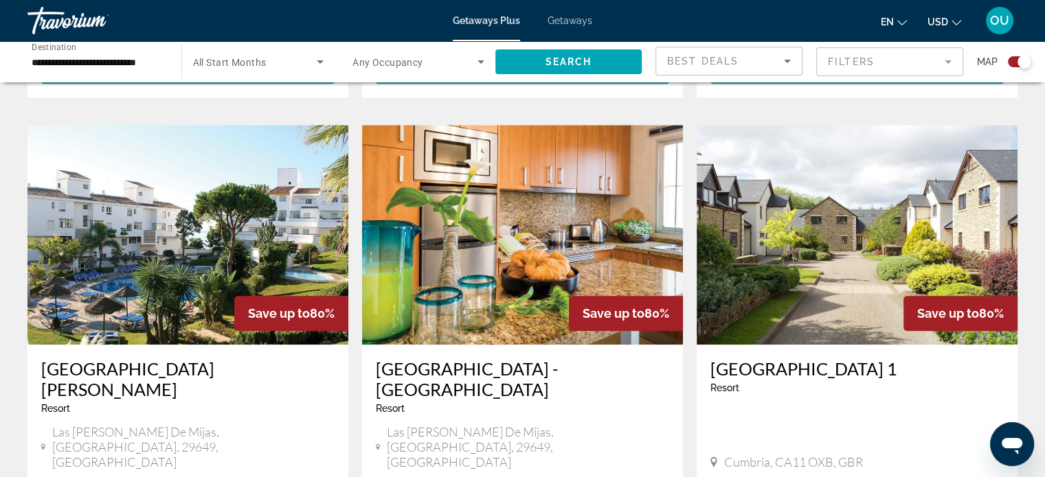
click at [220, 202] on img "Main content" at bounding box center [187, 235] width 321 height 220
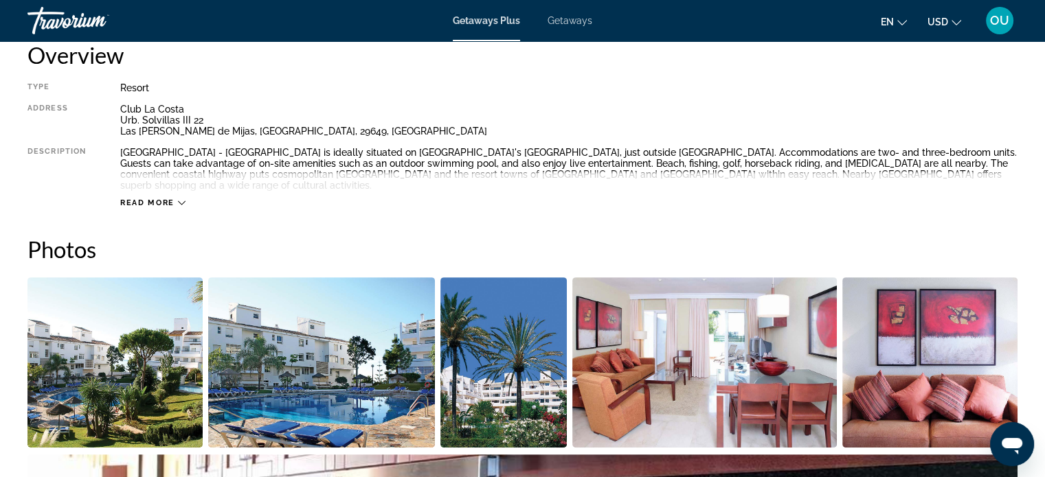
scroll to position [618, 0]
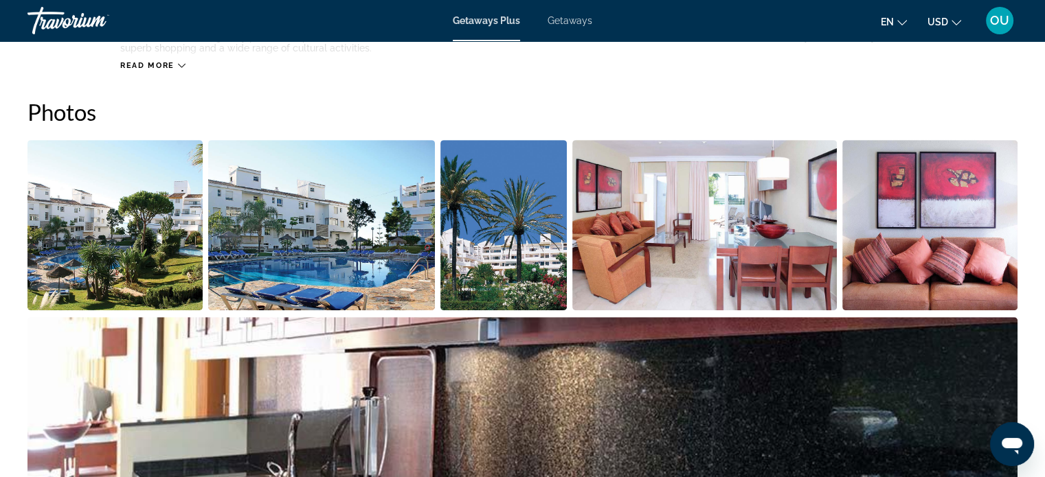
click at [115, 216] on img "Open full-screen image slider" at bounding box center [114, 225] width 175 height 170
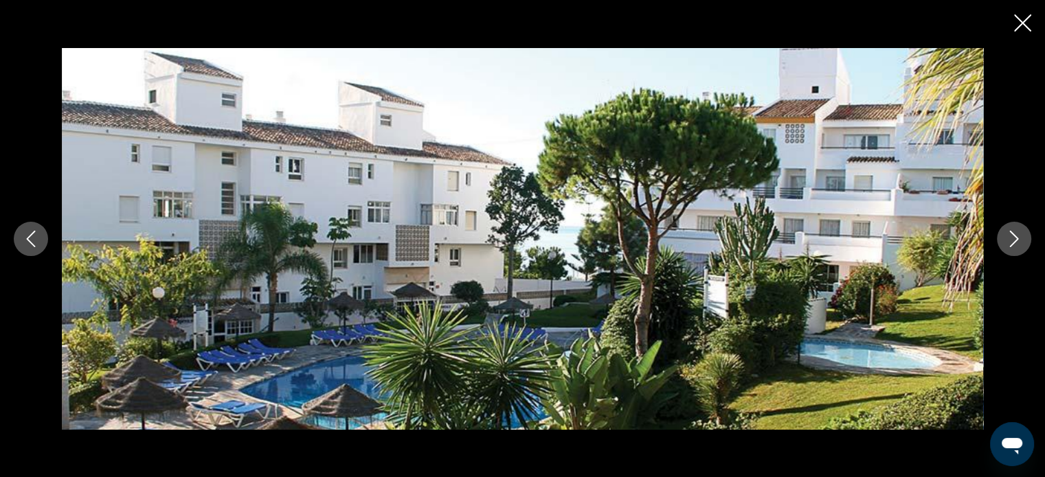
click at [1019, 240] on icon "Next image" at bounding box center [1013, 239] width 16 height 16
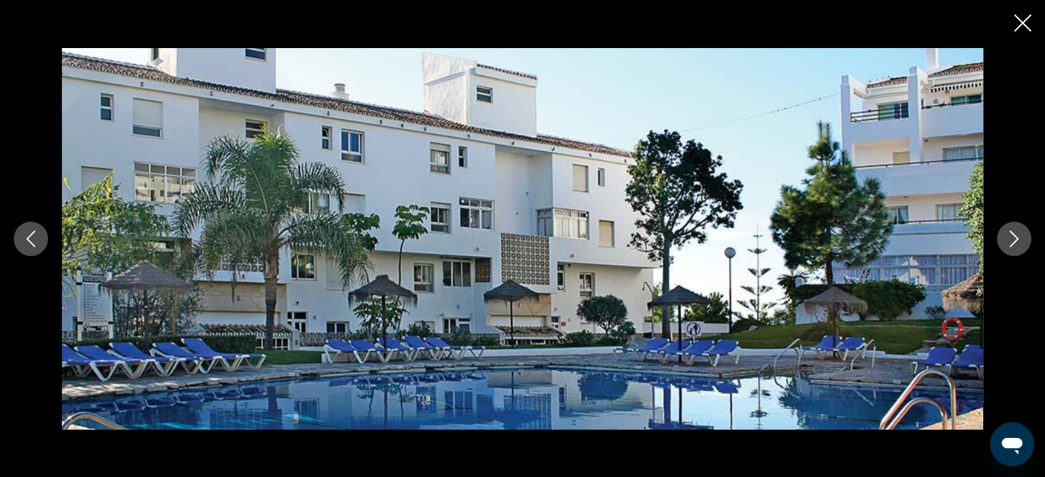
click at [1019, 238] on icon "Next image" at bounding box center [1013, 239] width 16 height 16
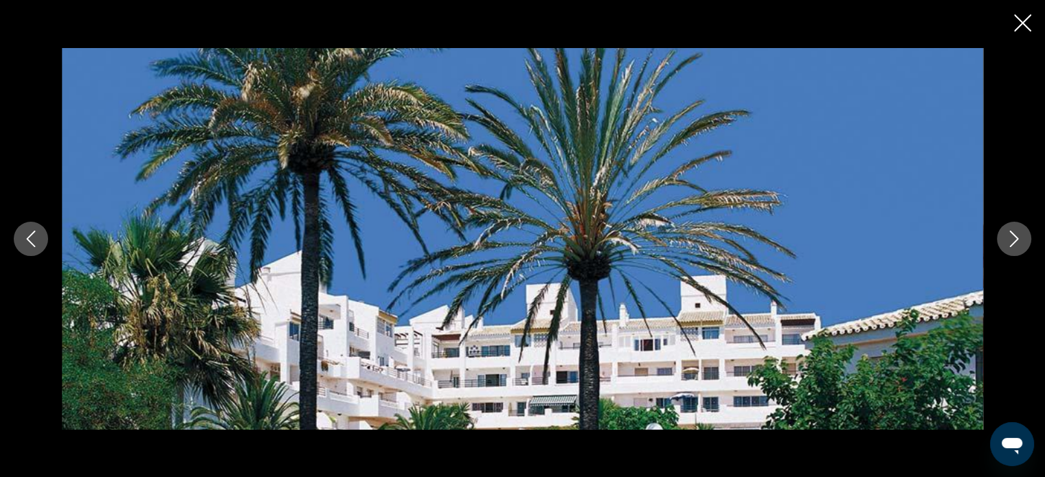
click at [1019, 238] on icon "Next image" at bounding box center [1013, 239] width 16 height 16
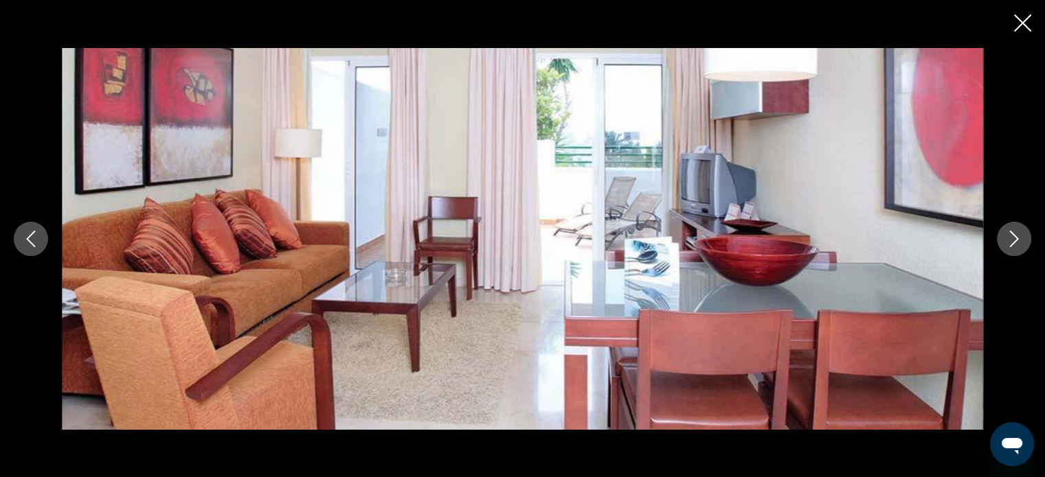
click at [1019, 238] on icon "Next image" at bounding box center [1013, 239] width 16 height 16
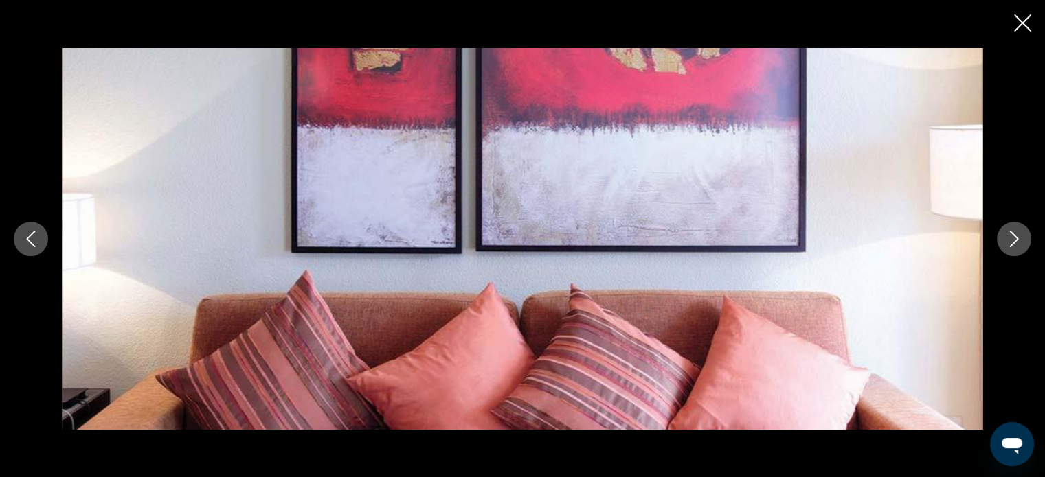
click at [1019, 238] on icon "Next image" at bounding box center [1013, 239] width 16 height 16
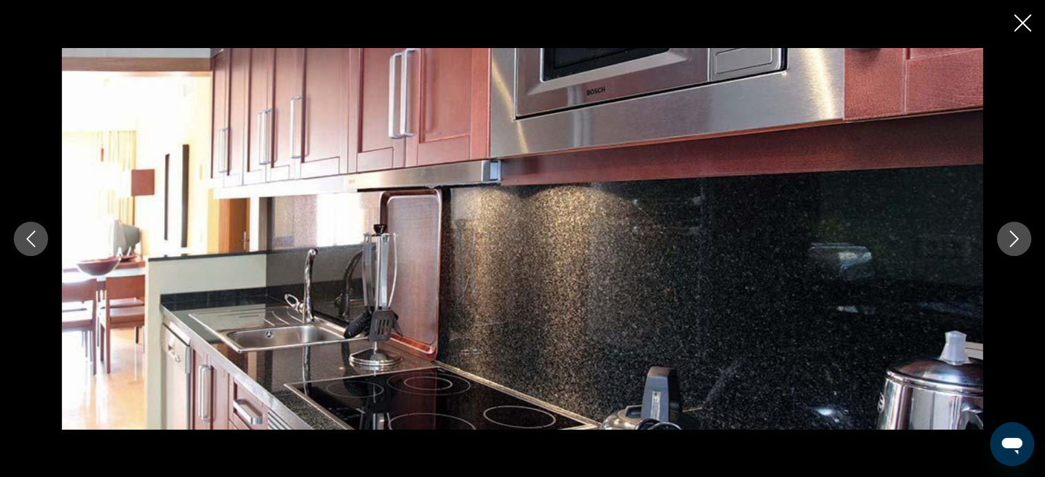
click at [1019, 238] on icon "Next image" at bounding box center [1013, 239] width 16 height 16
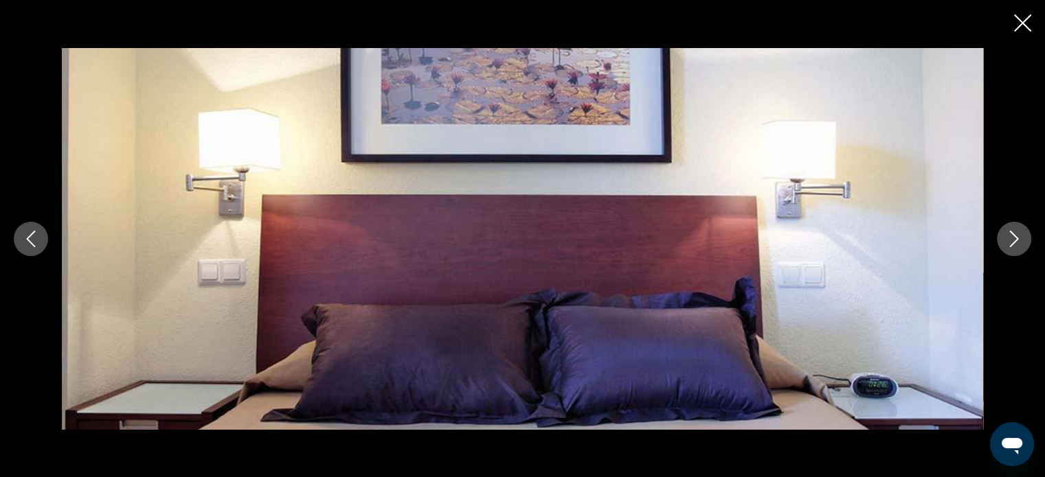
click at [1019, 238] on icon "Next image" at bounding box center [1013, 239] width 16 height 16
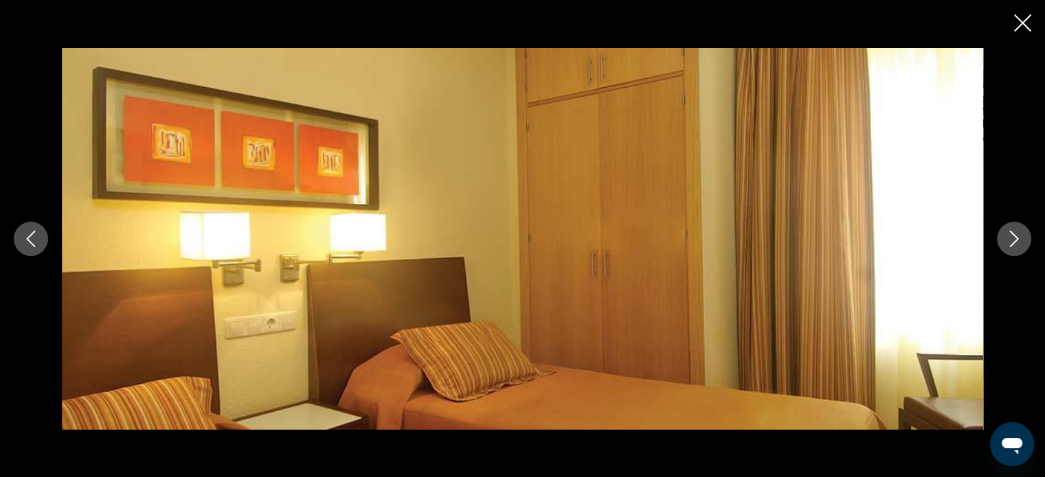
click at [1019, 238] on icon "Next image" at bounding box center [1013, 239] width 16 height 16
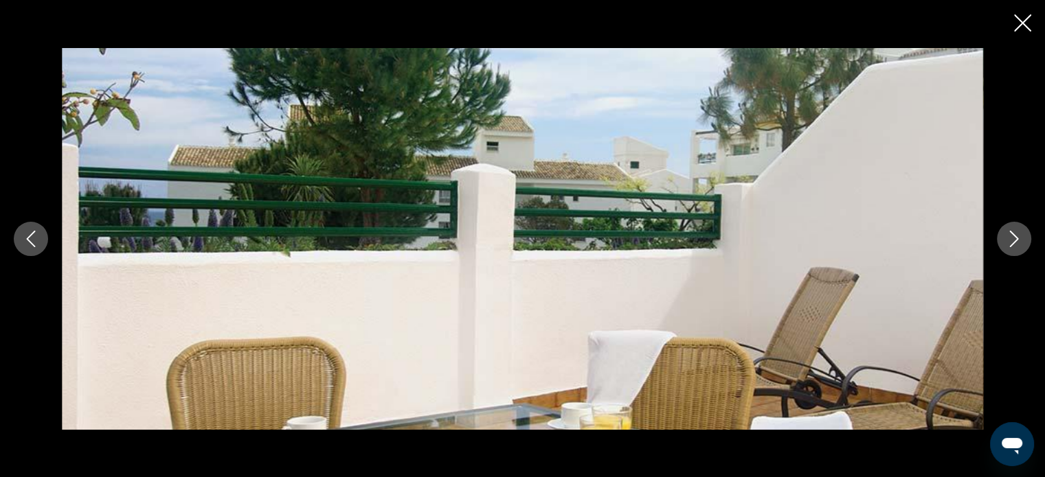
click at [1019, 238] on icon "Next image" at bounding box center [1013, 239] width 16 height 16
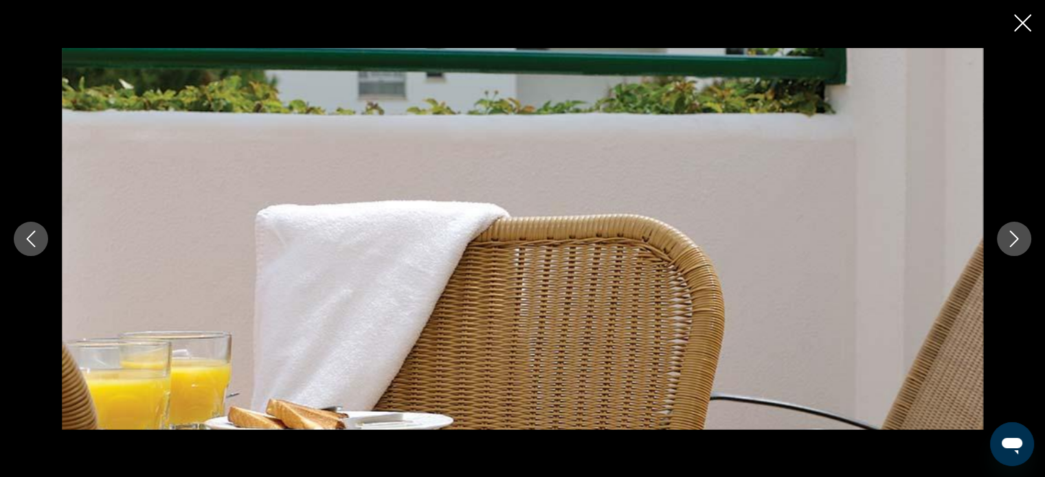
click at [1019, 238] on icon "Next image" at bounding box center [1013, 239] width 16 height 16
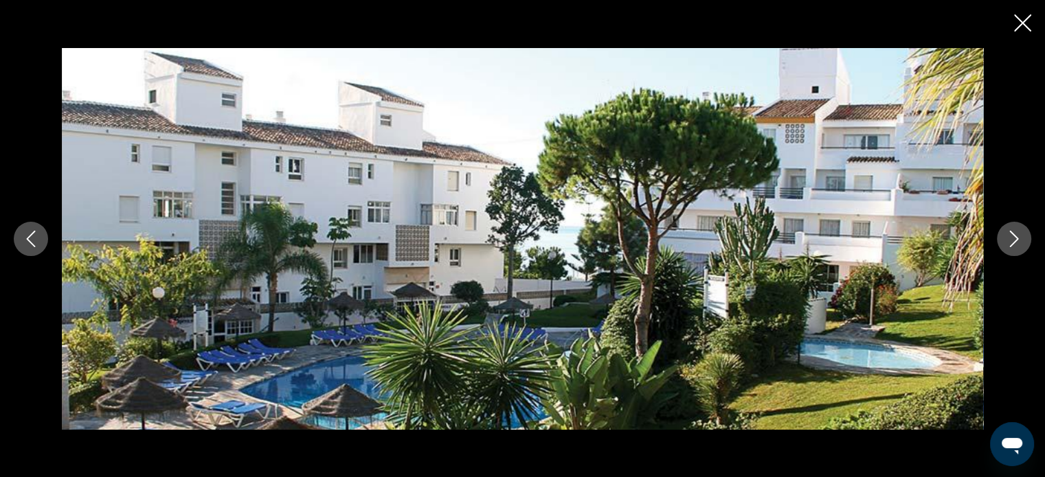
click at [1019, 238] on icon "Next image" at bounding box center [1013, 239] width 16 height 16
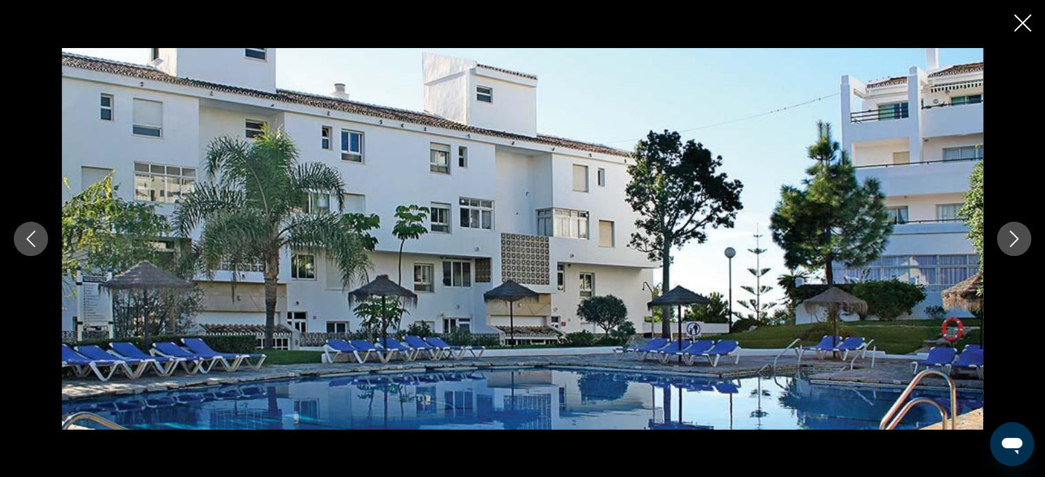
click at [1025, 24] on icon "Close slideshow" at bounding box center [1022, 22] width 17 height 17
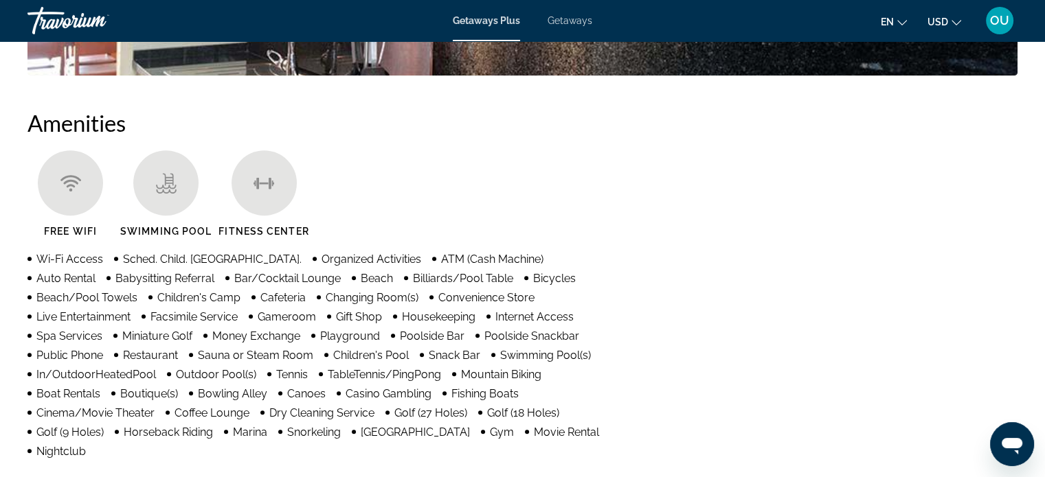
scroll to position [1168, 0]
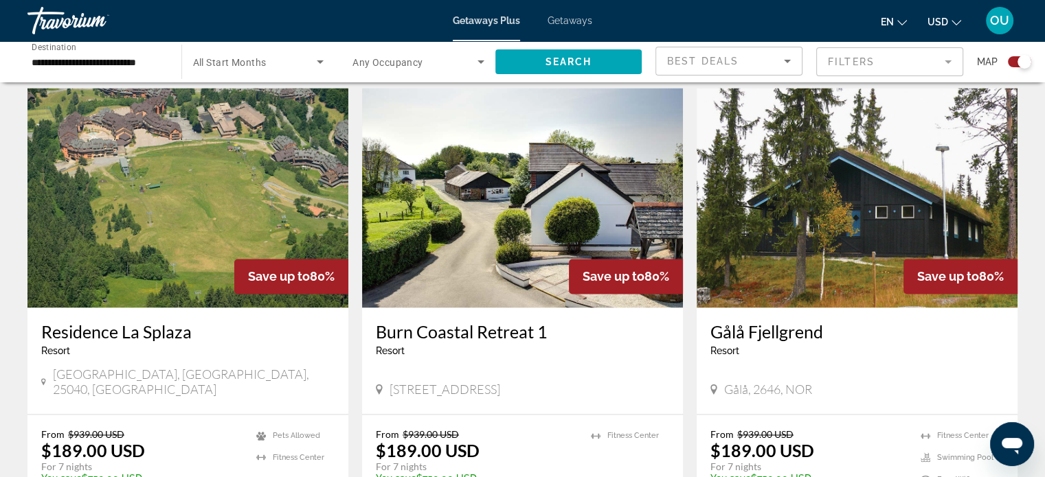
scroll to position [2060, 0]
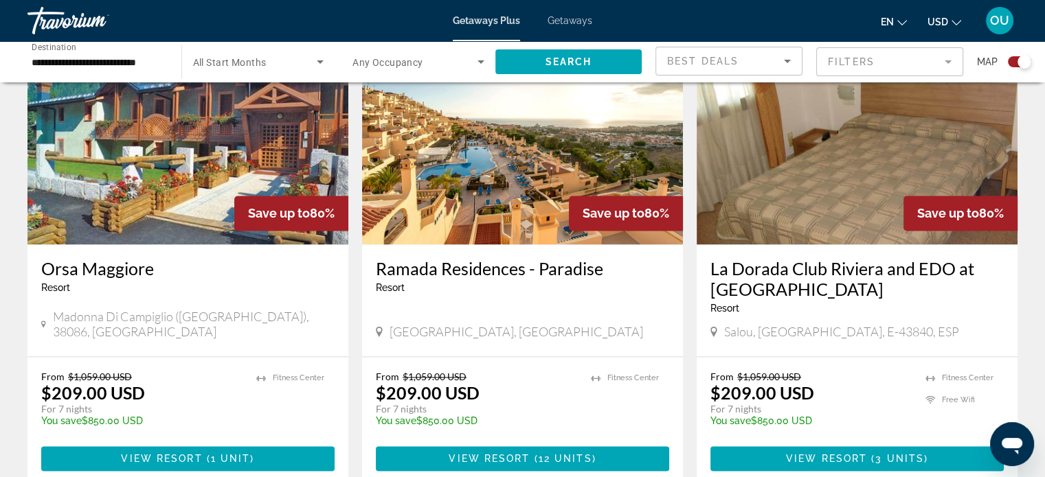
scroll to position [2231, 0]
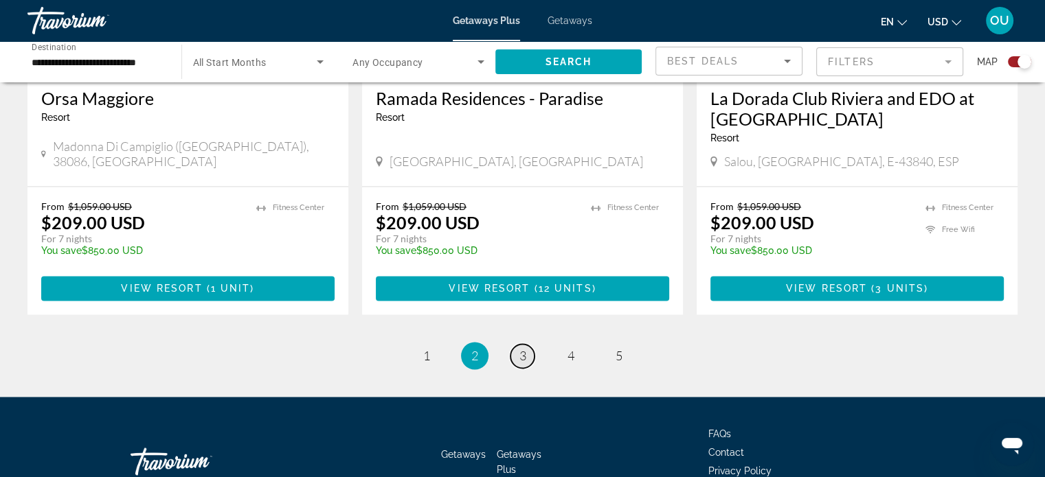
click at [523, 348] on span "3" at bounding box center [522, 355] width 7 height 15
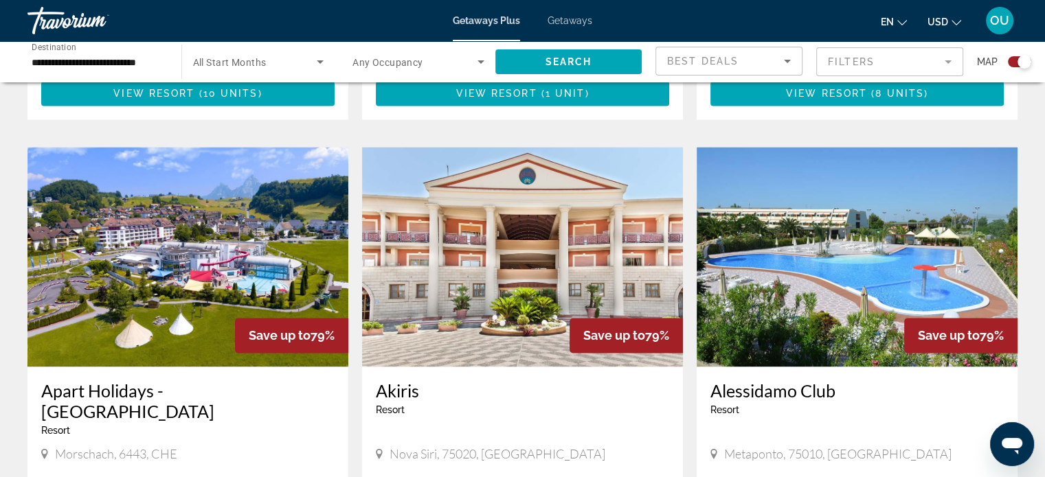
scroll to position [2129, 0]
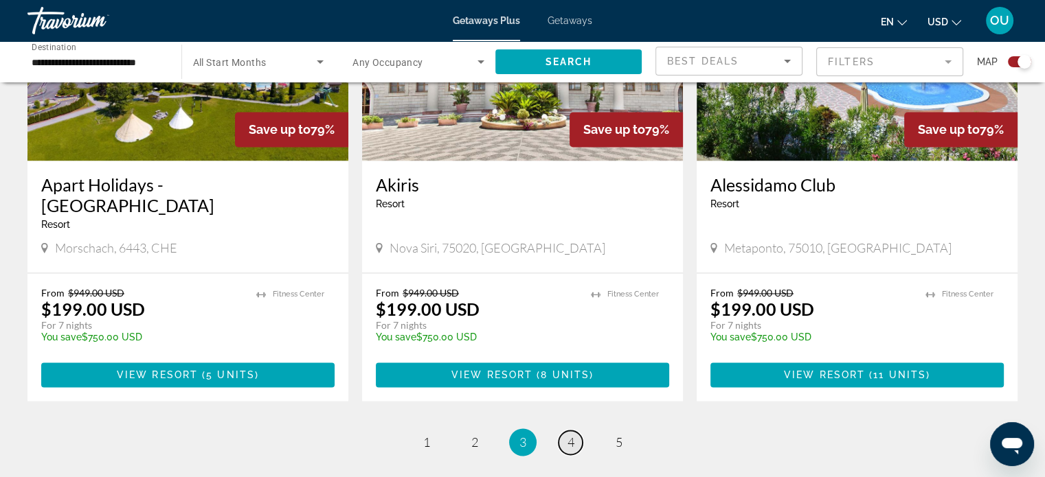
click at [569, 431] on link "page 4" at bounding box center [570, 443] width 24 height 24
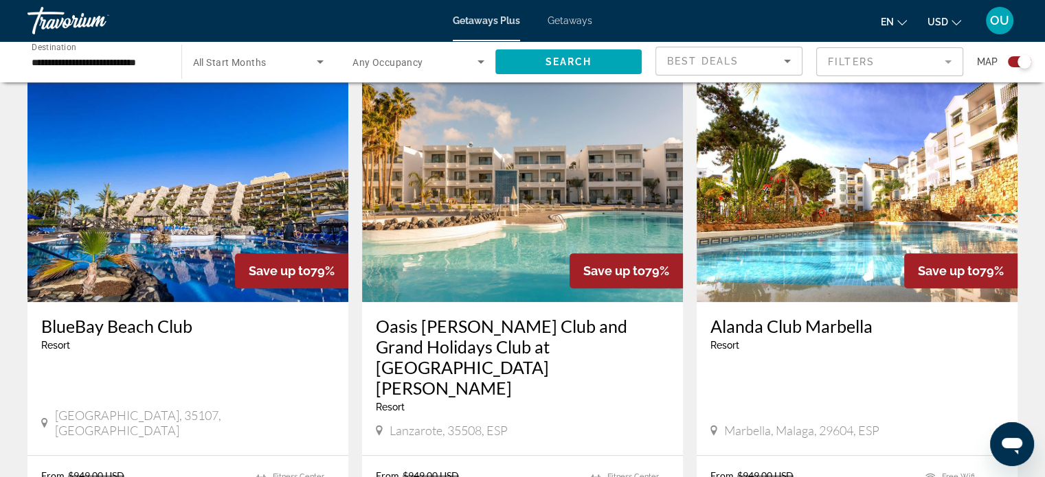
scroll to position [1030, 0]
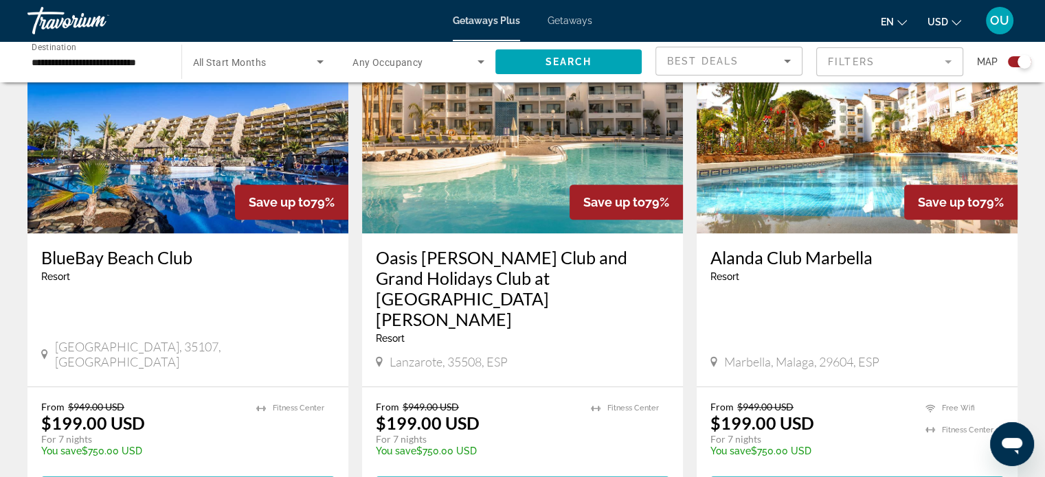
click at [773, 145] on img "Main content" at bounding box center [856, 124] width 321 height 220
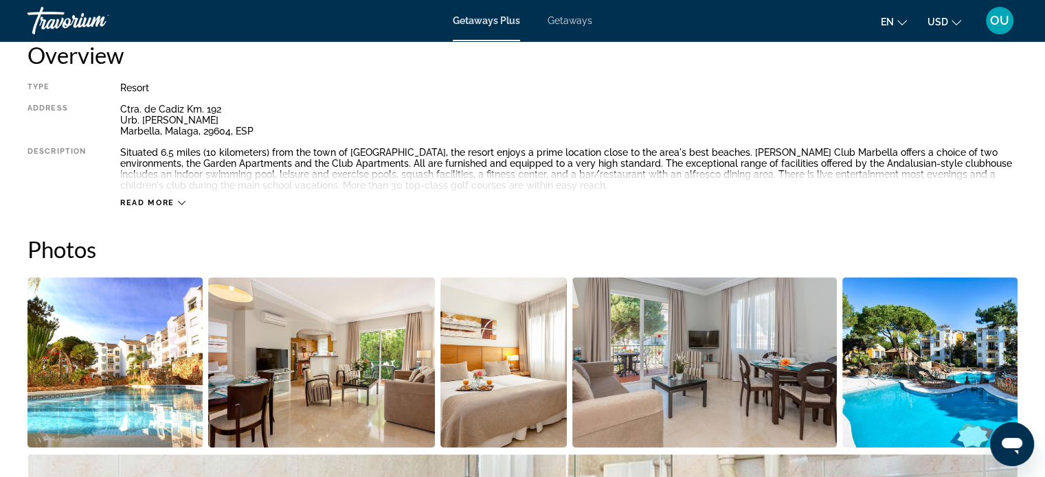
scroll to position [618, 0]
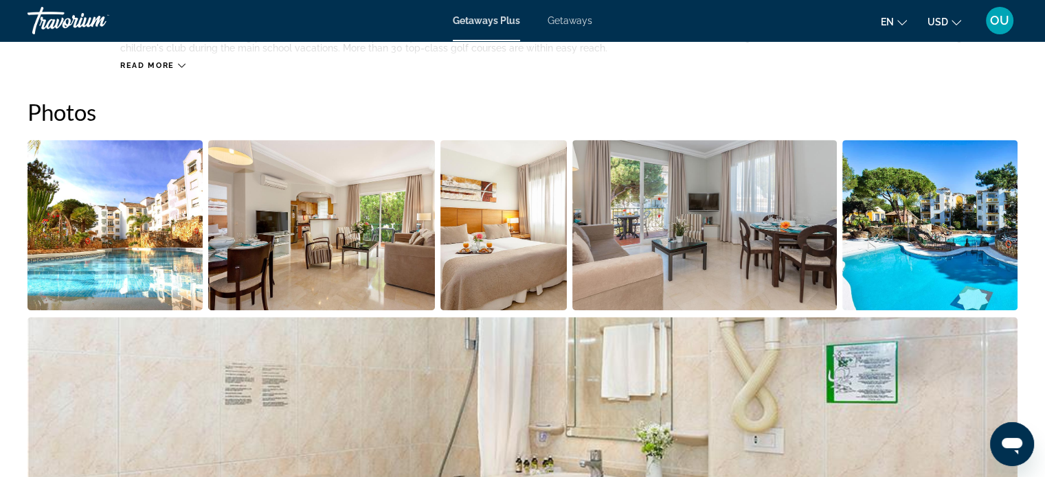
click at [106, 242] on img "Open full-screen image slider" at bounding box center [114, 225] width 175 height 170
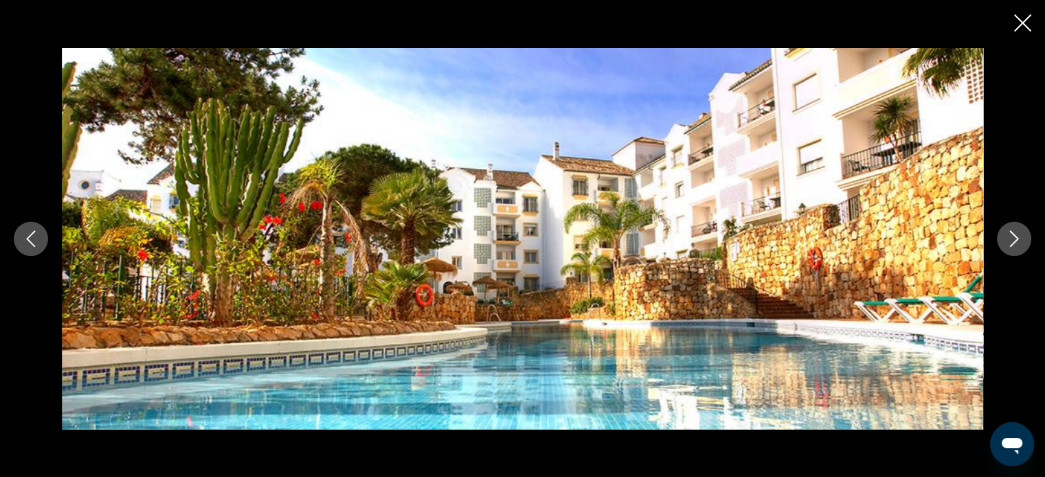
click at [1011, 238] on icon "Next image" at bounding box center [1013, 239] width 16 height 16
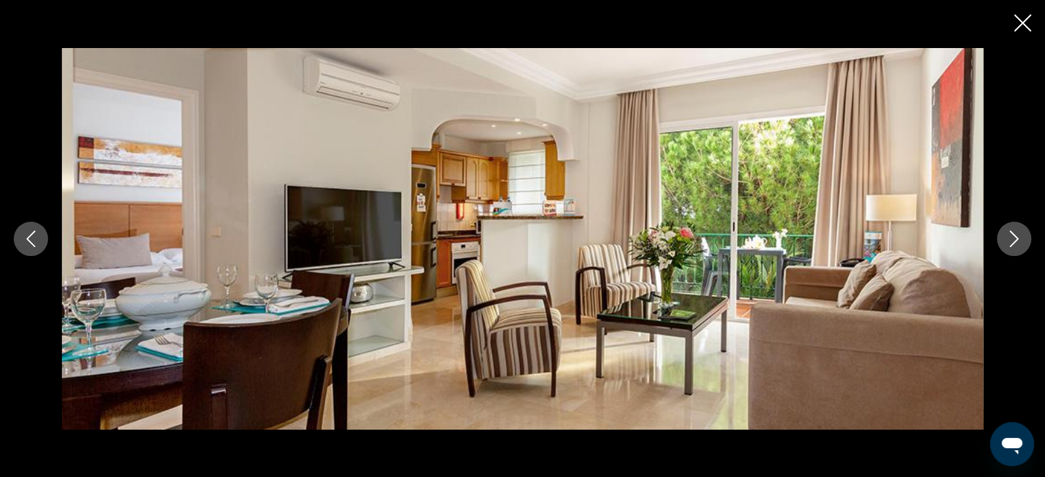
click at [1011, 238] on icon "Next image" at bounding box center [1013, 239] width 16 height 16
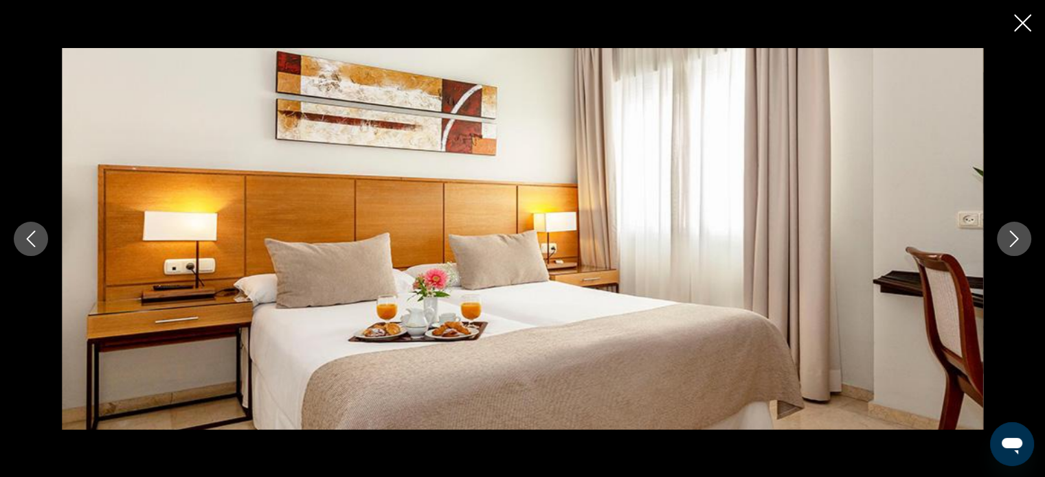
click at [1011, 238] on icon "Next image" at bounding box center [1013, 239] width 16 height 16
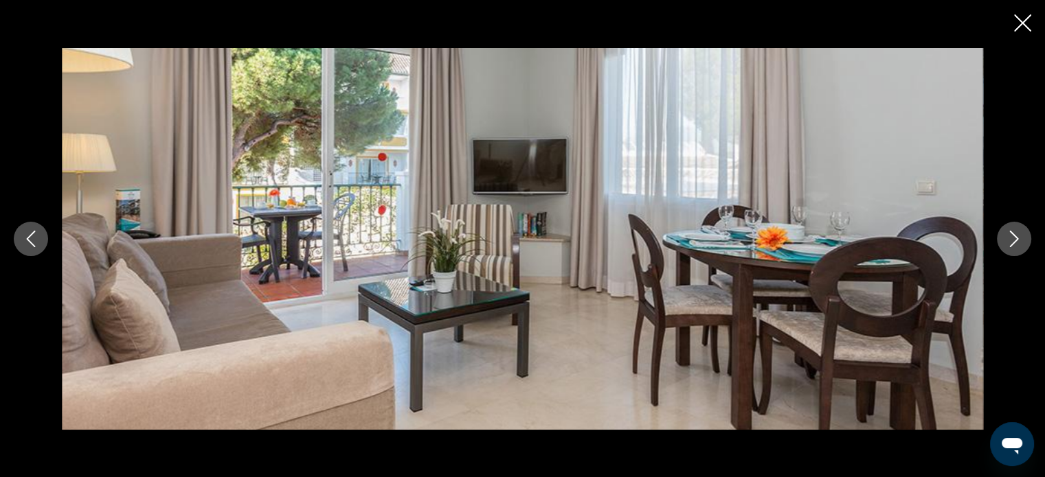
click at [1016, 249] on button "Next image" at bounding box center [1014, 239] width 34 height 34
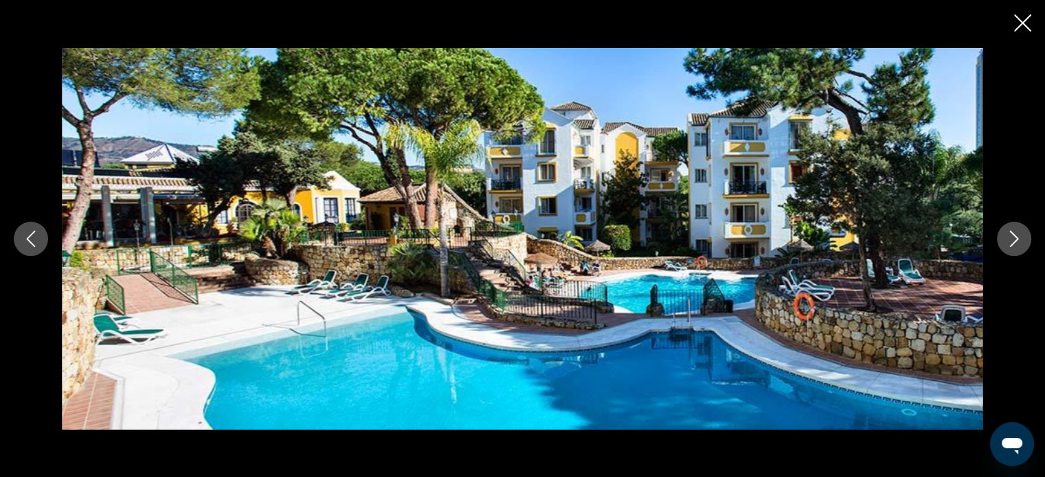
click at [1016, 249] on button "Next image" at bounding box center [1014, 239] width 34 height 34
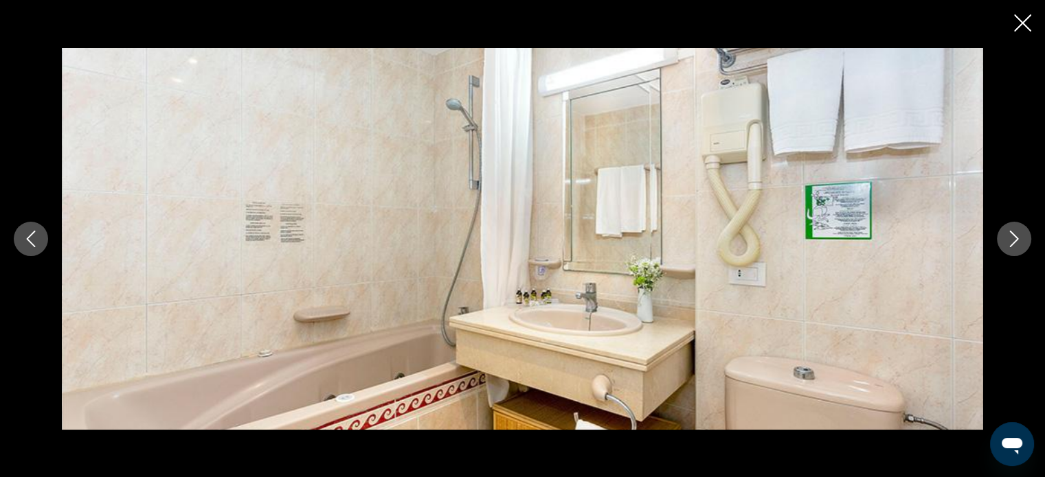
scroll to position [755, 0]
click at [1016, 249] on button "Next image" at bounding box center [1014, 239] width 34 height 34
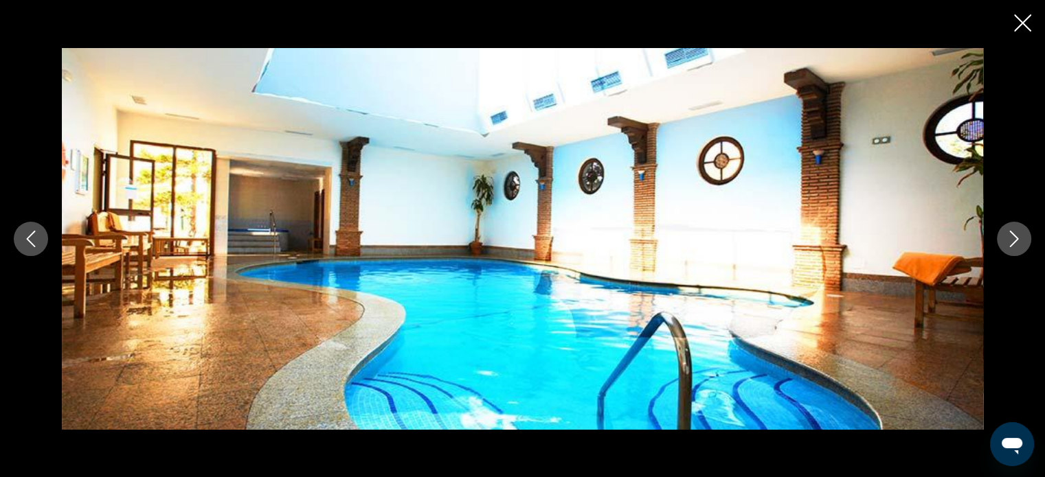
click at [1016, 249] on button "Next image" at bounding box center [1014, 239] width 34 height 34
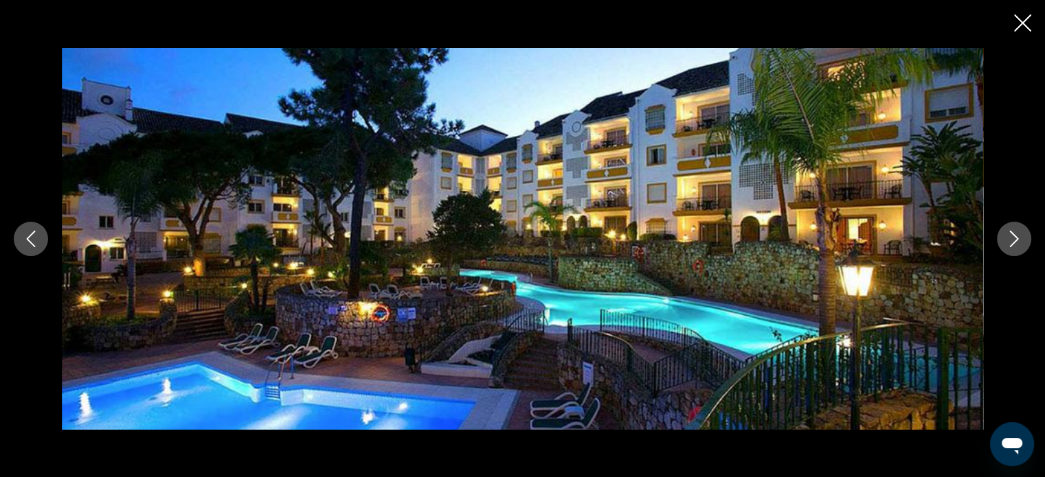
click at [1016, 249] on button "Next image" at bounding box center [1014, 239] width 34 height 34
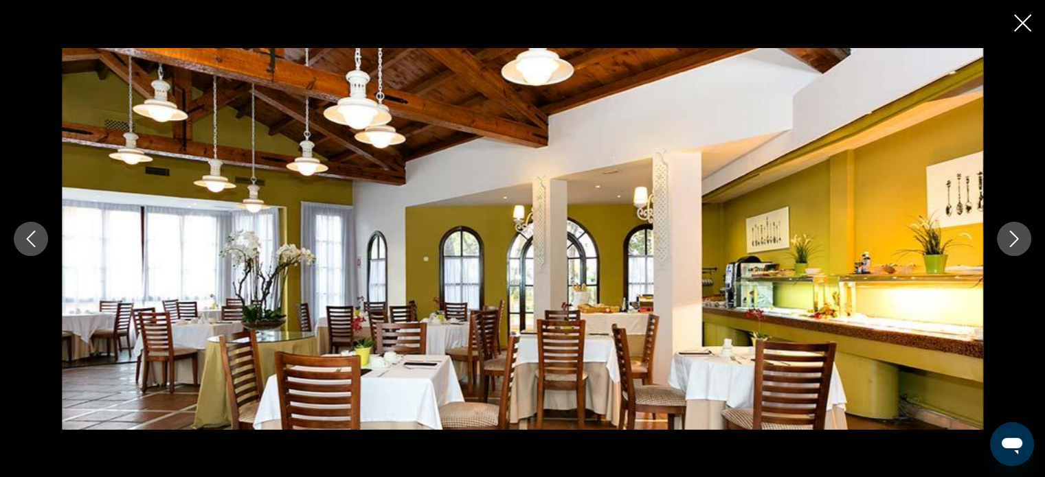
click at [1016, 249] on button "Next image" at bounding box center [1014, 239] width 34 height 34
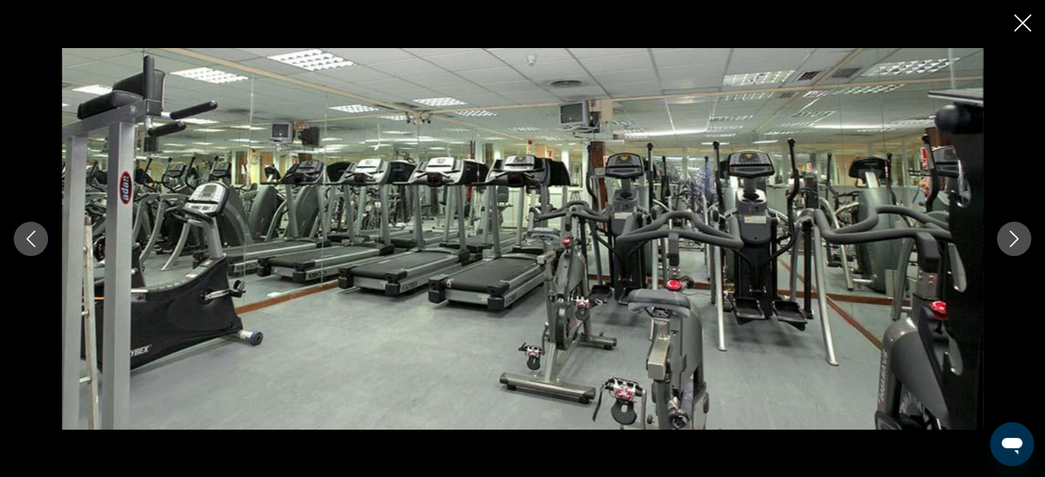
click at [1016, 249] on button "Next image" at bounding box center [1014, 239] width 34 height 34
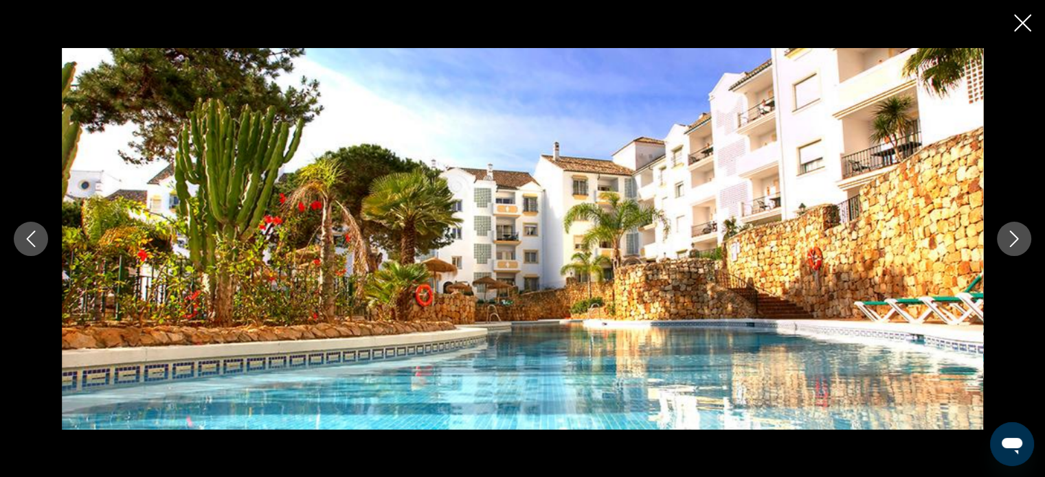
click at [1016, 249] on button "Next image" at bounding box center [1014, 239] width 34 height 34
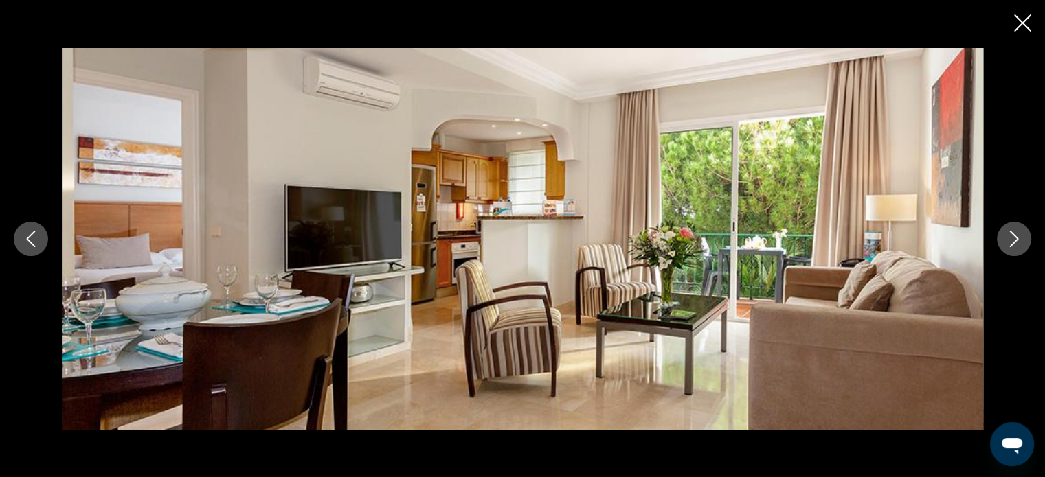
click at [1024, 19] on icon "Close slideshow" at bounding box center [1022, 22] width 17 height 17
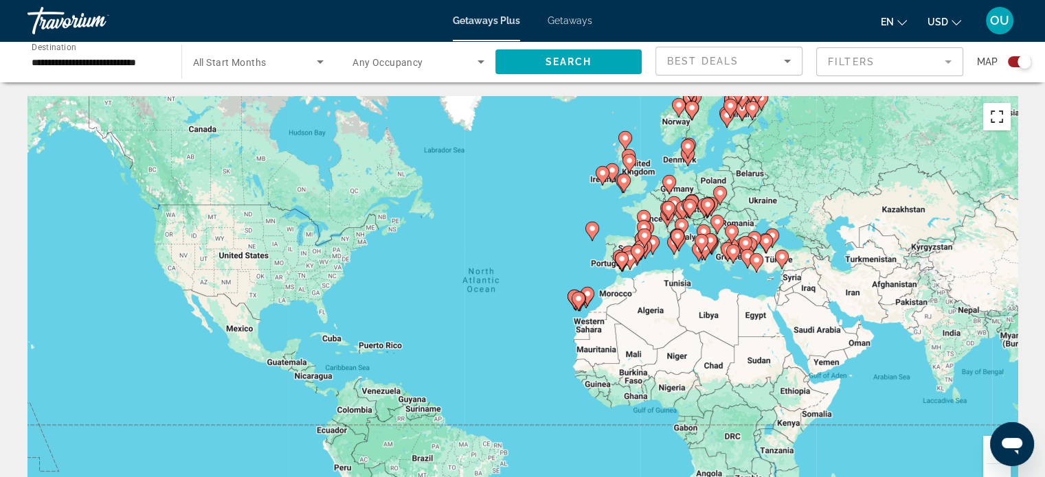
drag, startPoint x: 1004, startPoint y: 106, endPoint x: 1004, endPoint y: 190, distance: 83.1
click at [1004, 106] on button "Toggle fullscreen view" at bounding box center [996, 116] width 27 height 27
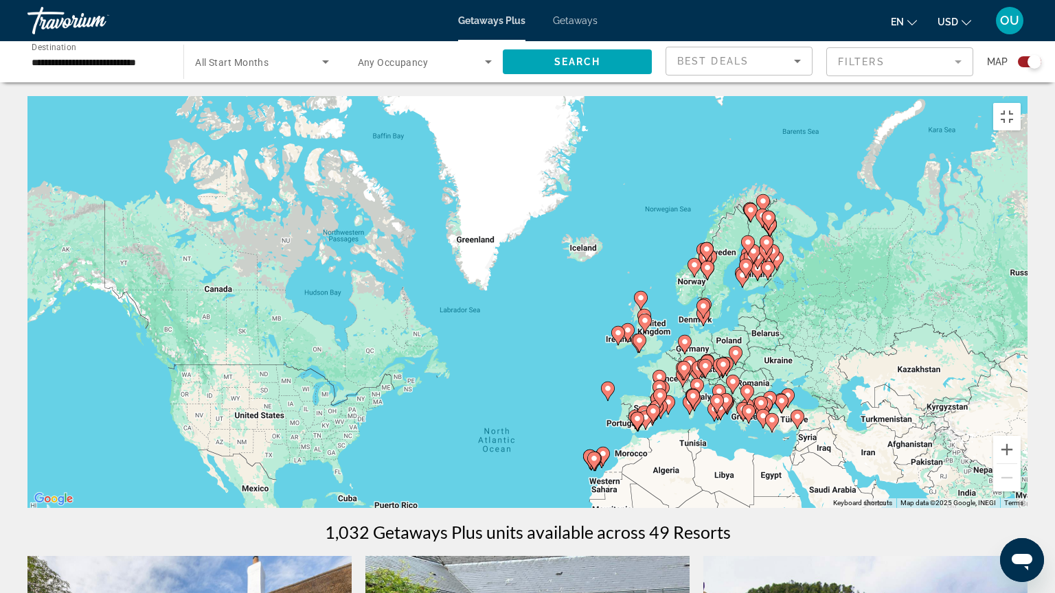
drag, startPoint x: 720, startPoint y: 307, endPoint x: 731, endPoint y: 473, distance: 165.9
click at [731, 473] on div "To activate drag with keyboard, press Alt + Enter. Once in keyboard drag state,…" at bounding box center [527, 302] width 1000 height 412
click at [1021, 464] on button "Zoom in" at bounding box center [1006, 449] width 27 height 27
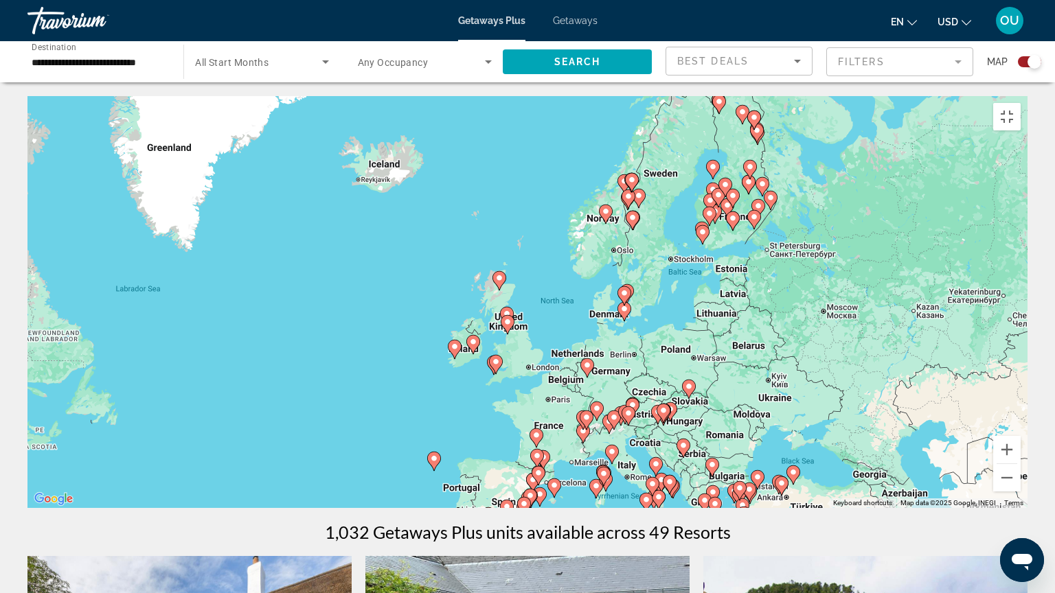
drag, startPoint x: 959, startPoint y: 503, endPoint x: 648, endPoint y: 469, distance: 312.3
click at [648, 470] on div "To activate drag with keyboard, press Alt + Enter. Once in keyboard drag state,…" at bounding box center [527, 302] width 1000 height 412
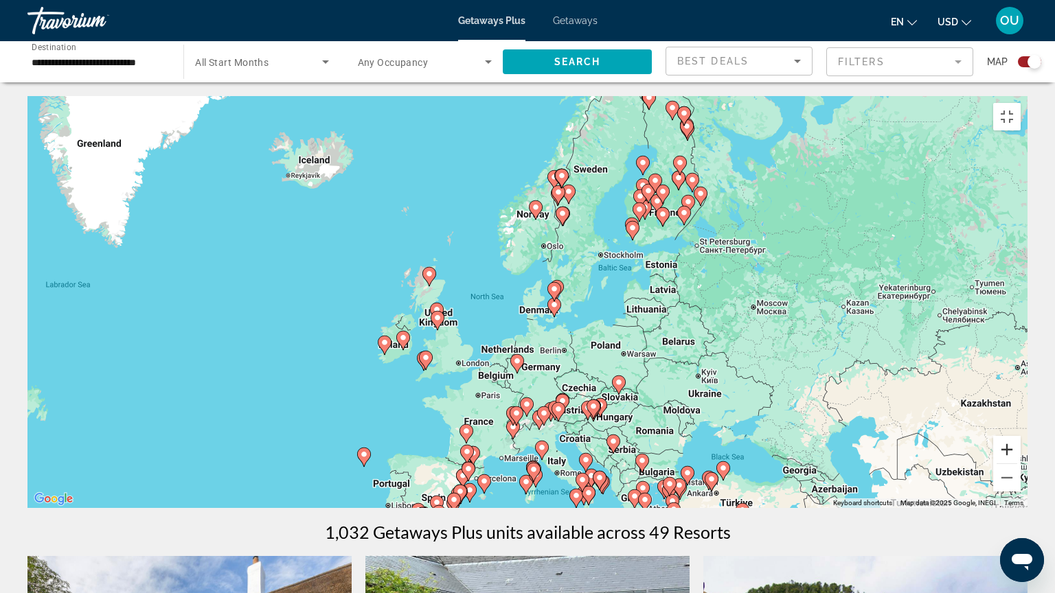
click at [1021, 464] on button "Zoom in" at bounding box center [1006, 449] width 27 height 27
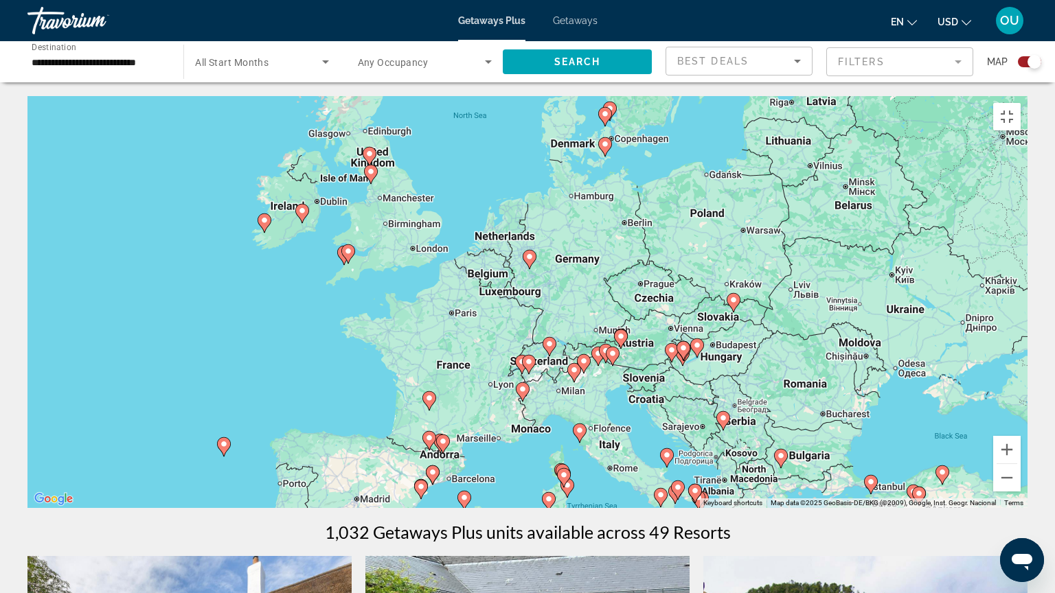
drag, startPoint x: 681, startPoint y: 543, endPoint x: 703, endPoint y: 362, distance: 182.0
click at [705, 365] on div "To activate drag with keyboard, press Alt + Enter. Once in keyboard drag state,…" at bounding box center [527, 302] width 1000 height 412
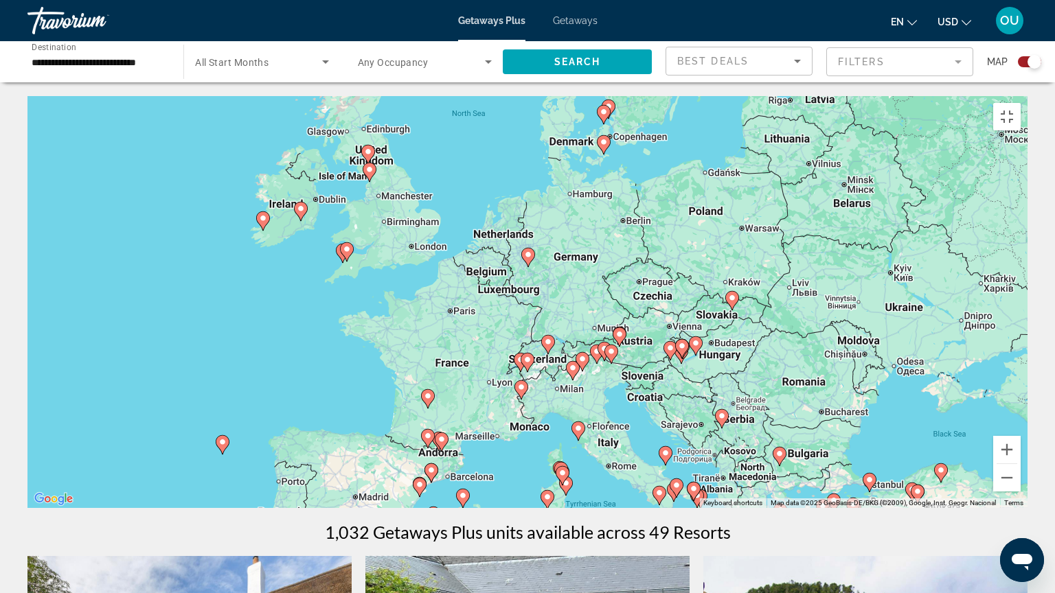
click at [424, 392] on image "Main content" at bounding box center [428, 396] width 8 height 8
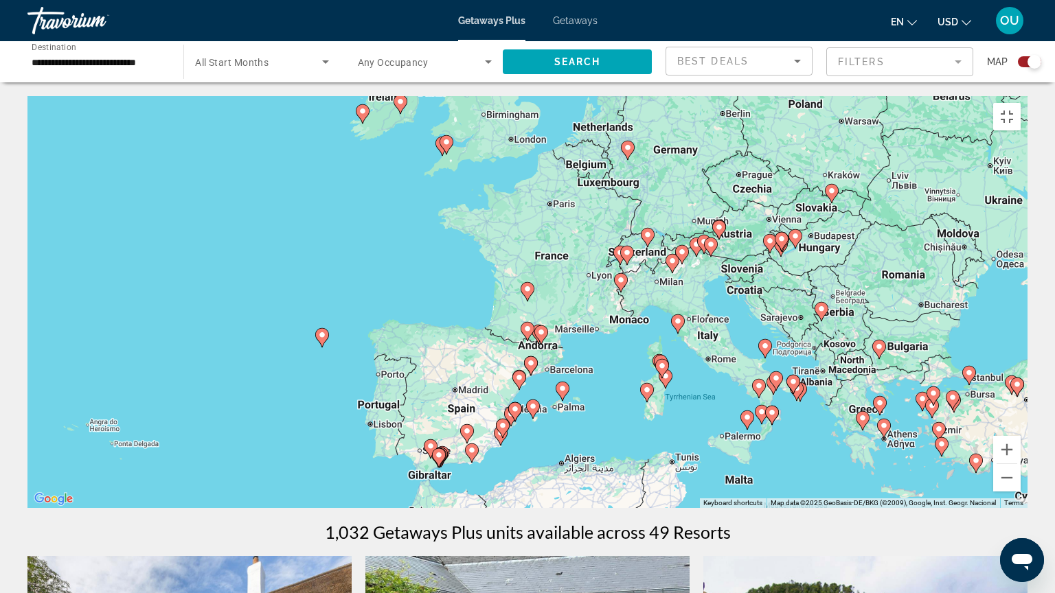
click at [526, 287] on image "Main content" at bounding box center [527, 289] width 8 height 8
type input "**********"
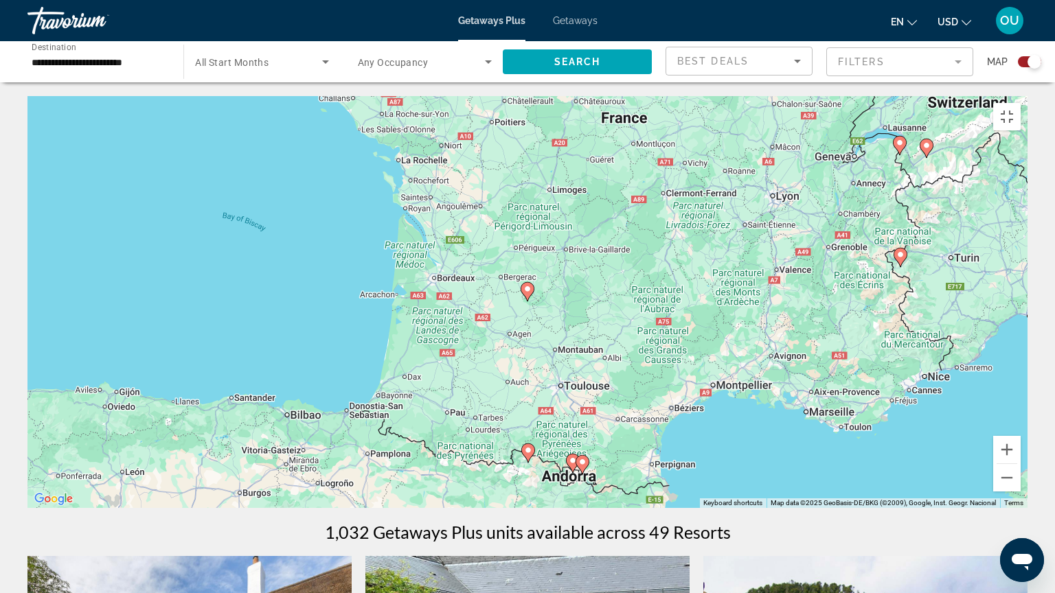
click at [526, 287] on image "Main content" at bounding box center [527, 289] width 8 height 8
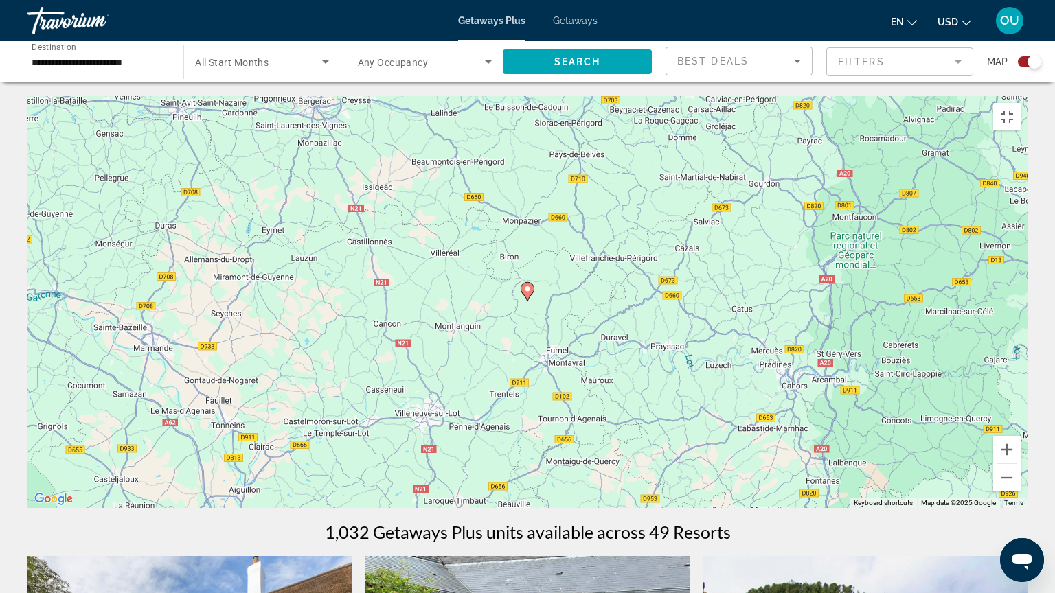
click at [529, 286] on image "Main content" at bounding box center [527, 289] width 8 height 8
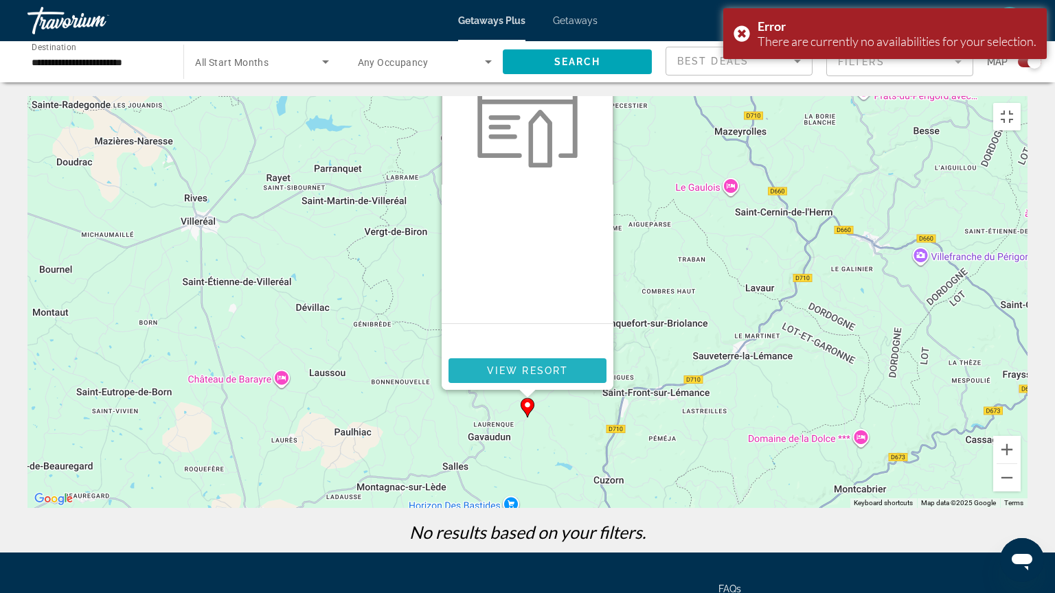
click at [557, 365] on span "View Resort" at bounding box center [527, 370] width 81 height 11
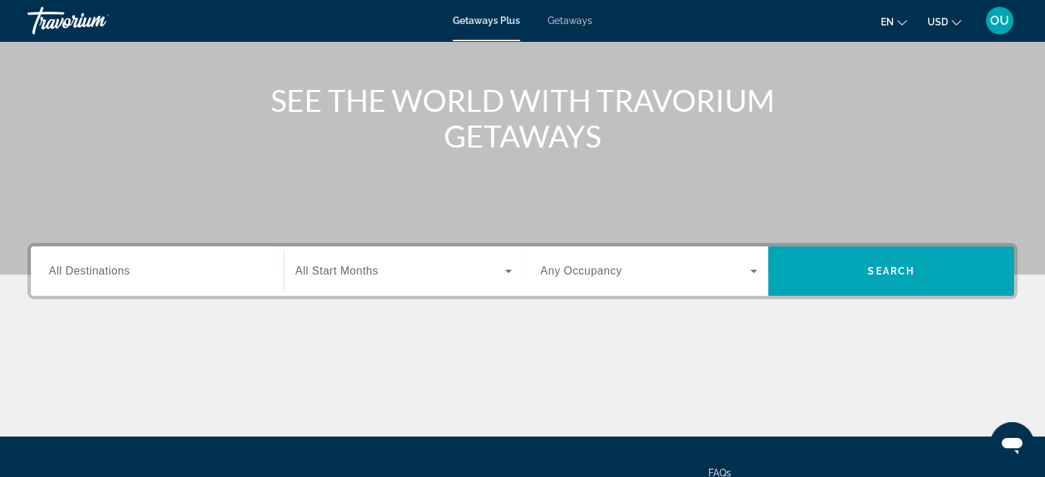
scroll to position [264, 0]
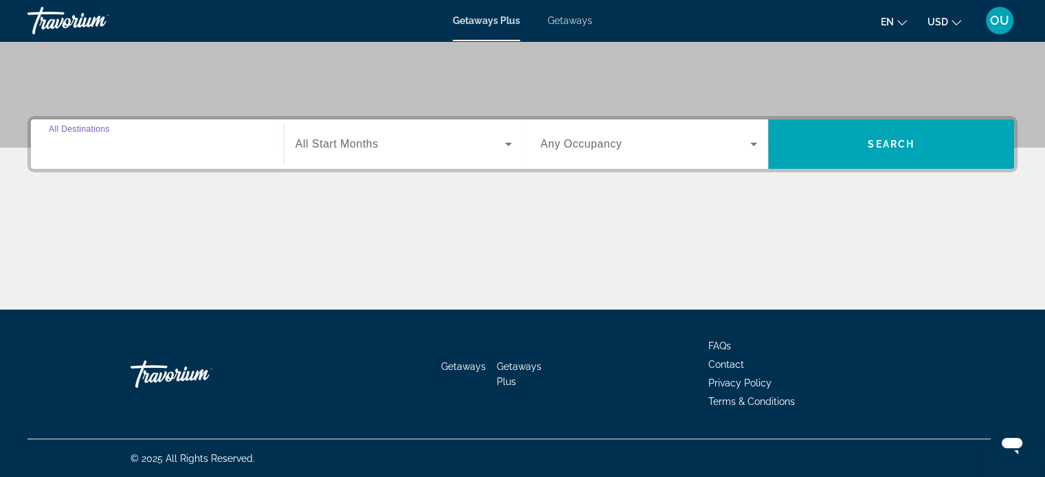
click at [161, 150] on input "Destination All Destinations" at bounding box center [157, 145] width 217 height 16
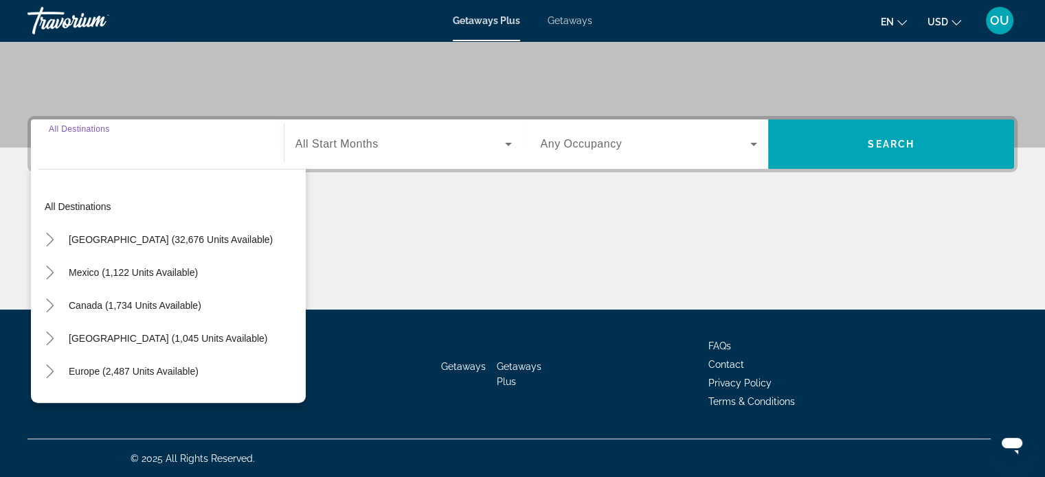
click at [161, 150] on input "Destination All Destinations" at bounding box center [157, 145] width 217 height 16
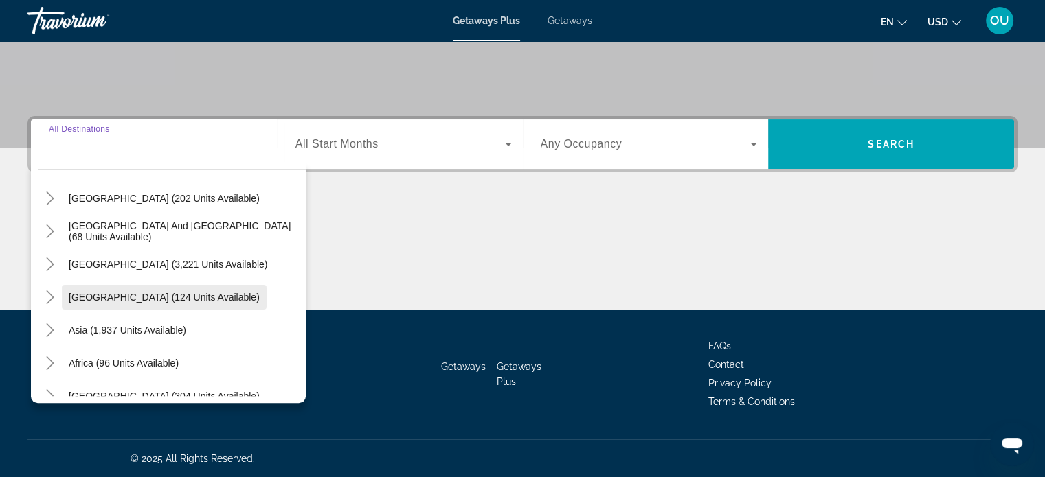
scroll to position [223, 0]
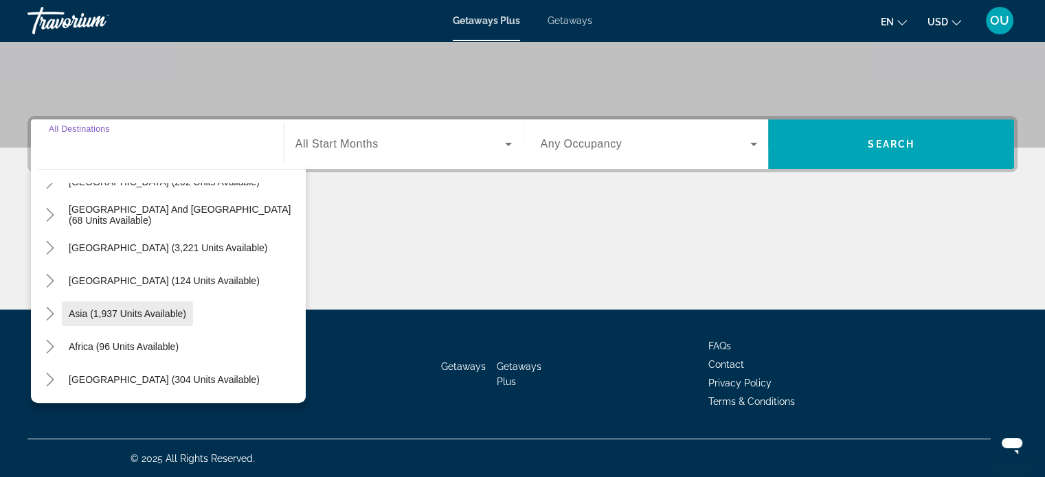
click at [93, 315] on span "Asia (1,937 units available)" at bounding box center [127, 313] width 117 height 11
type input "**********"
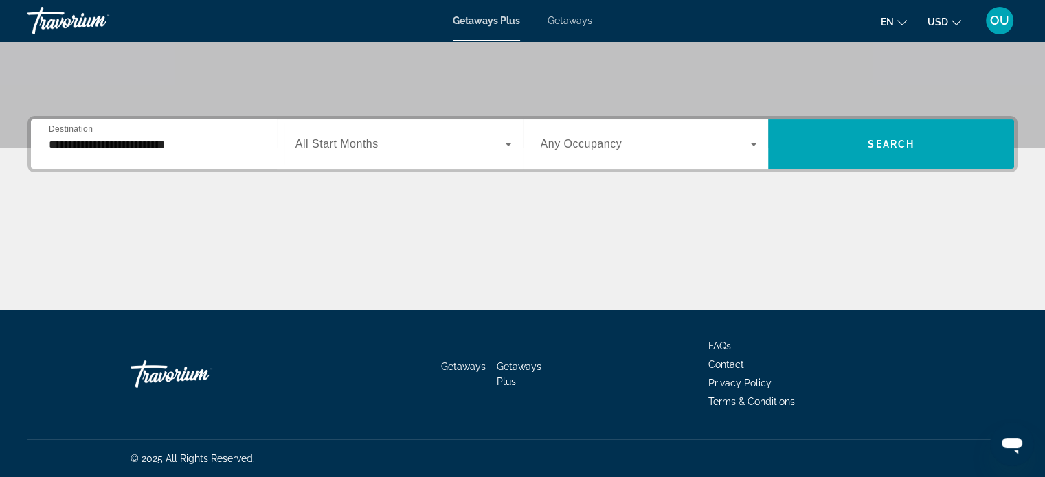
click at [363, 139] on span "All Start Months" at bounding box center [336, 144] width 83 height 12
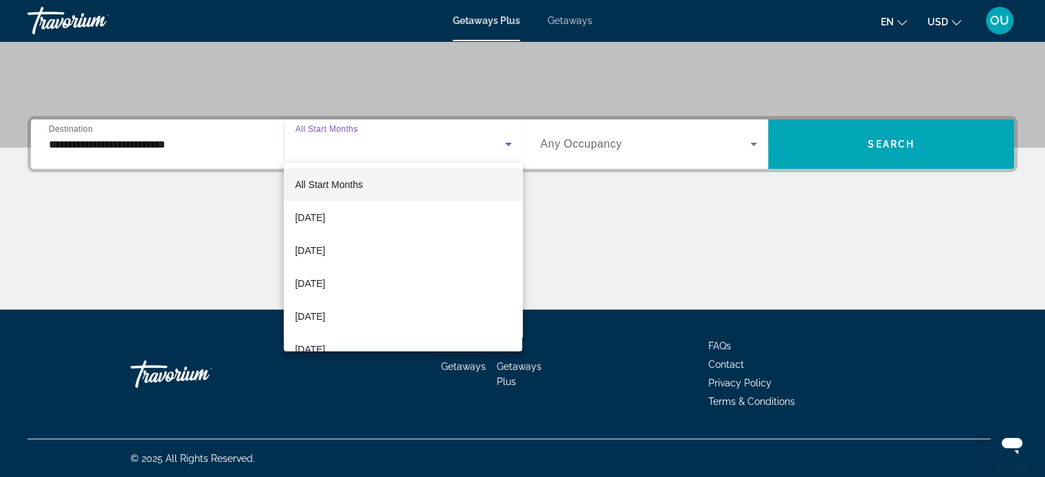
click at [363, 139] on div at bounding box center [522, 238] width 1045 height 477
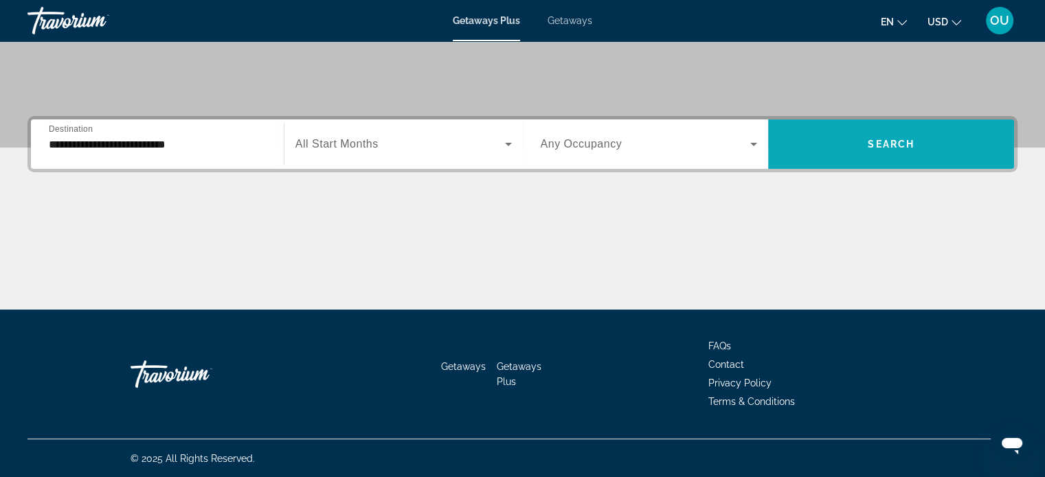
click at [913, 139] on span "Search" at bounding box center [890, 144] width 47 height 11
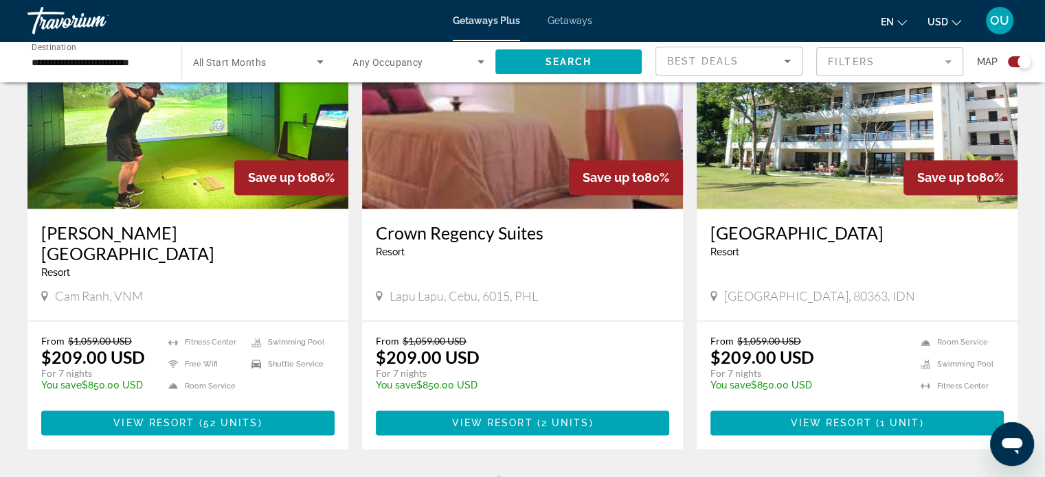
scroll to position [2198, 0]
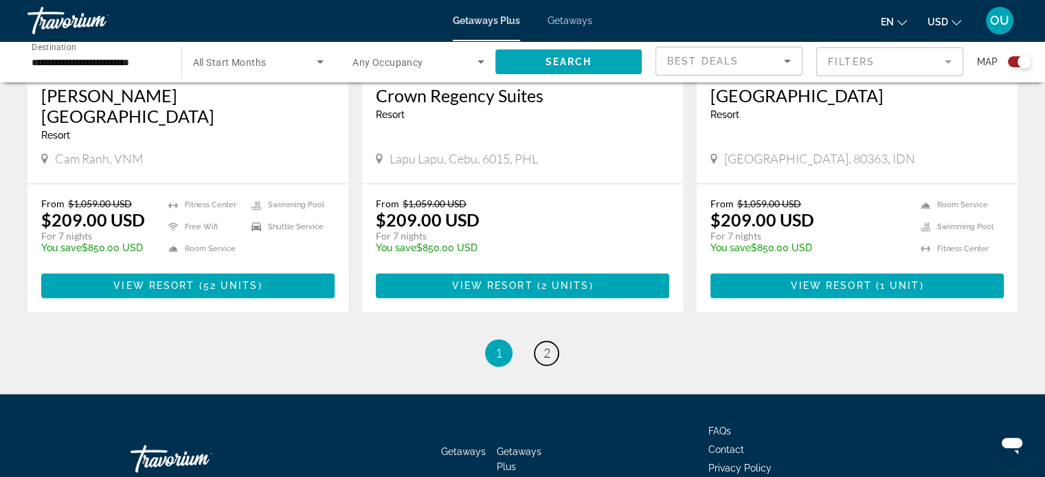
click at [548, 345] on span "2" at bounding box center [546, 352] width 7 height 15
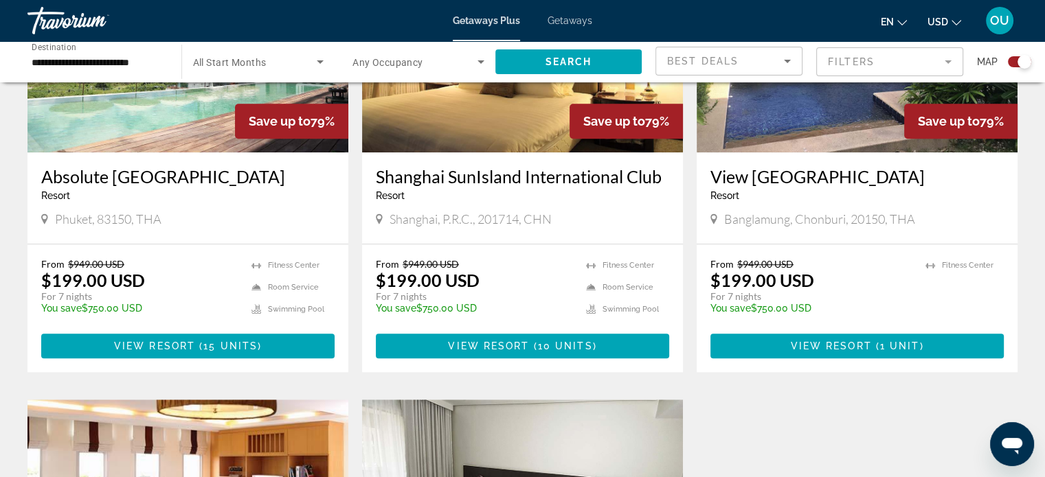
scroll to position [1030, 0]
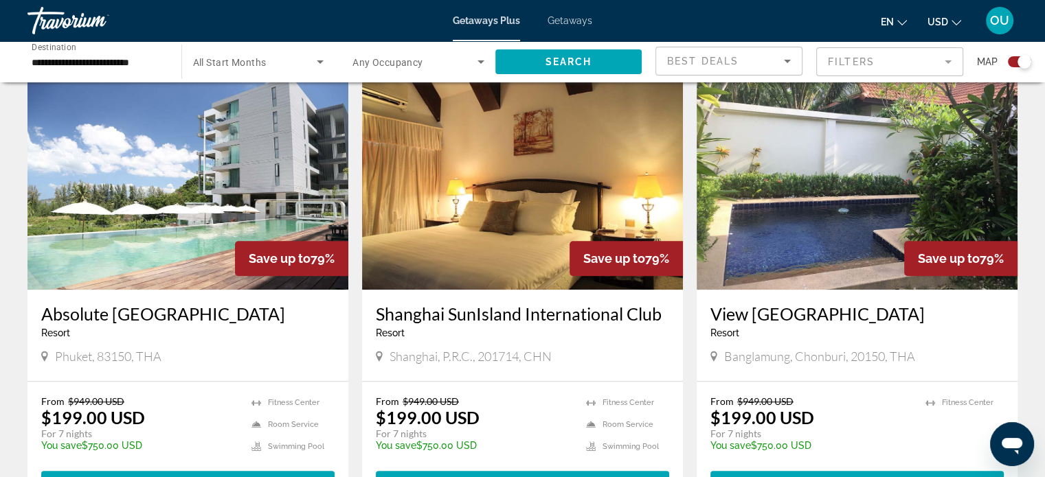
click at [516, 183] on img "Main content" at bounding box center [522, 180] width 321 height 220
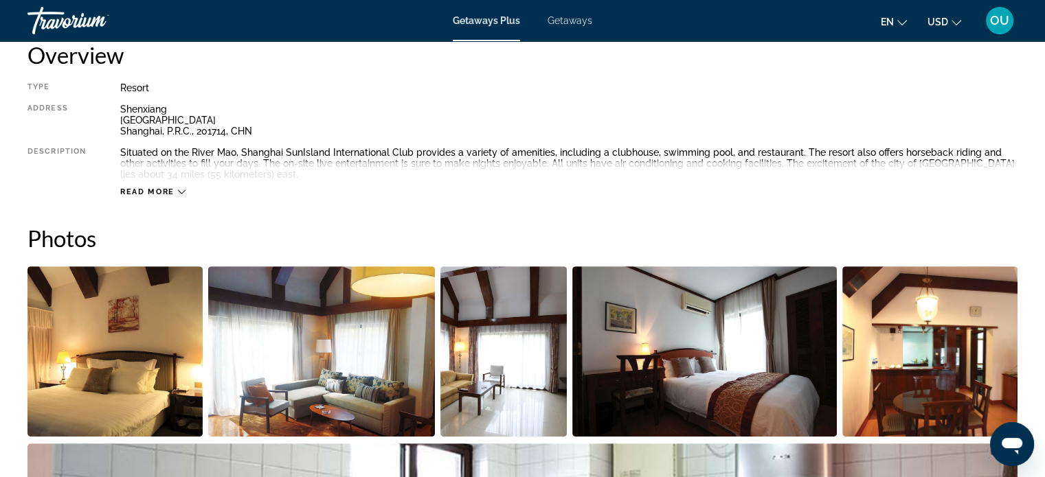
scroll to position [618, 0]
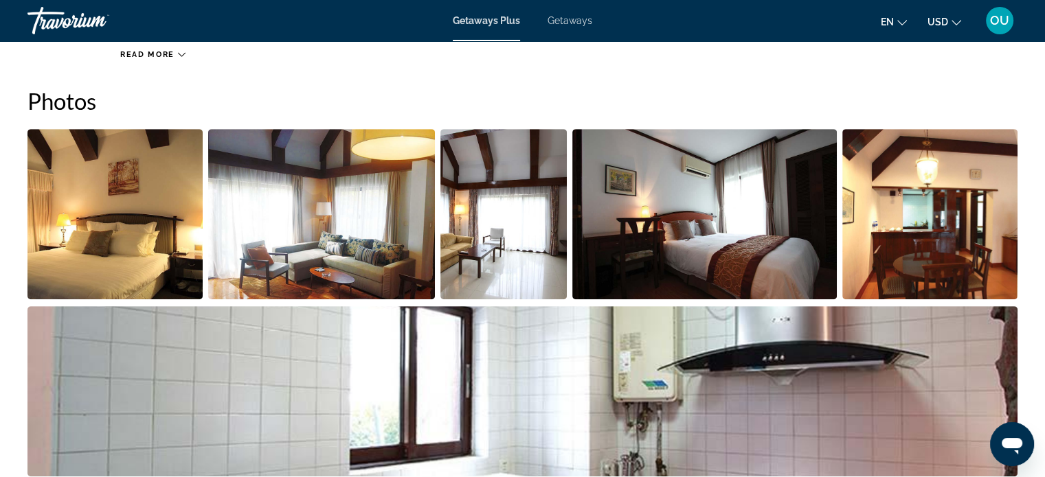
click at [168, 247] on img "Open full-screen image slider" at bounding box center [114, 214] width 175 height 170
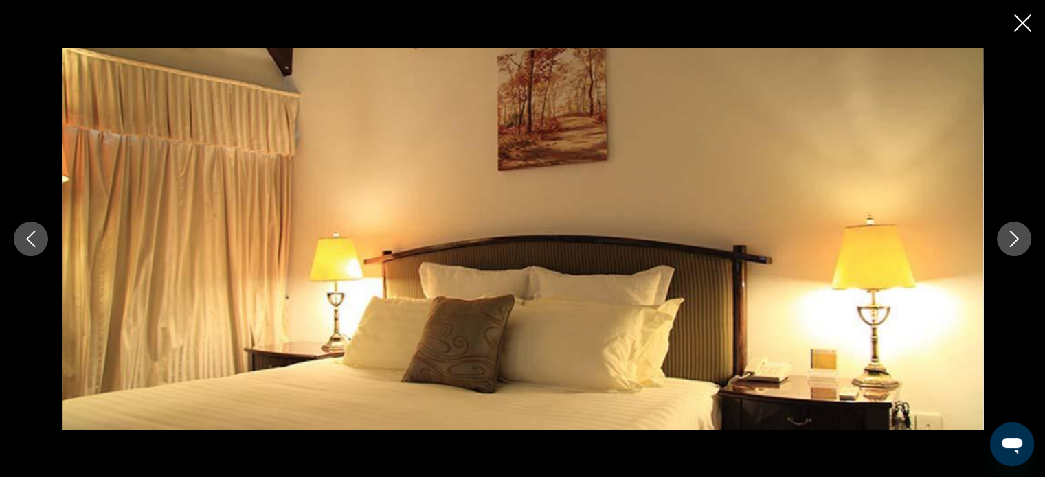
click at [1011, 245] on icon "Next image" at bounding box center [1013, 239] width 16 height 16
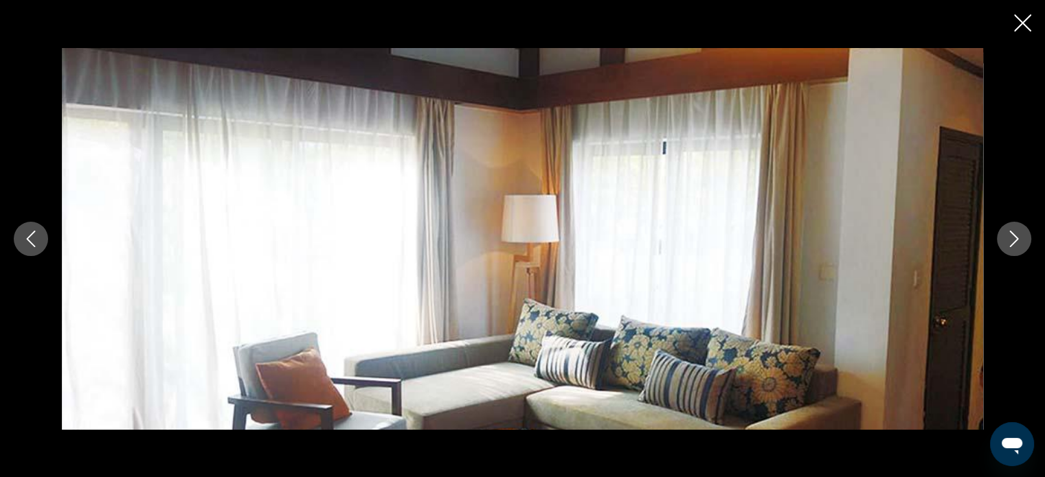
click at [1011, 245] on icon "Next image" at bounding box center [1014, 239] width 9 height 16
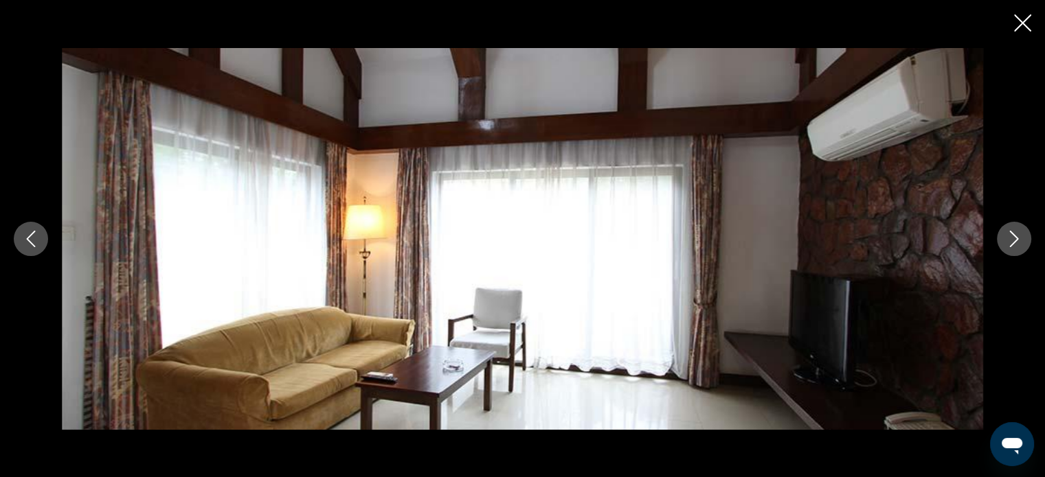
click at [1011, 245] on icon "Next image" at bounding box center [1014, 239] width 9 height 16
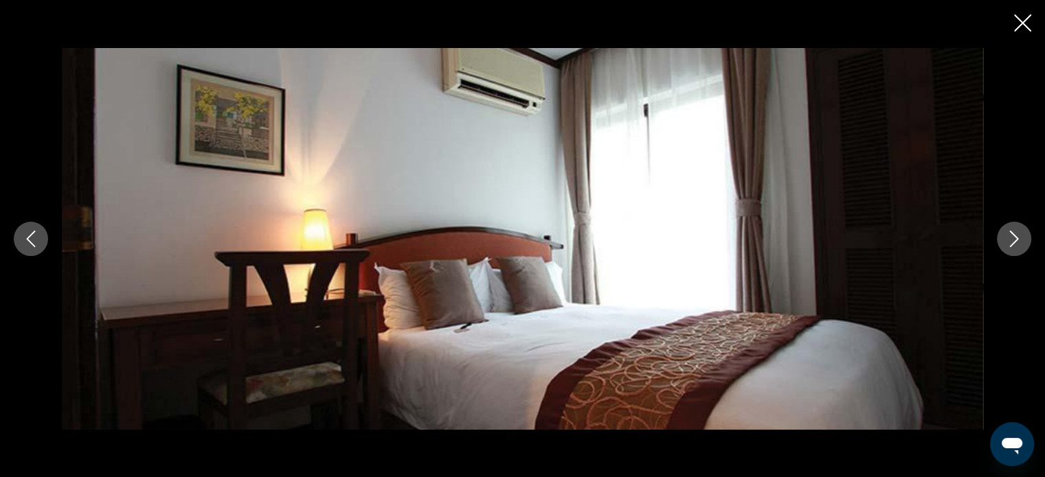
click at [1012, 244] on icon "Next image" at bounding box center [1014, 239] width 9 height 16
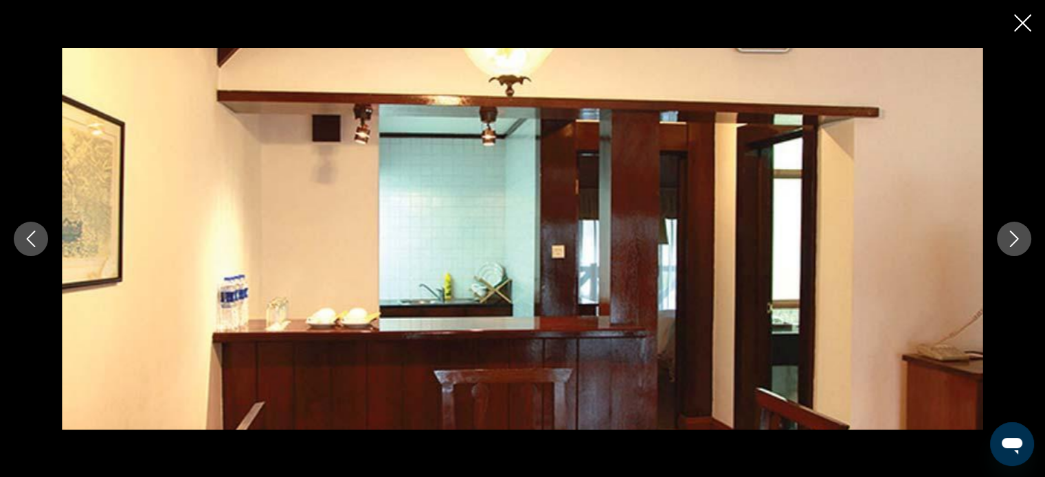
click at [1012, 244] on icon "Next image" at bounding box center [1014, 239] width 9 height 16
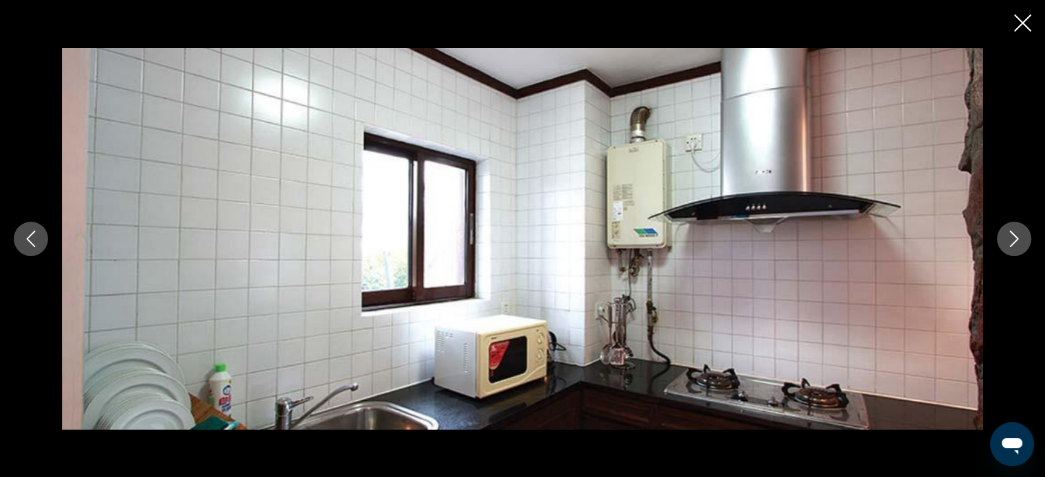
click at [1012, 244] on icon "Next image" at bounding box center [1014, 239] width 9 height 16
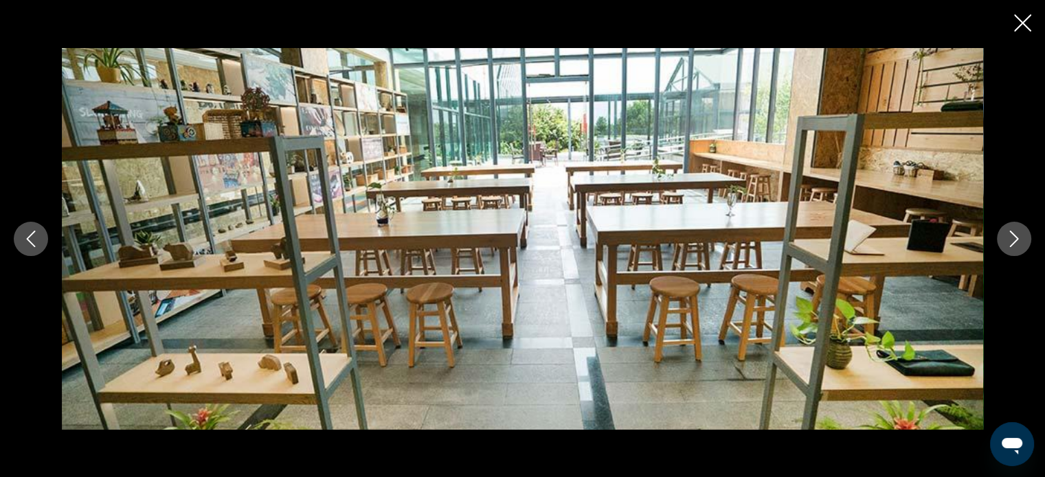
click at [1012, 244] on icon "Next image" at bounding box center [1014, 239] width 9 height 16
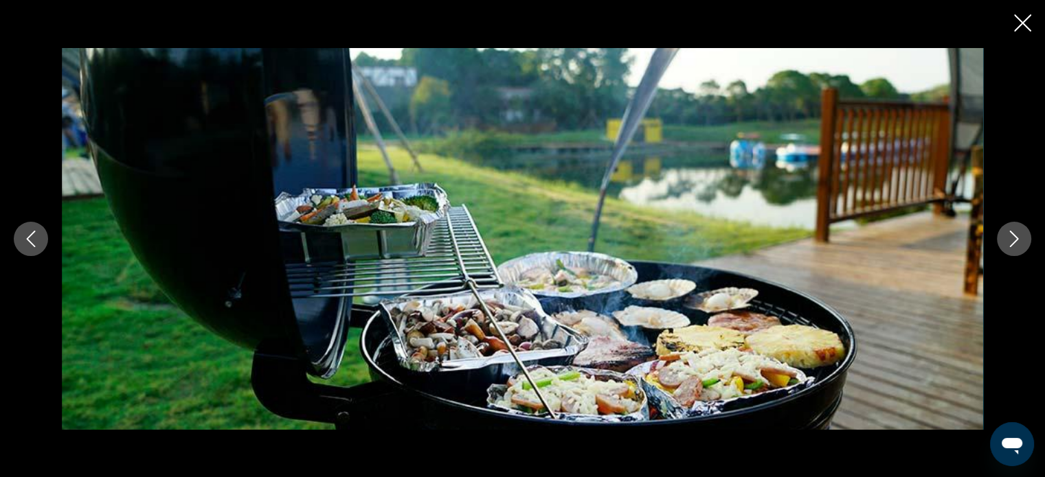
click at [1012, 244] on icon "Next image" at bounding box center [1014, 239] width 9 height 16
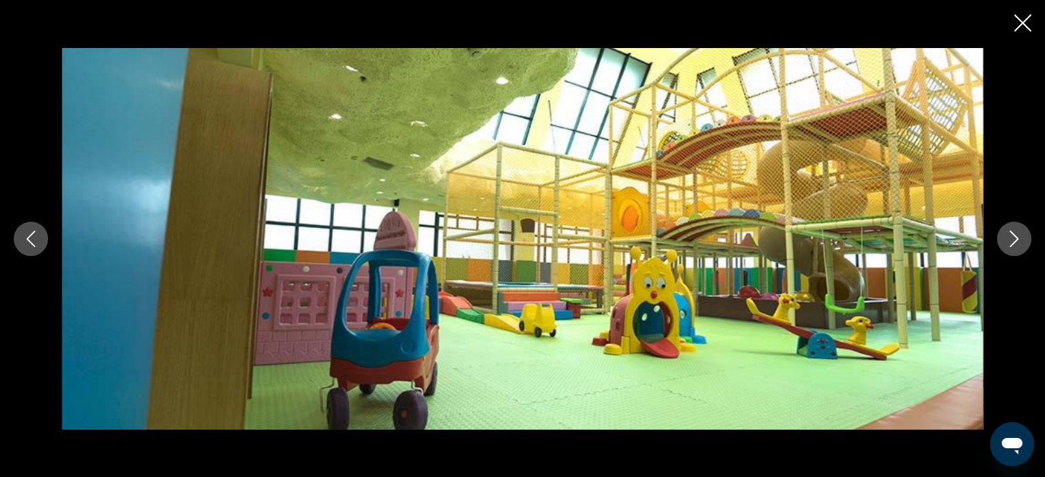
click at [1012, 244] on icon "Next image" at bounding box center [1014, 239] width 9 height 16
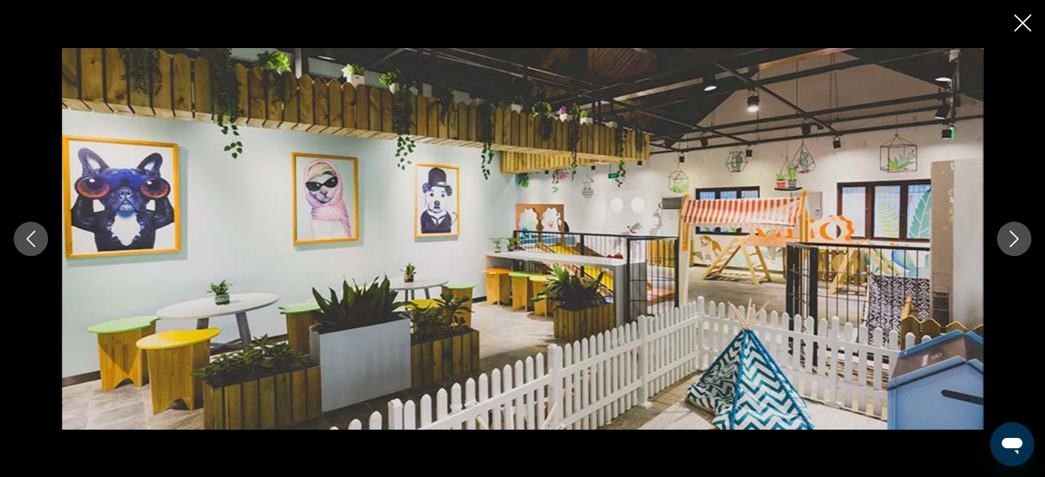
click at [1012, 244] on icon "Next image" at bounding box center [1014, 239] width 9 height 16
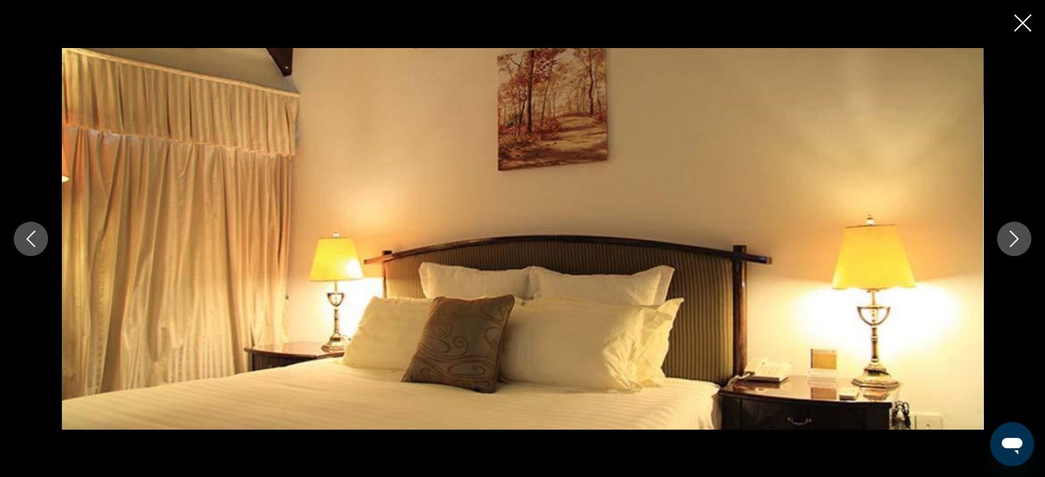
click at [1012, 244] on icon "Next image" at bounding box center [1014, 239] width 9 height 16
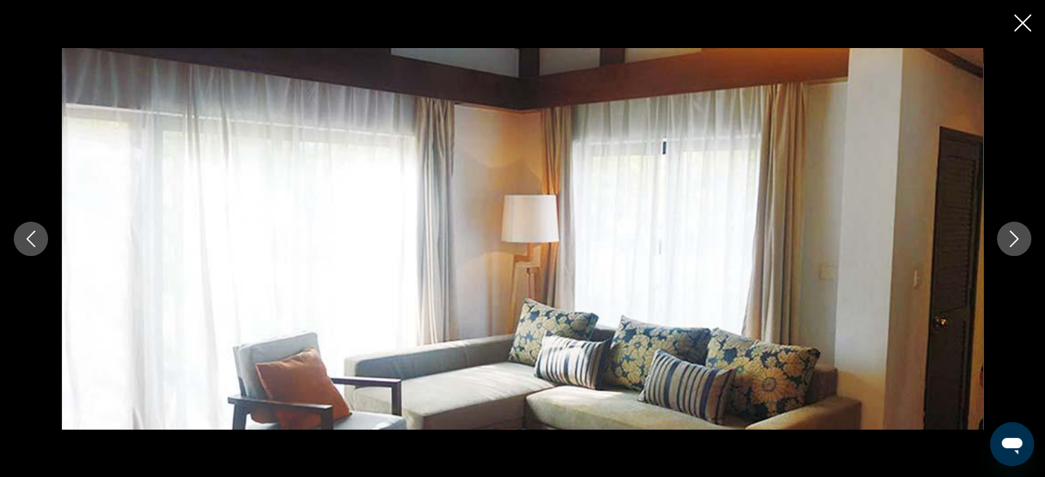
click at [1026, 27] on icon "Close slideshow" at bounding box center [1022, 22] width 17 height 17
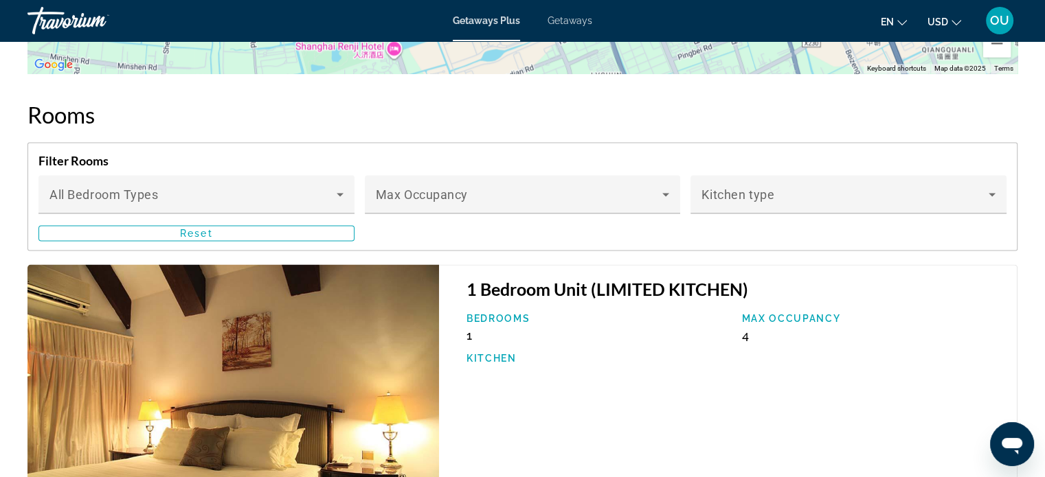
scroll to position [2129, 0]
